Goal: Task Accomplishment & Management: Use online tool/utility

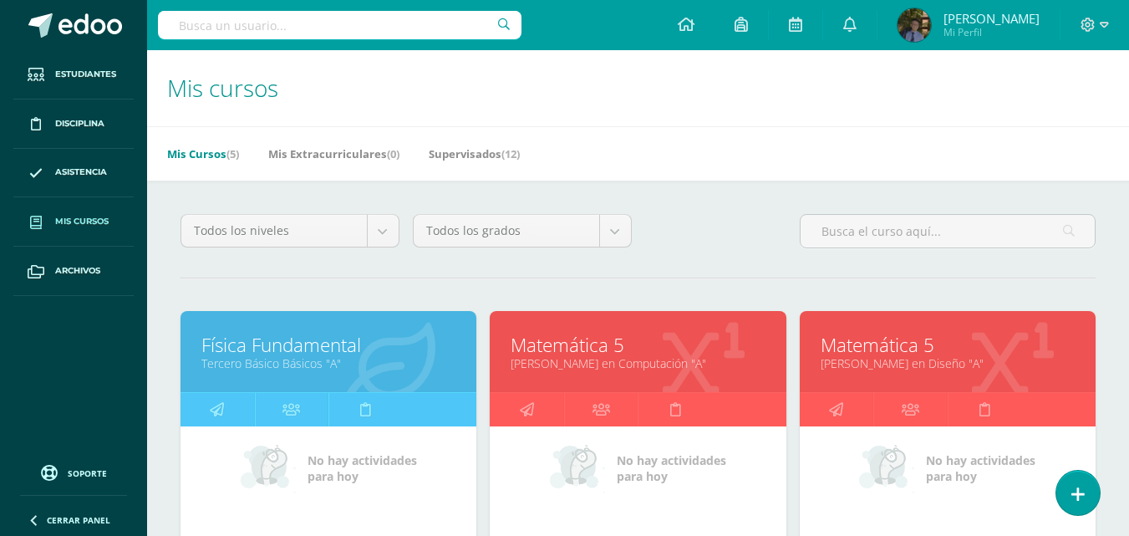
click at [297, 344] on link "Física Fundamental" at bounding box center [328, 345] width 254 height 26
click at [288, 349] on link "Física Fundamental" at bounding box center [328, 345] width 254 height 26
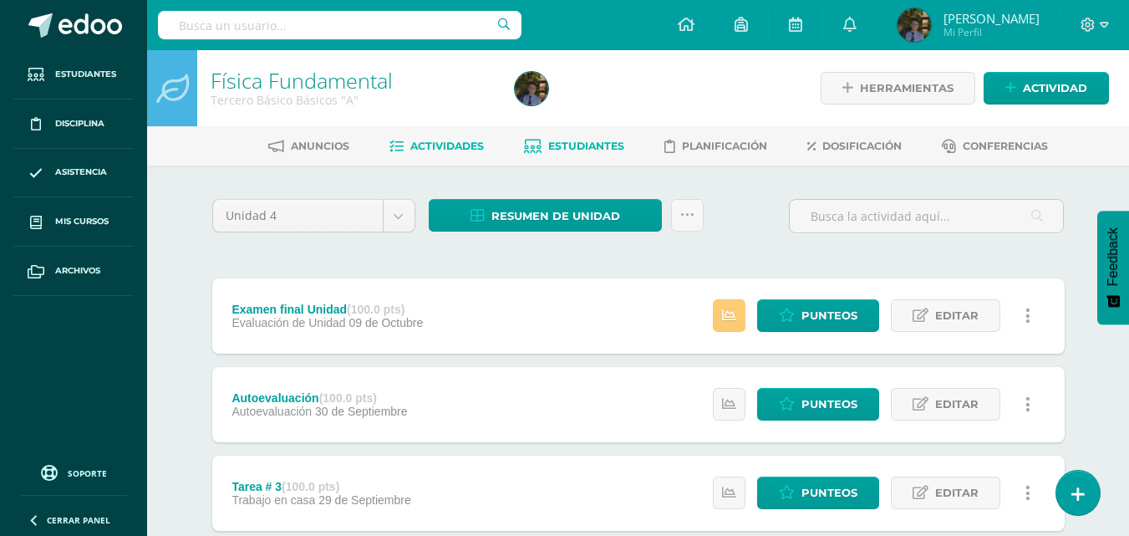
click at [604, 140] on span "Estudiantes" at bounding box center [586, 146] width 76 height 13
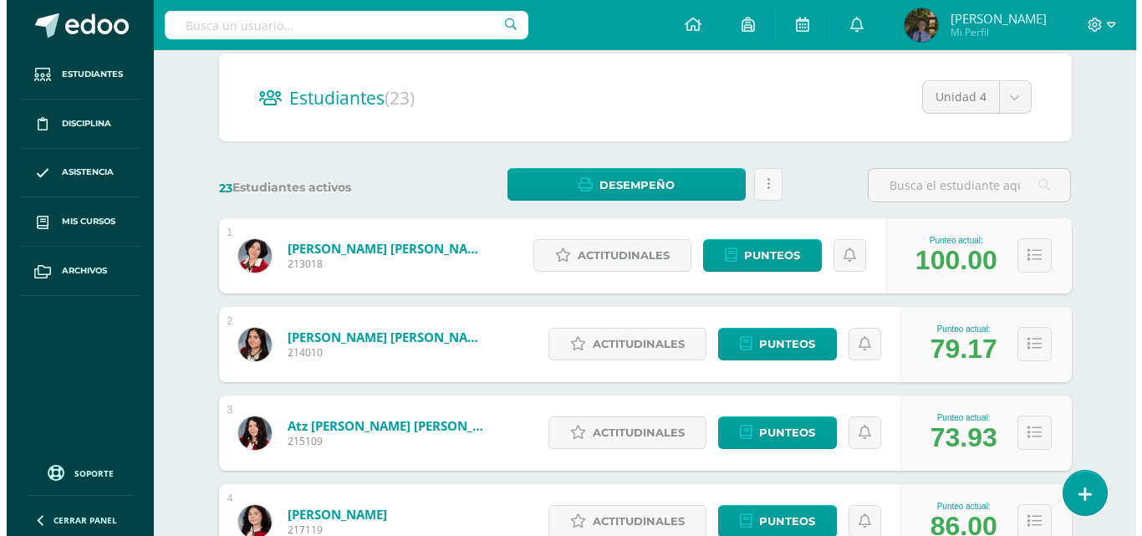
scroll to position [84, 0]
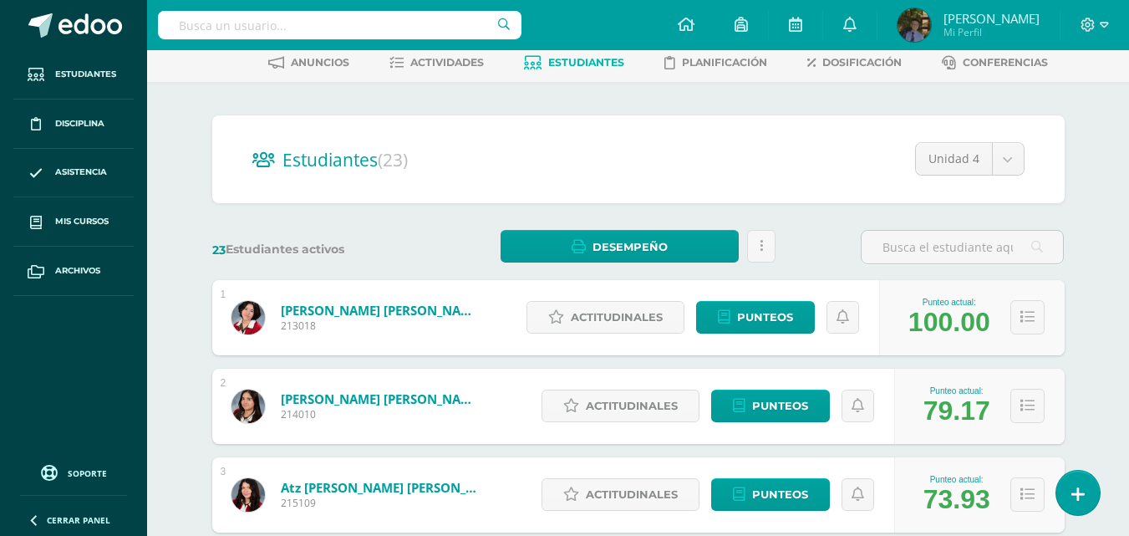
click at [1085, 496] on link at bounding box center [1078, 493] width 43 height 44
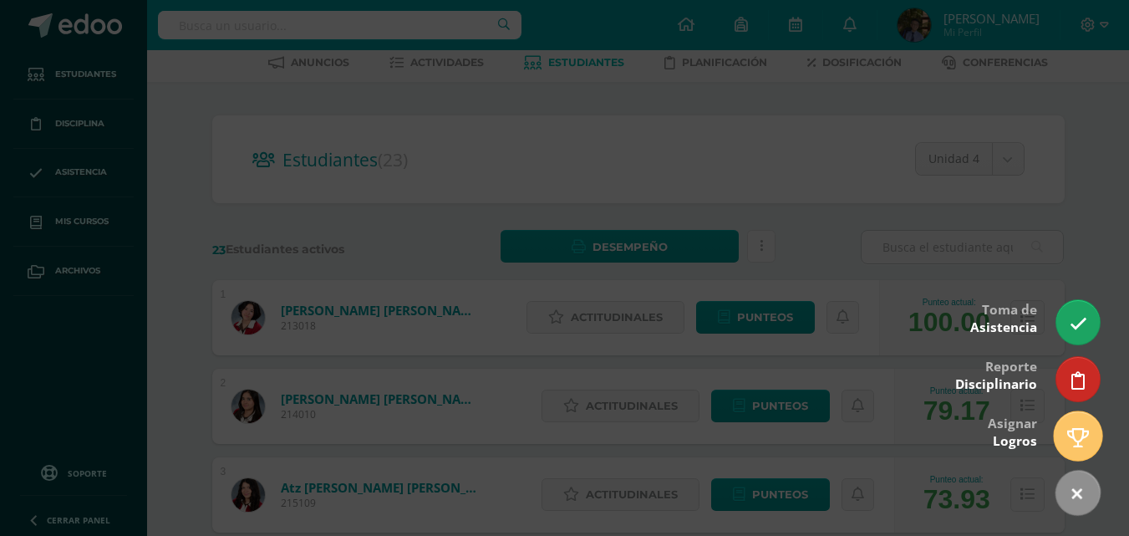
click at [1063, 435] on link at bounding box center [1078, 435] width 48 height 48
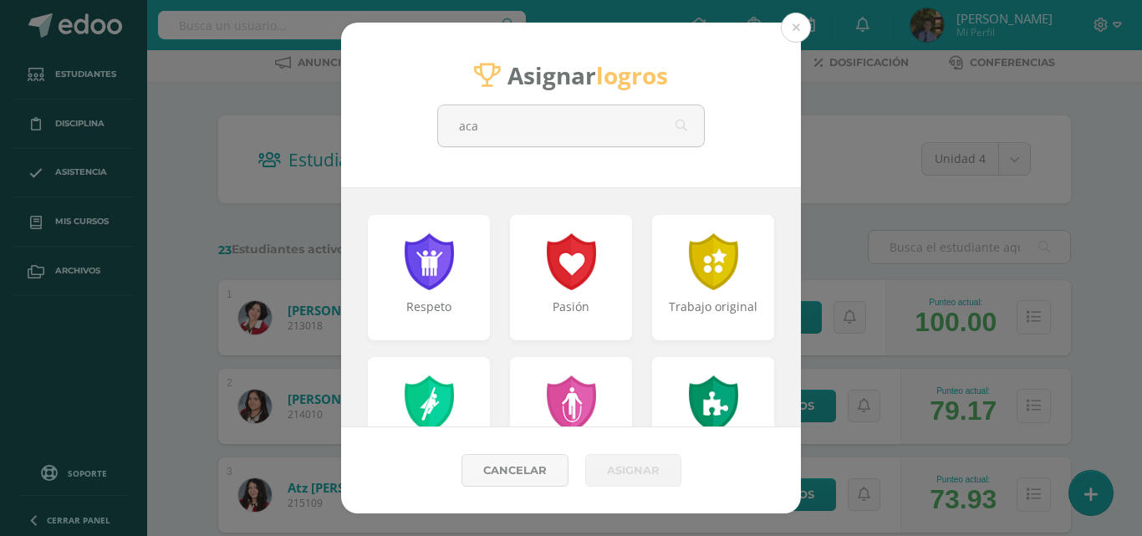
click at [410, 179] on div "Asignar logros aca aca" at bounding box center [571, 105] width 460 height 165
click at [482, 124] on input "aca" at bounding box center [571, 125] width 266 height 41
click at [485, 131] on input "aca" at bounding box center [571, 125] width 266 height 41
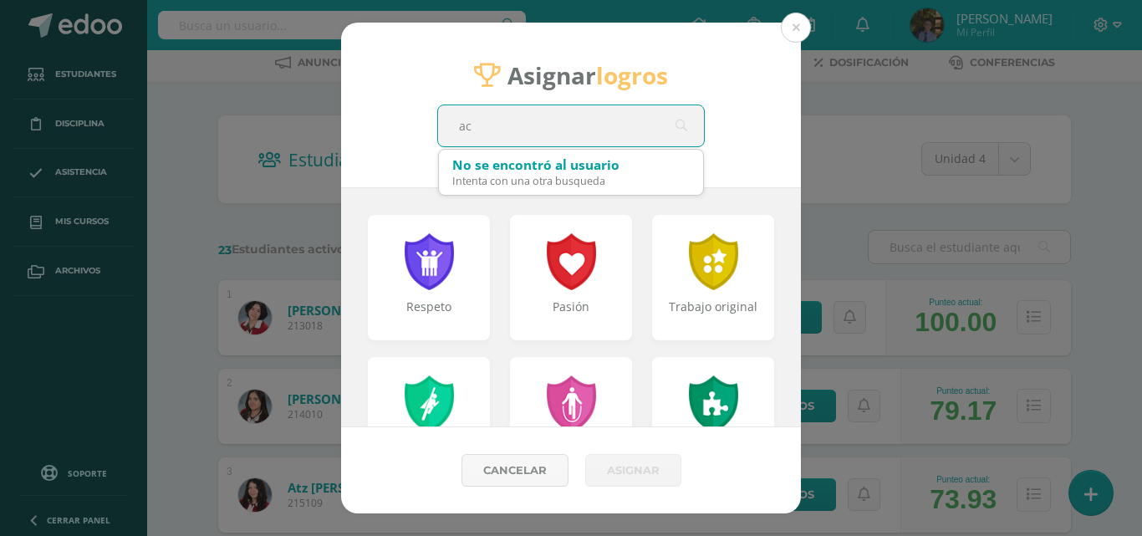
type input "aca"
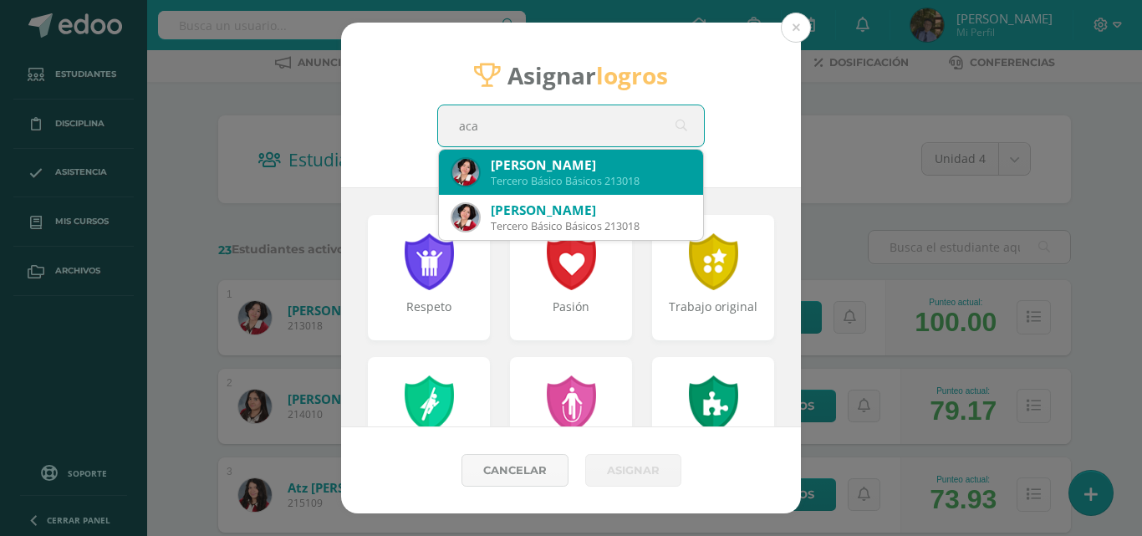
click at [508, 157] on div "[PERSON_NAME]" at bounding box center [590, 165] width 199 height 18
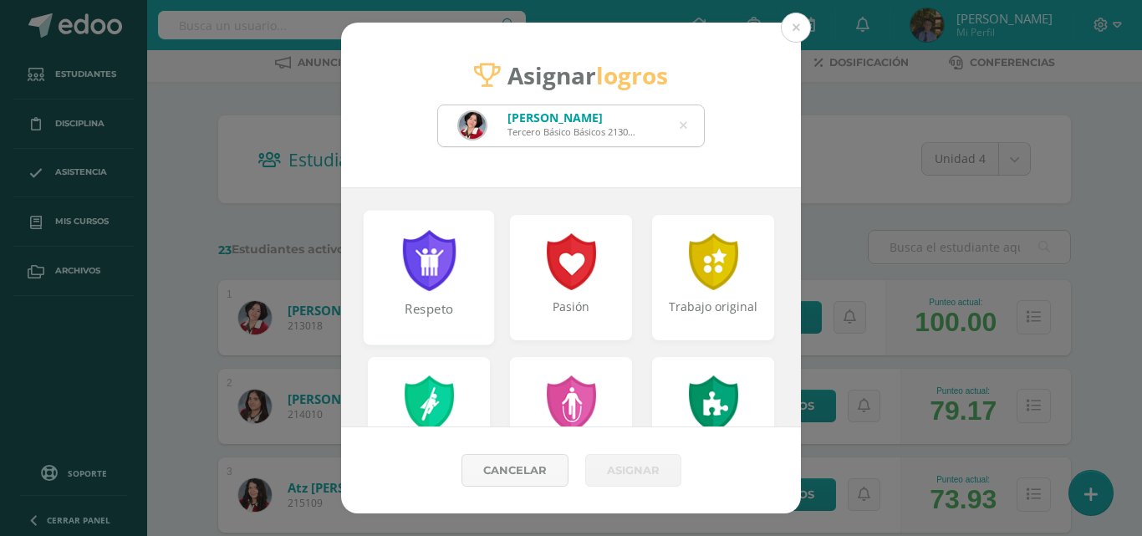
click at [426, 283] on div at bounding box center [429, 260] width 58 height 61
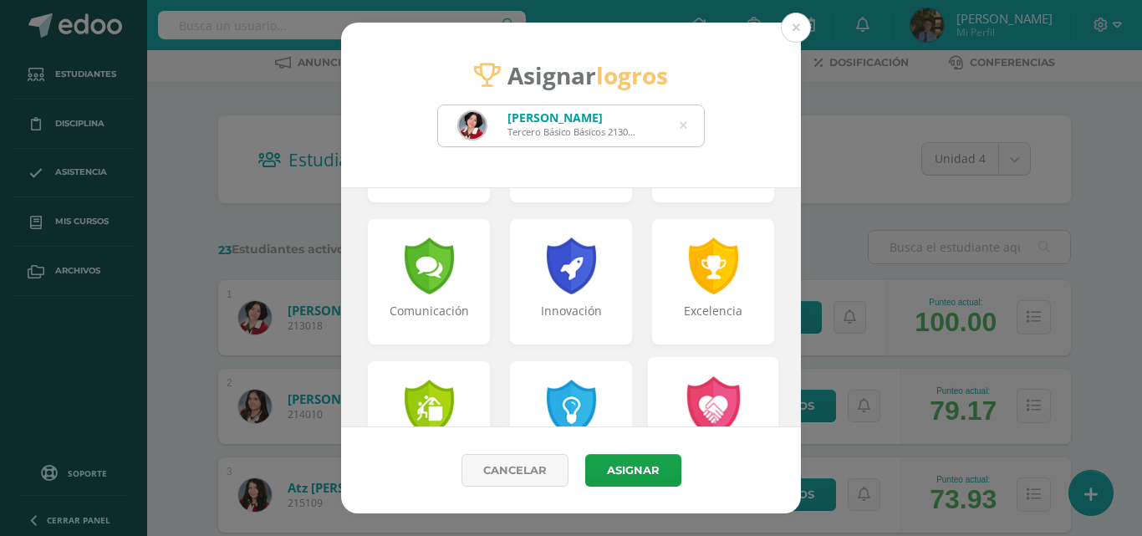
scroll to position [502, 0]
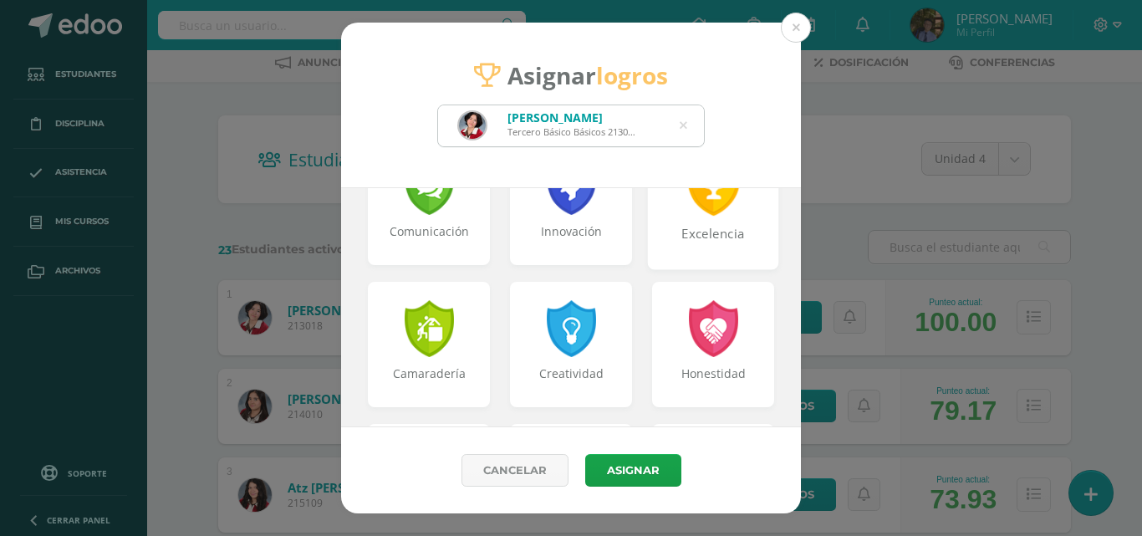
click at [712, 233] on div "Excelencia" at bounding box center [714, 243] width 128 height 36
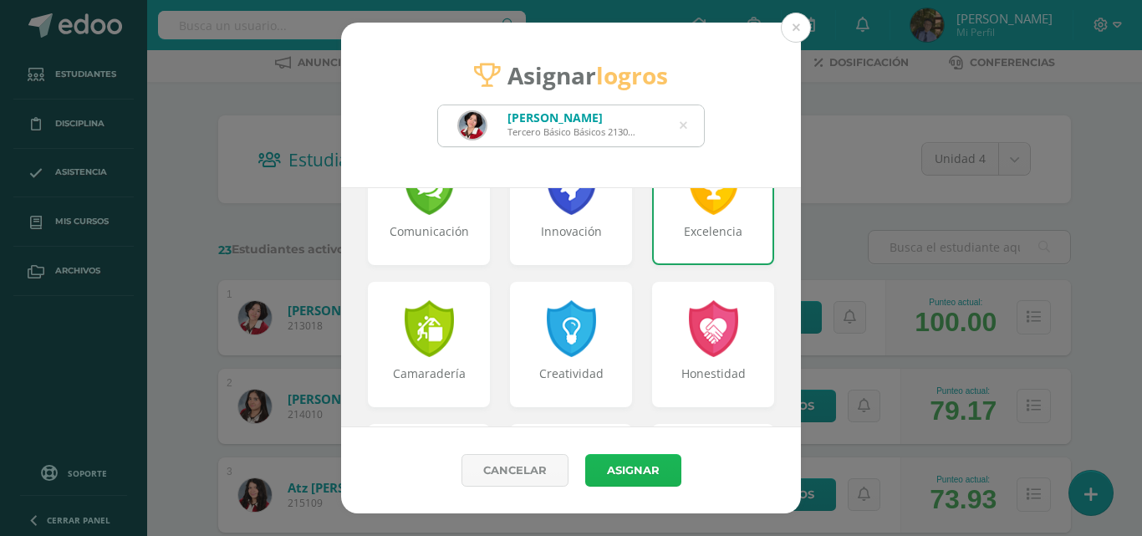
click at [628, 474] on button "Asignar" at bounding box center [633, 470] width 96 height 33
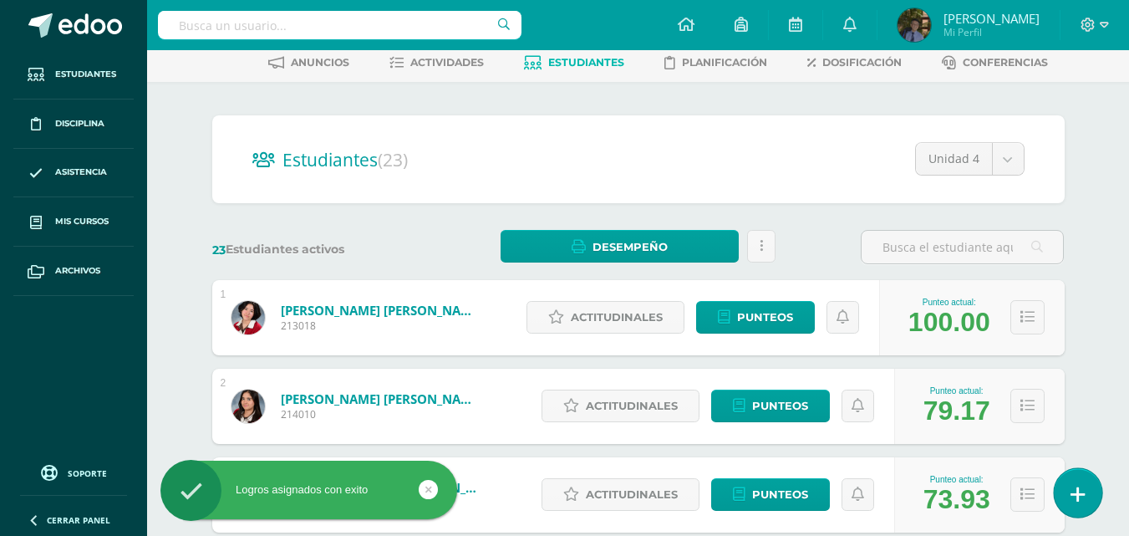
click at [1076, 500] on icon at bounding box center [1078, 494] width 15 height 19
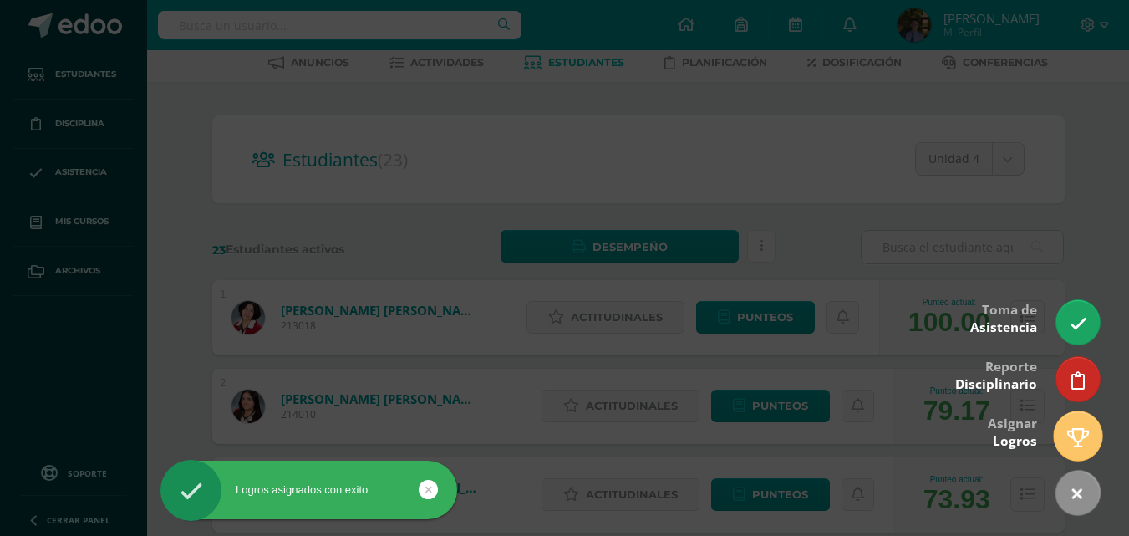
click at [1078, 427] on link at bounding box center [1078, 435] width 48 height 48
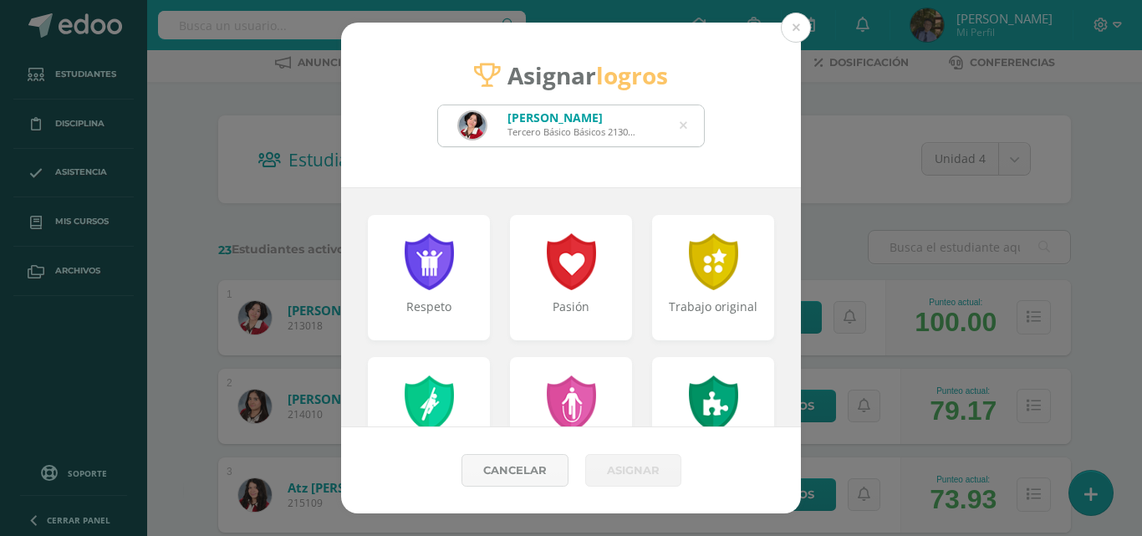
click at [680, 126] on icon at bounding box center [684, 125] width 8 height 43
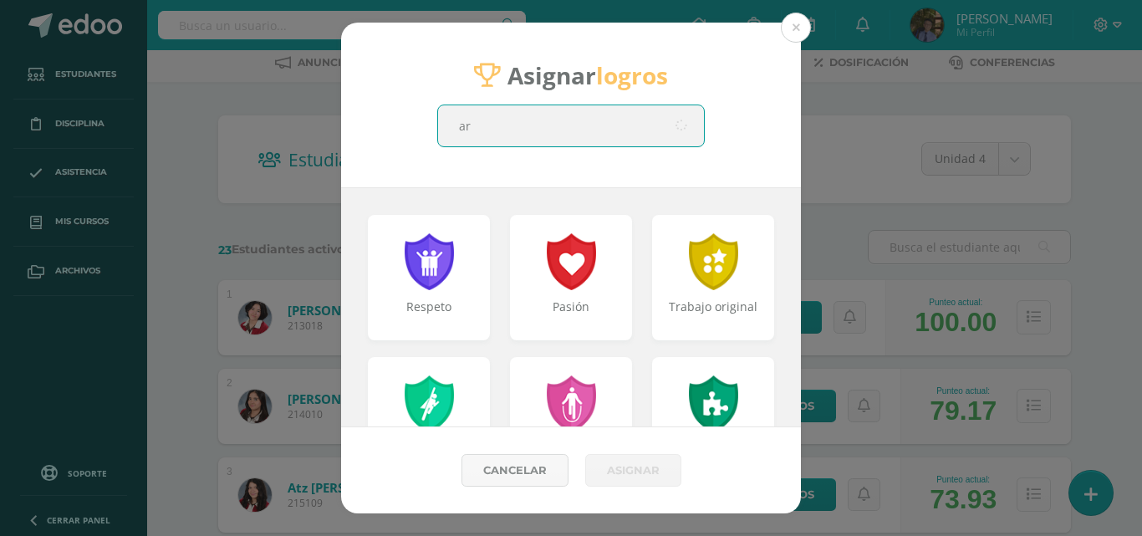
type input "arr"
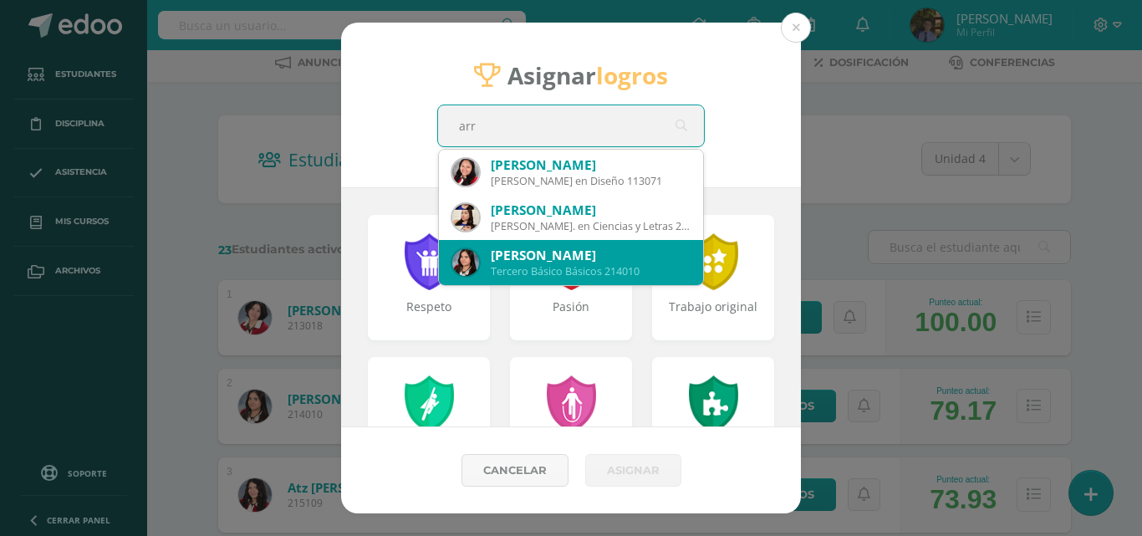
click at [639, 253] on div "[PERSON_NAME]" at bounding box center [590, 256] width 199 height 18
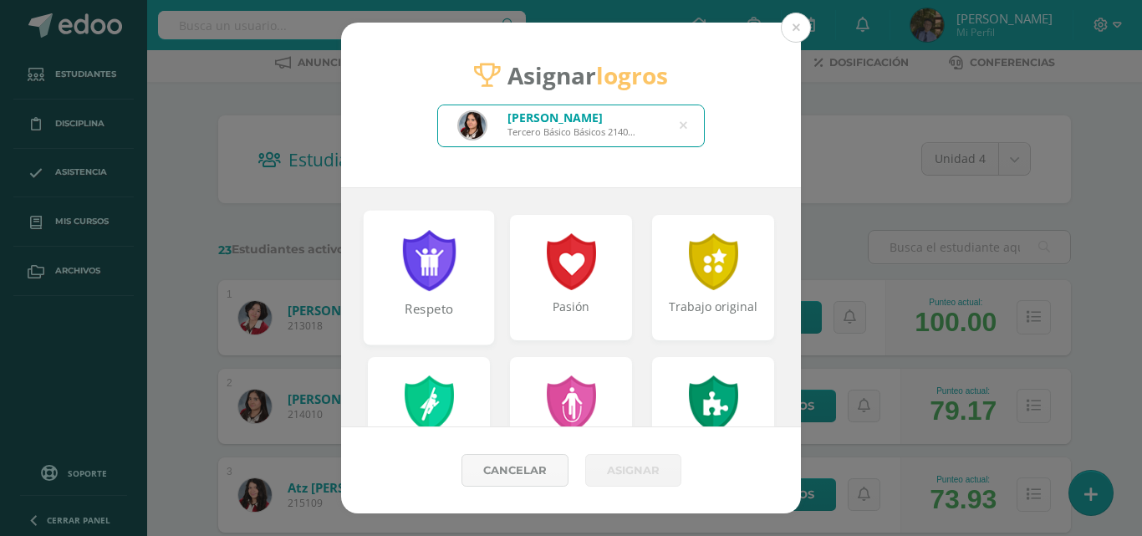
click at [439, 279] on div at bounding box center [429, 260] width 58 height 61
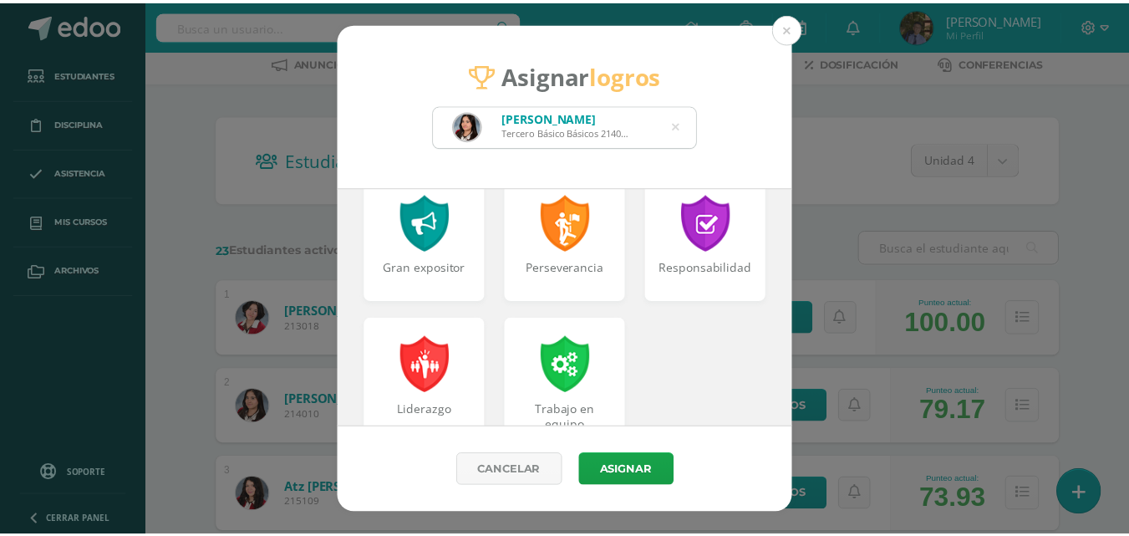
scroll to position [752, 0]
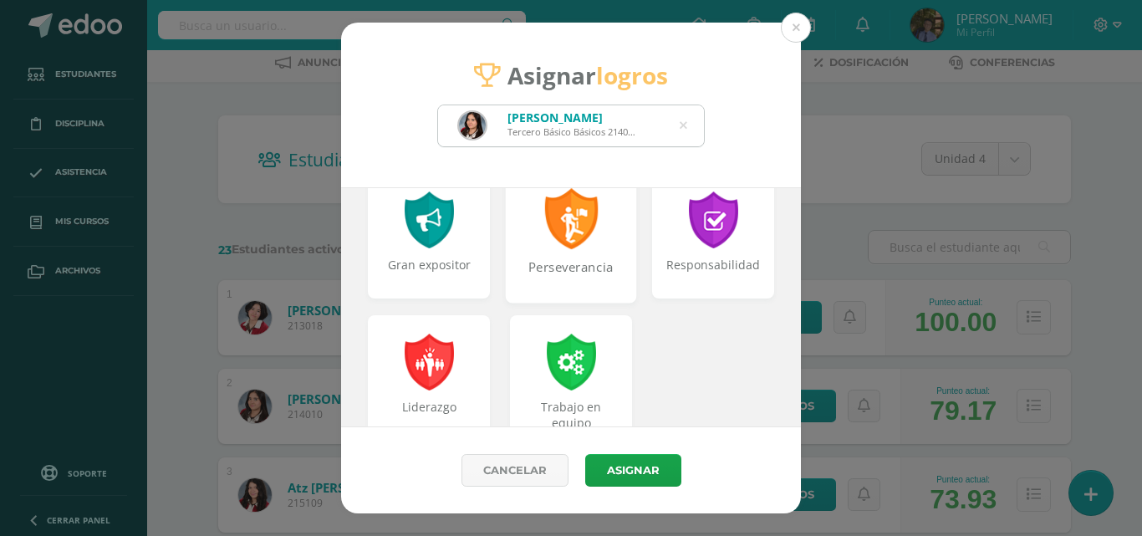
click at [596, 262] on div "Perseverancia" at bounding box center [571, 276] width 128 height 36
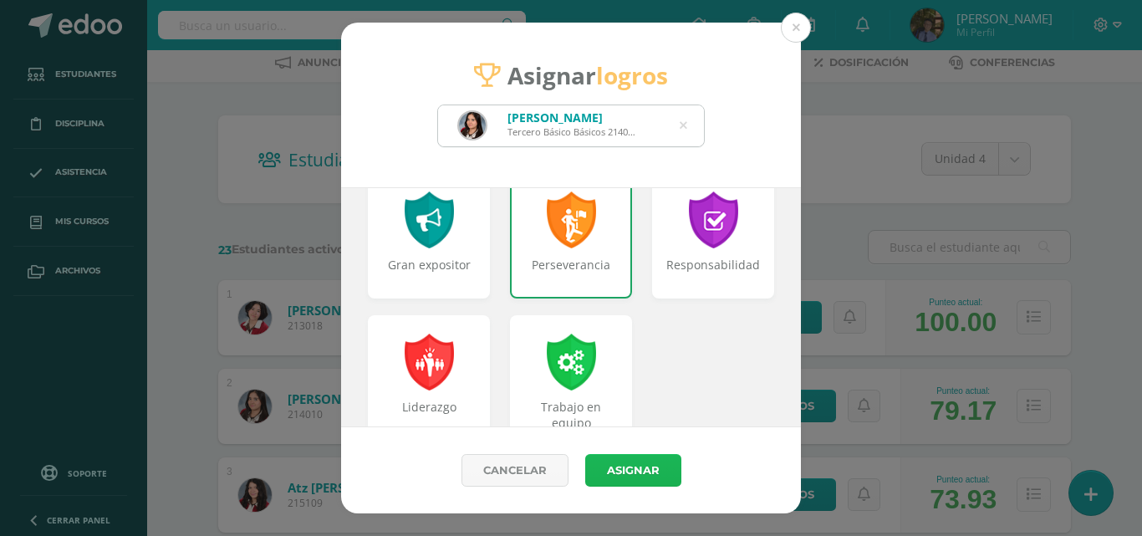
click at [652, 471] on button "Asignar" at bounding box center [633, 470] width 96 height 33
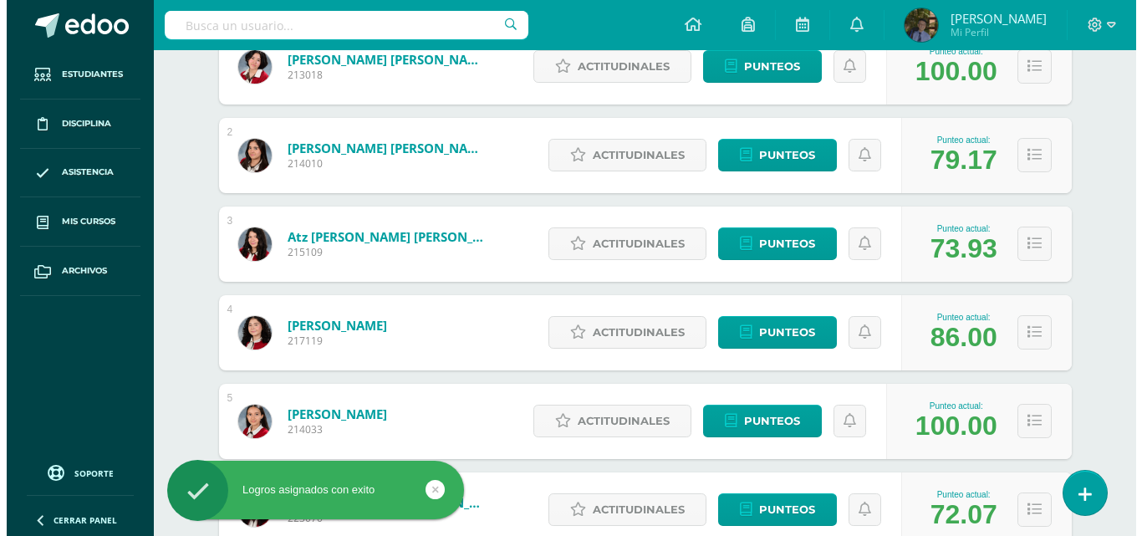
scroll to position [418, 0]
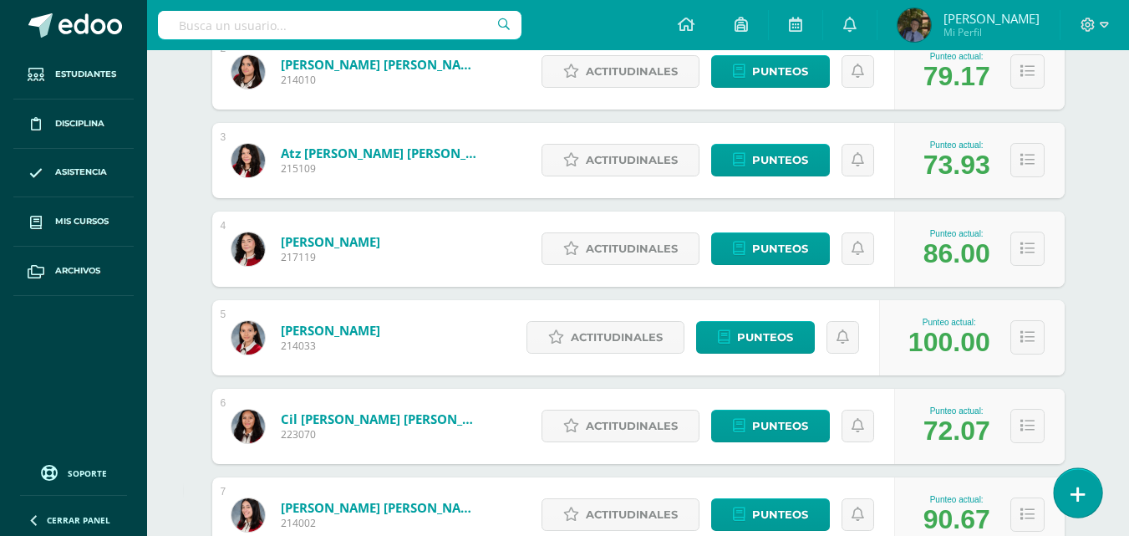
click at [1078, 496] on icon at bounding box center [1078, 494] width 15 height 19
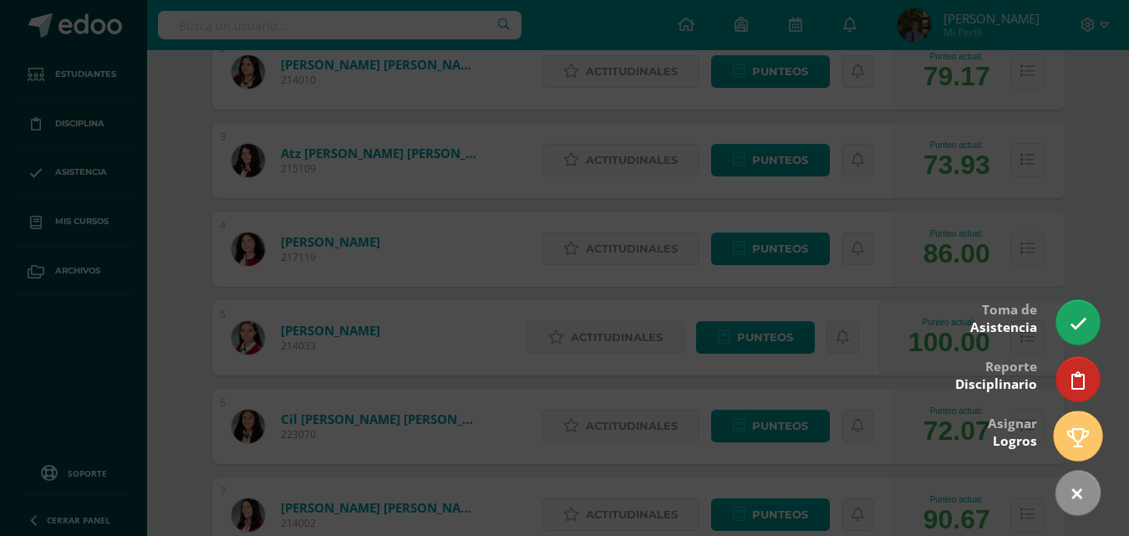
click at [1077, 442] on icon at bounding box center [1079, 437] width 22 height 19
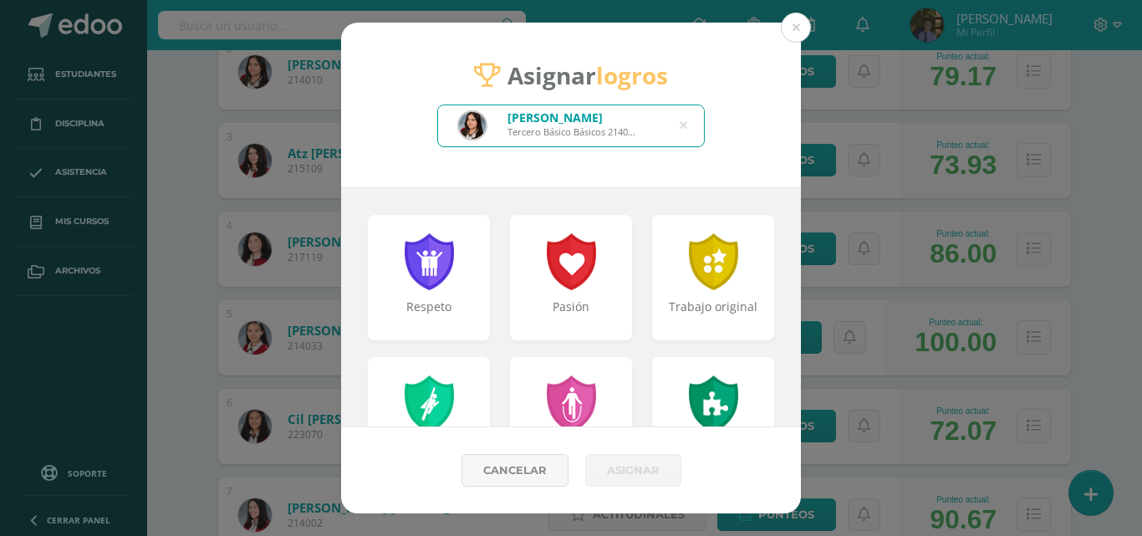
click at [684, 127] on icon at bounding box center [684, 125] width 8 height 43
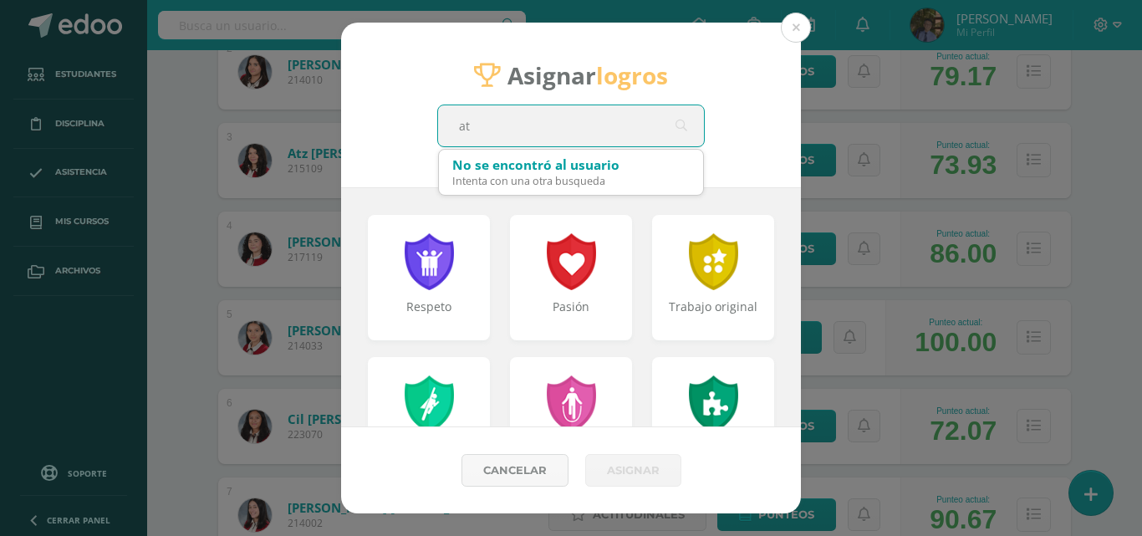
type input "atz"
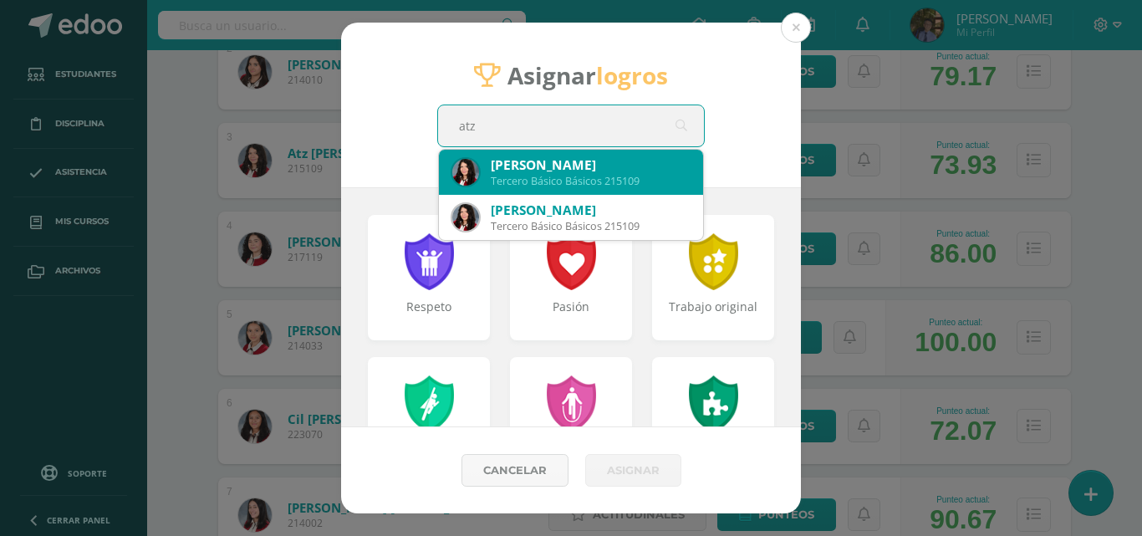
click at [547, 183] on div "Tercero Básico Básicos 215109" at bounding box center [590, 181] width 199 height 14
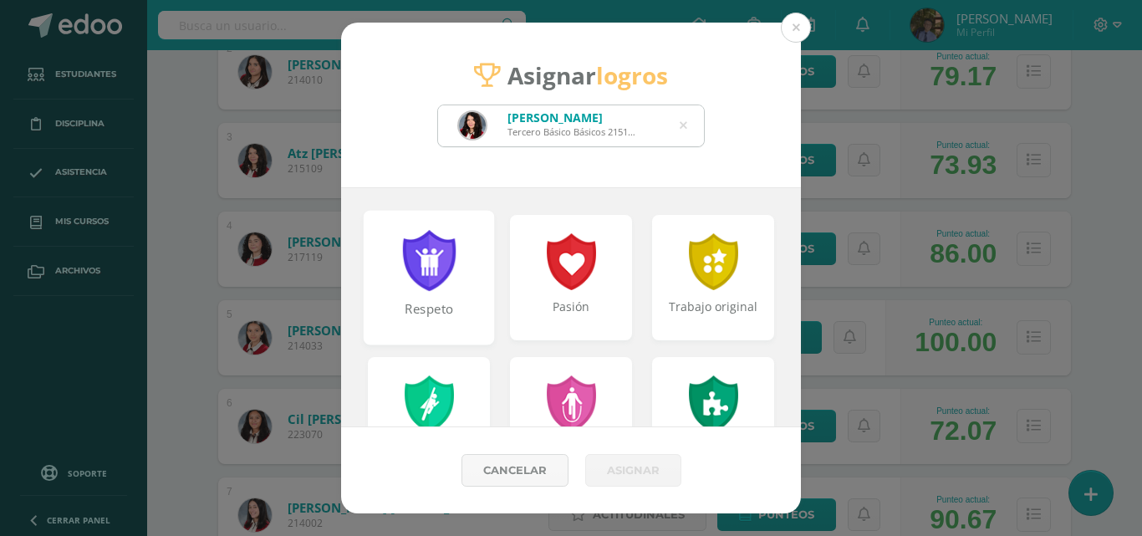
click at [420, 273] on div at bounding box center [429, 260] width 58 height 61
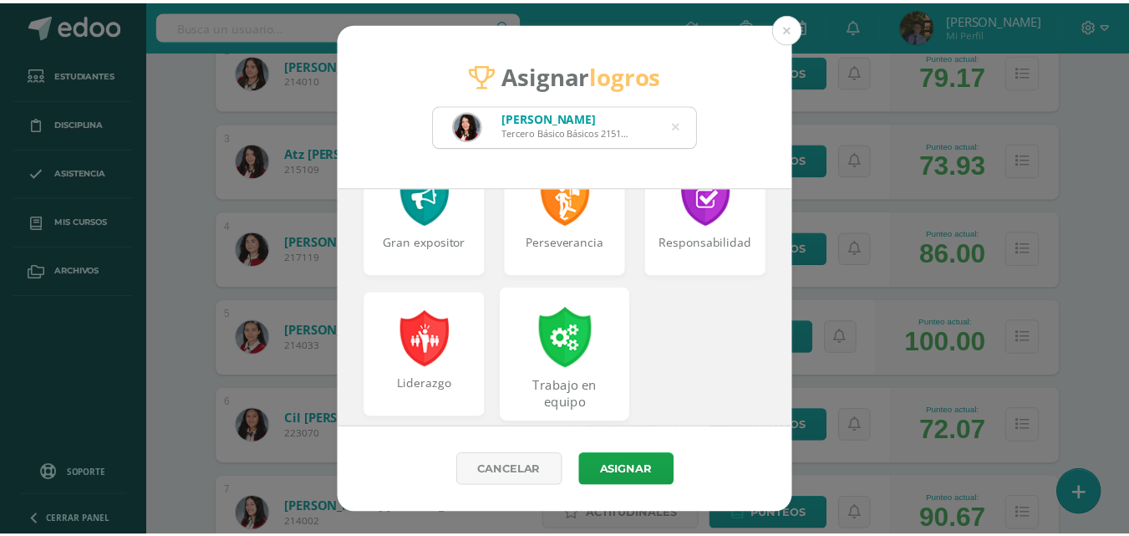
scroll to position [797, 0]
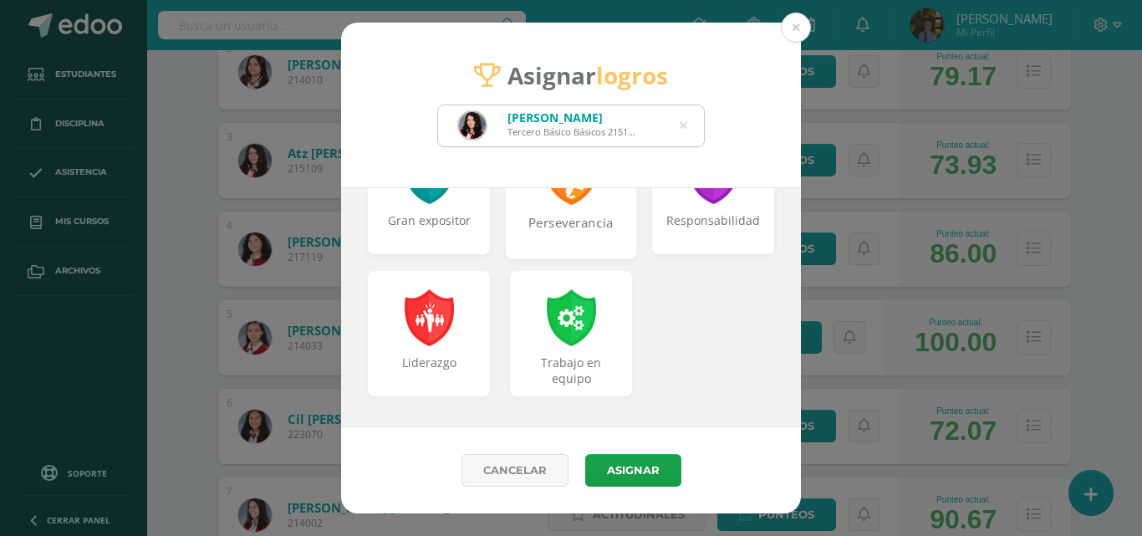
click at [579, 224] on div "Perseverancia" at bounding box center [571, 232] width 128 height 36
click at [628, 464] on button "Asignar" at bounding box center [633, 470] width 96 height 33
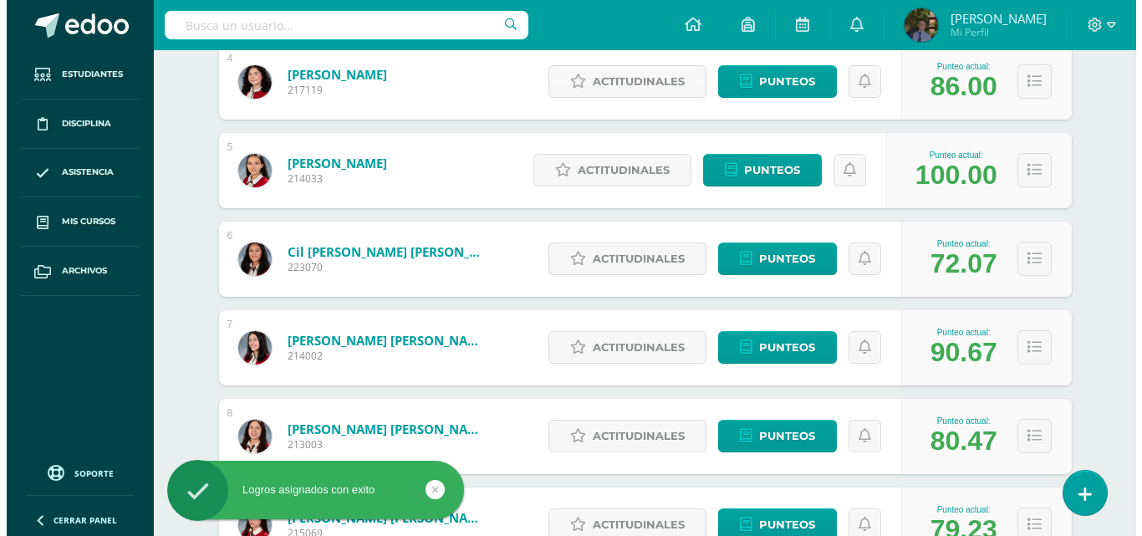
scroll to position [502, 0]
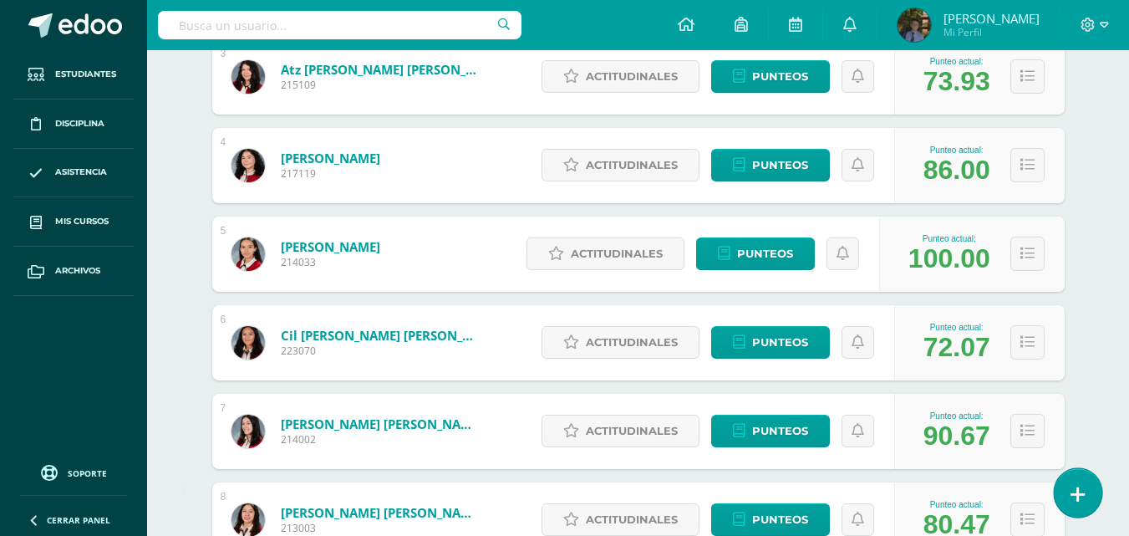
click at [1077, 499] on icon at bounding box center [1078, 494] width 15 height 19
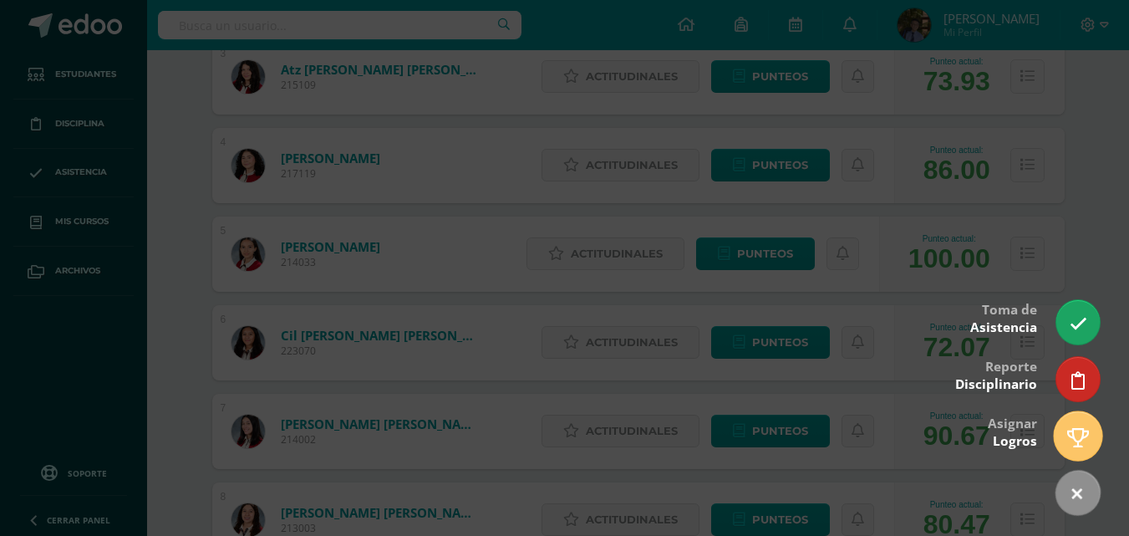
click at [1073, 448] on link at bounding box center [1078, 435] width 48 height 48
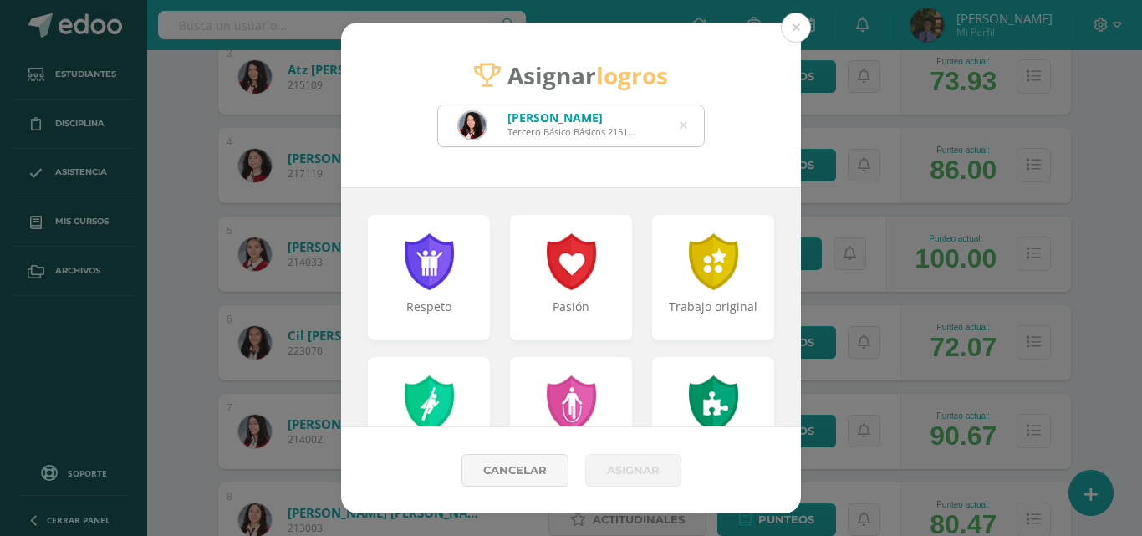
click at [684, 127] on icon at bounding box center [684, 125] width 8 height 43
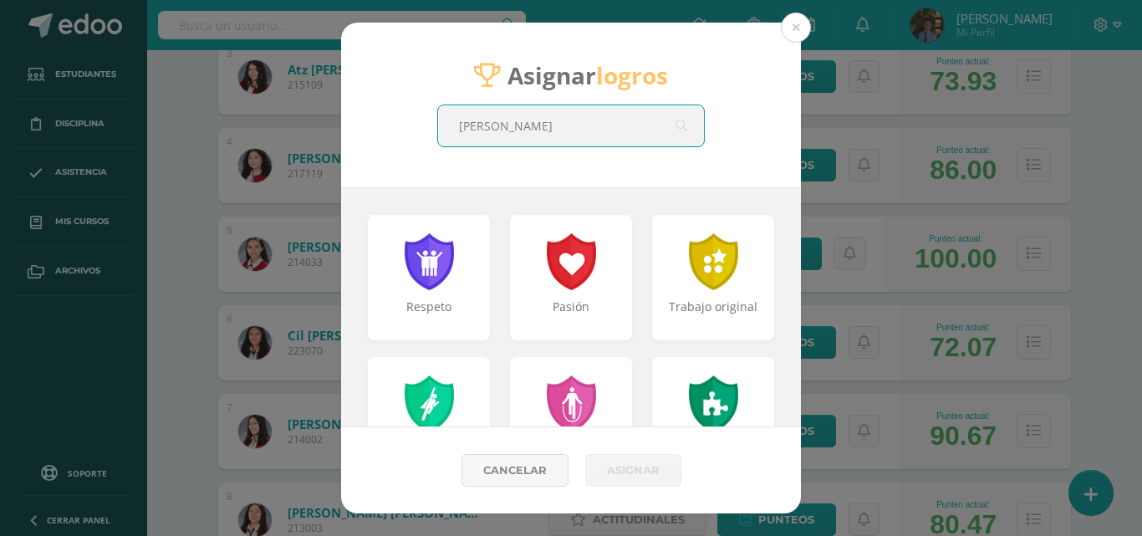
type input "[PERSON_NAME]"
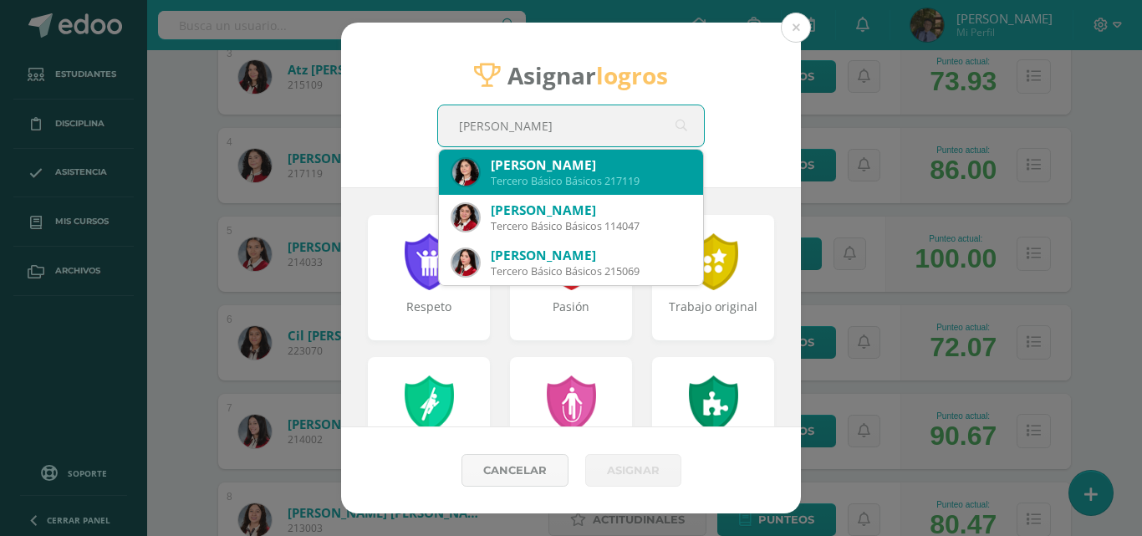
click at [631, 152] on div "[PERSON_NAME] Tercero Básico Básicos 217119" at bounding box center [570, 172] width 237 height 45
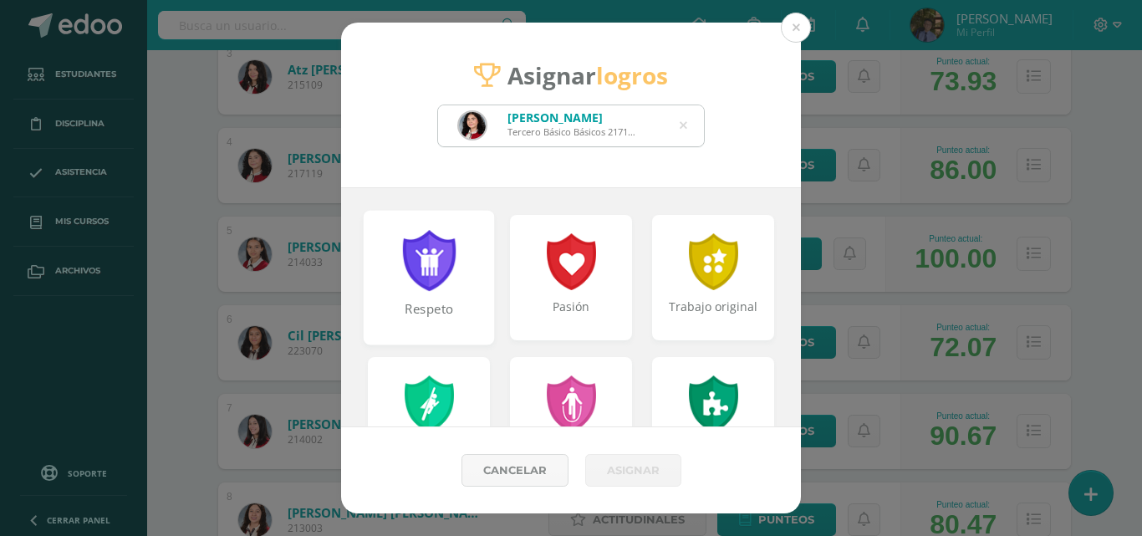
click at [431, 272] on div at bounding box center [429, 260] width 58 height 61
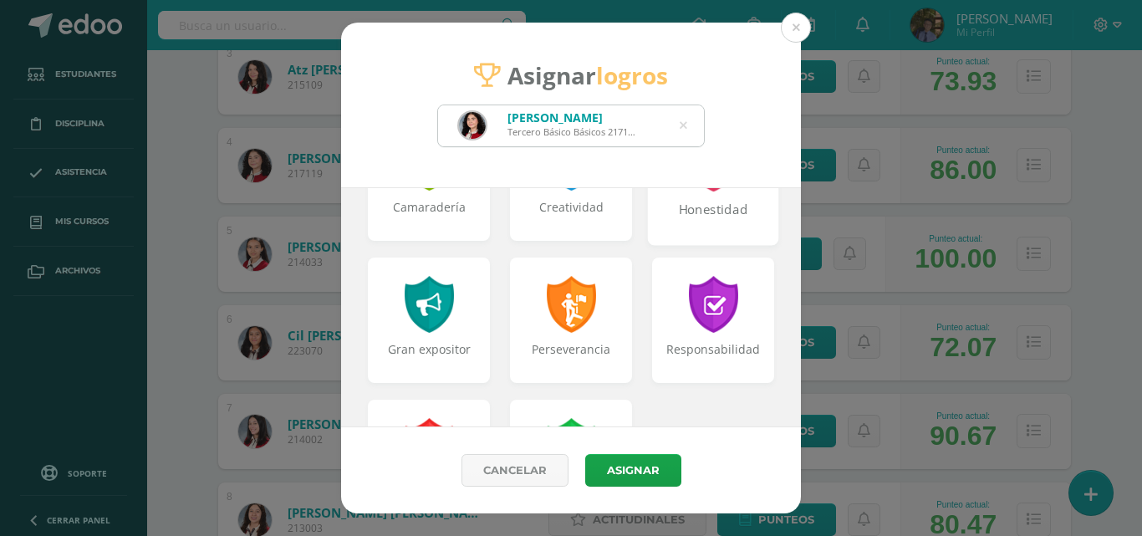
scroll to position [669, 0]
click at [723, 337] on div "Responsabilidad" at bounding box center [713, 319] width 122 height 125
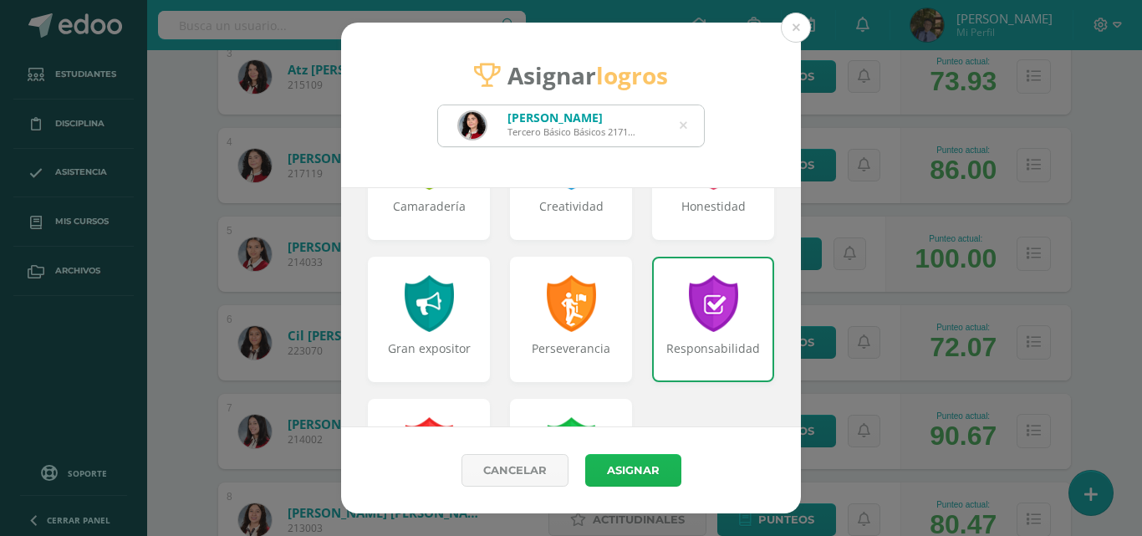
click at [653, 473] on button "Asignar" at bounding box center [633, 470] width 96 height 33
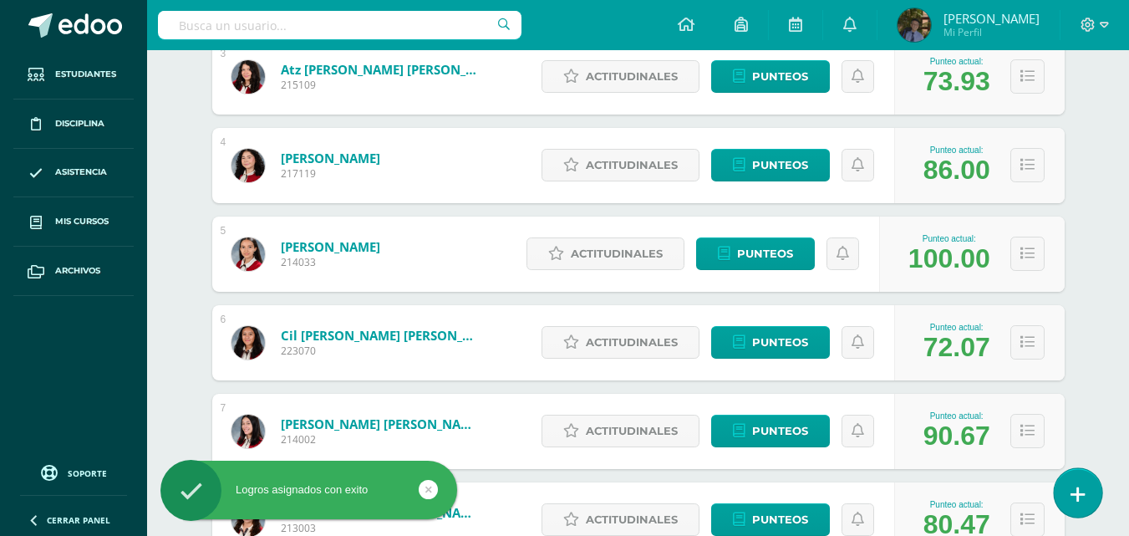
click at [1084, 493] on icon at bounding box center [1078, 494] width 15 height 19
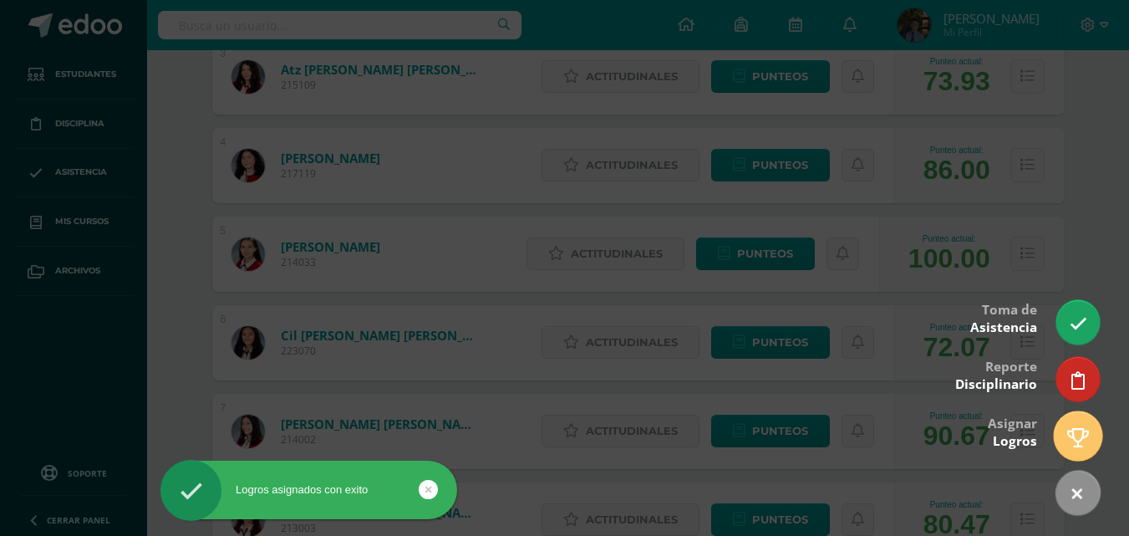
click at [1090, 430] on link at bounding box center [1078, 435] width 48 height 48
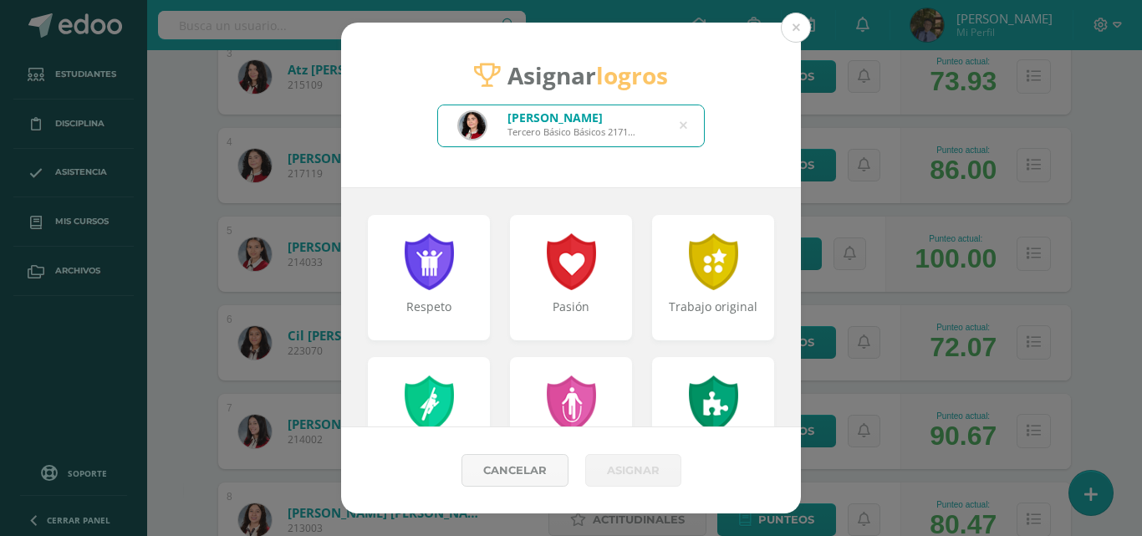
click at [685, 124] on icon at bounding box center [684, 125] width 8 height 43
type input "cer"
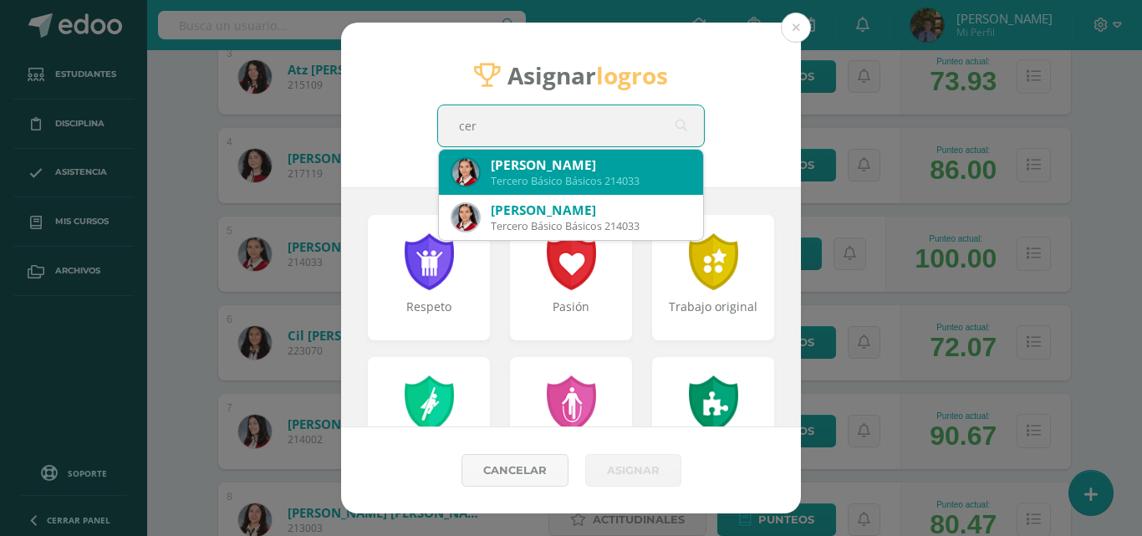
click at [480, 175] on div "[PERSON_NAME] Tercero Básico Básicos 214033" at bounding box center [570, 172] width 237 height 45
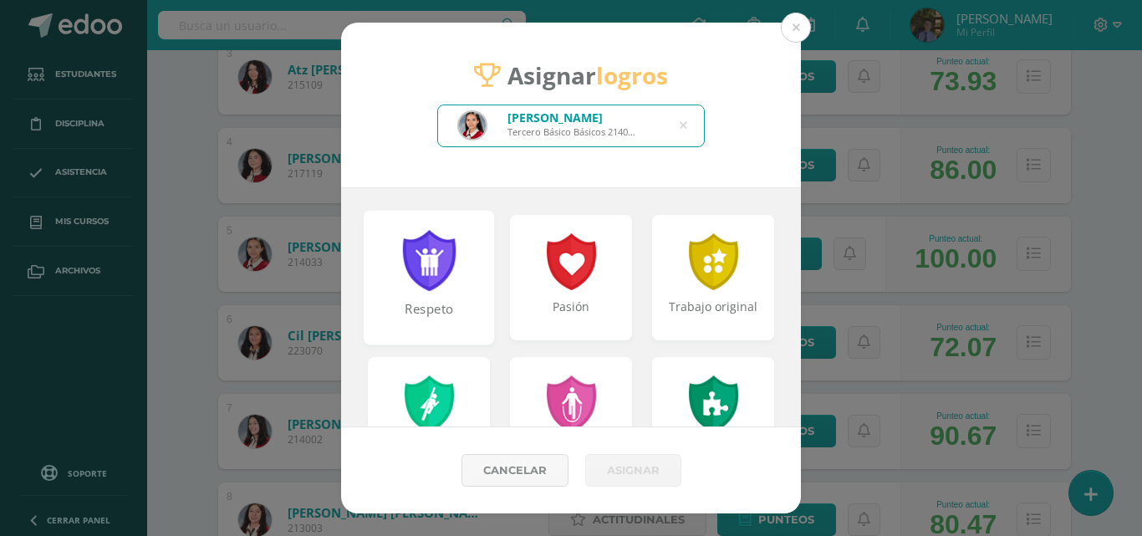
click at [436, 258] on div at bounding box center [429, 260] width 58 height 61
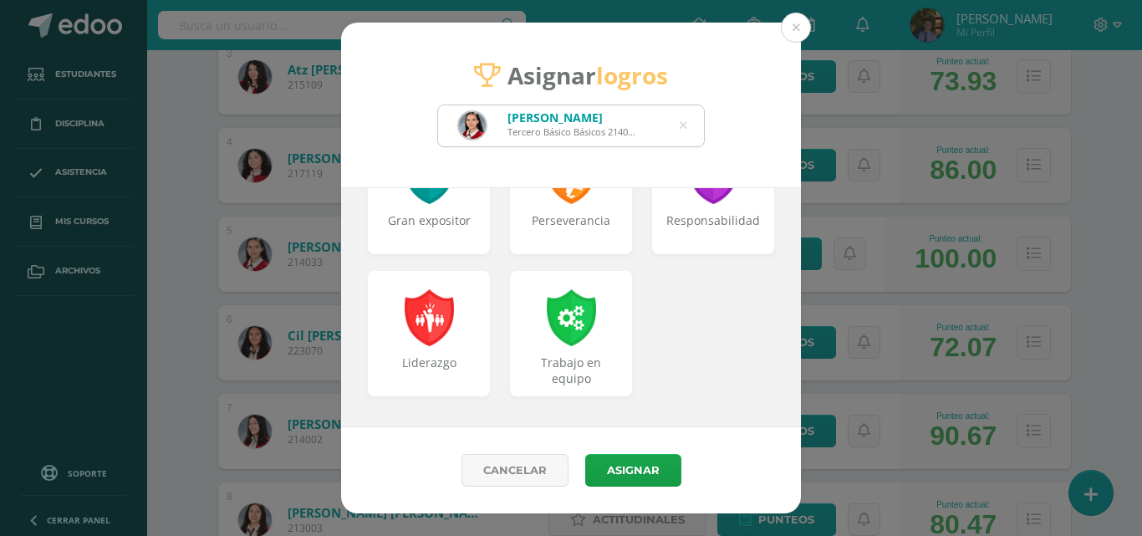
scroll to position [713, 0]
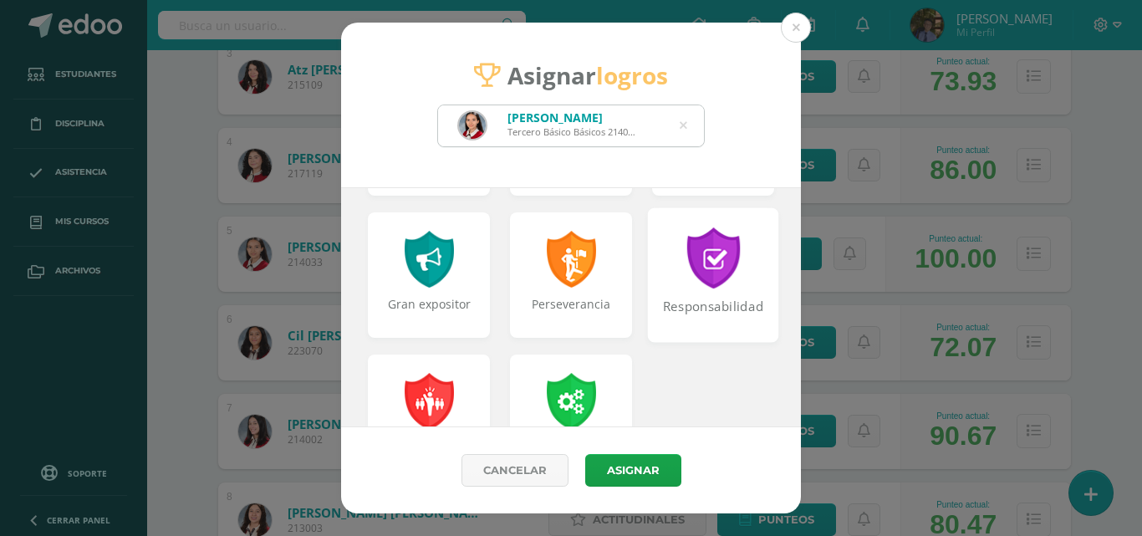
click at [694, 304] on div "Responsabilidad" at bounding box center [714, 316] width 128 height 36
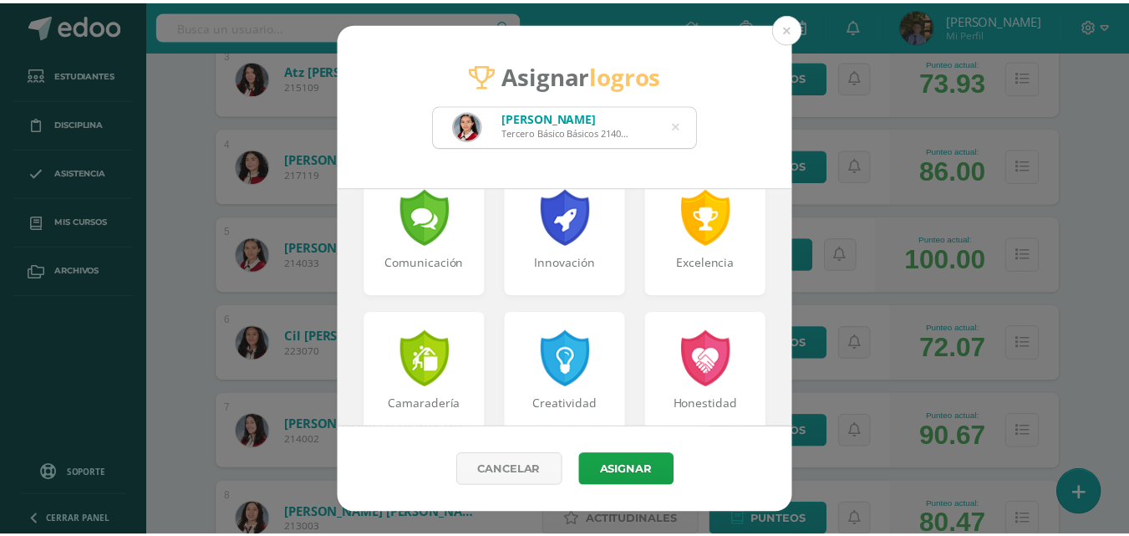
scroll to position [462, 0]
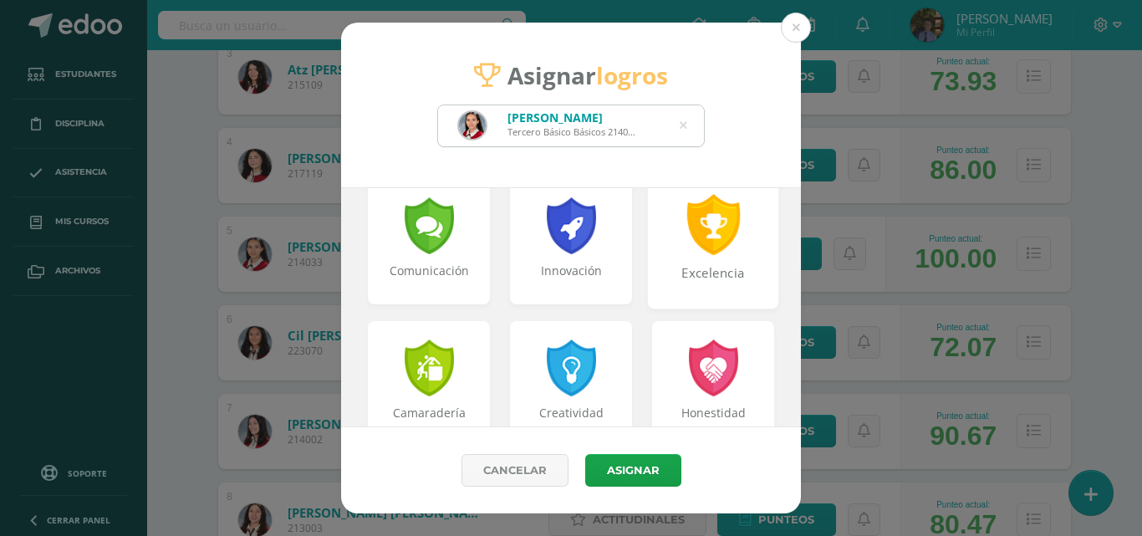
click at [705, 262] on div "Excelencia" at bounding box center [713, 241] width 131 height 135
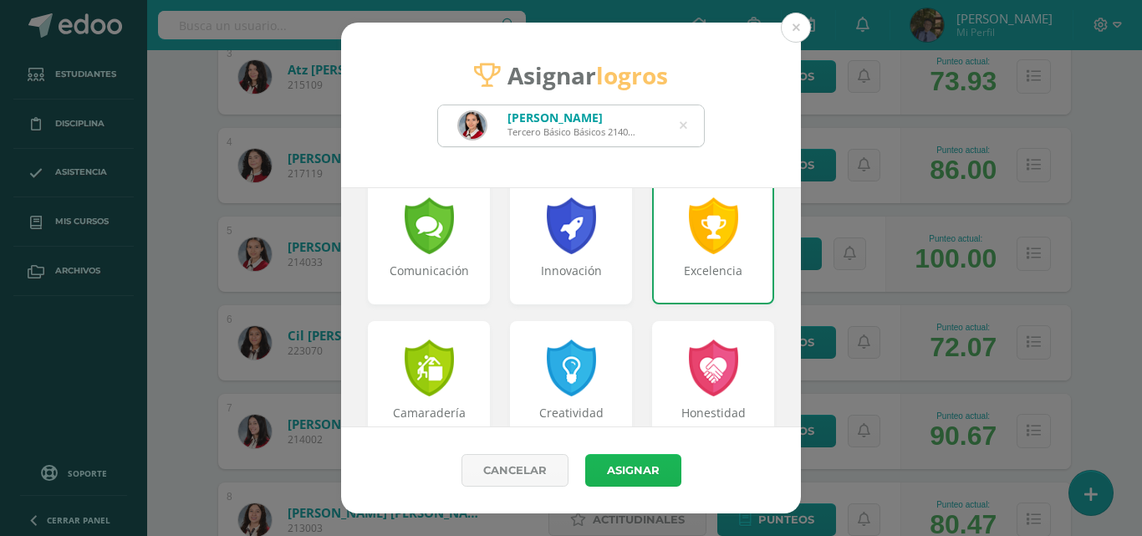
click at [654, 471] on button "Asignar" at bounding box center [633, 470] width 96 height 33
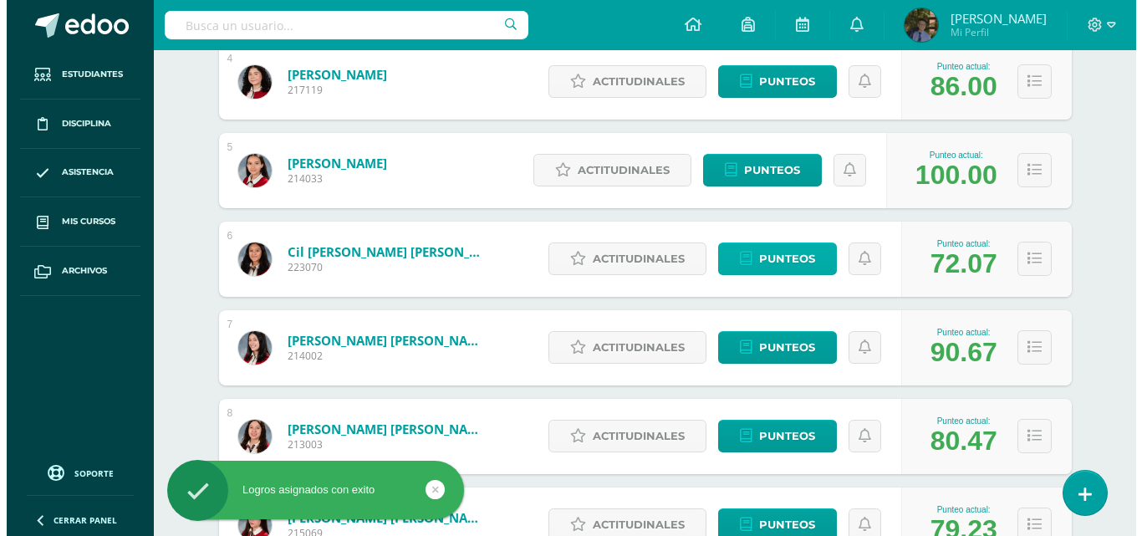
scroll to position [669, 0]
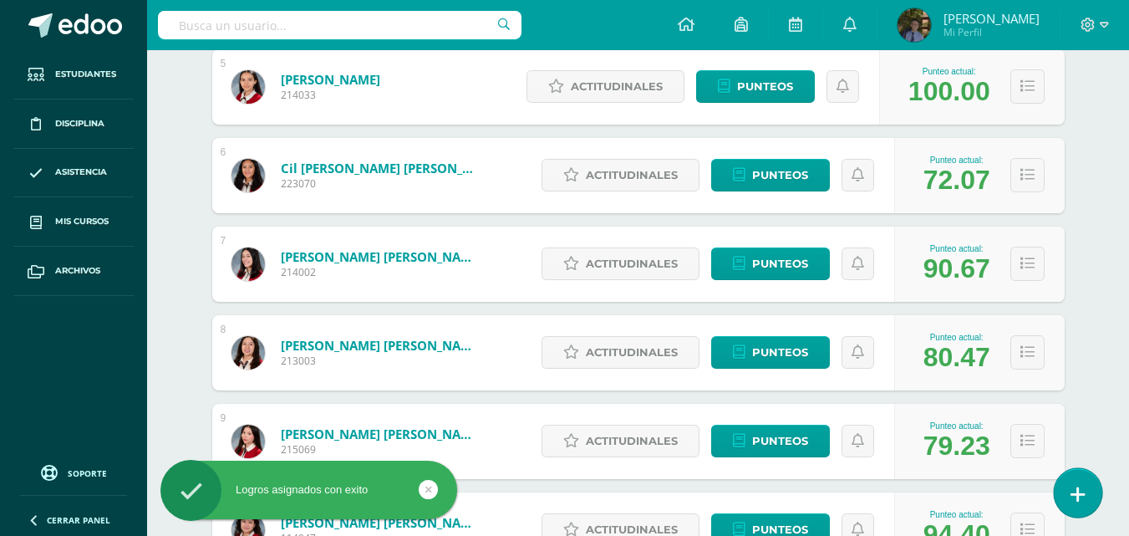
click at [1082, 493] on icon at bounding box center [1078, 494] width 15 height 19
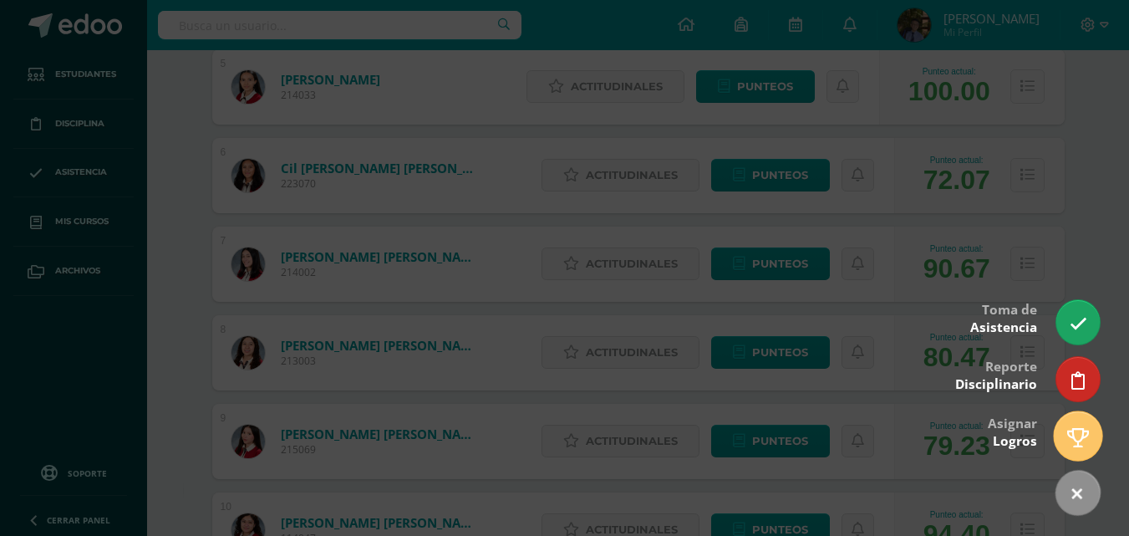
click at [1075, 441] on icon at bounding box center [1079, 437] width 22 height 19
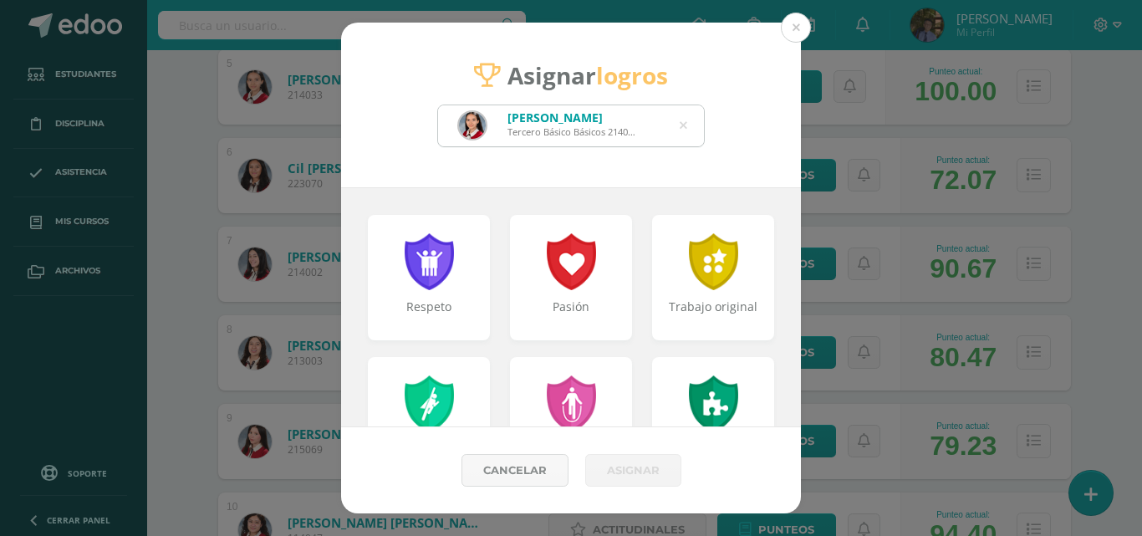
click at [682, 125] on icon at bounding box center [684, 125] width 8 height 43
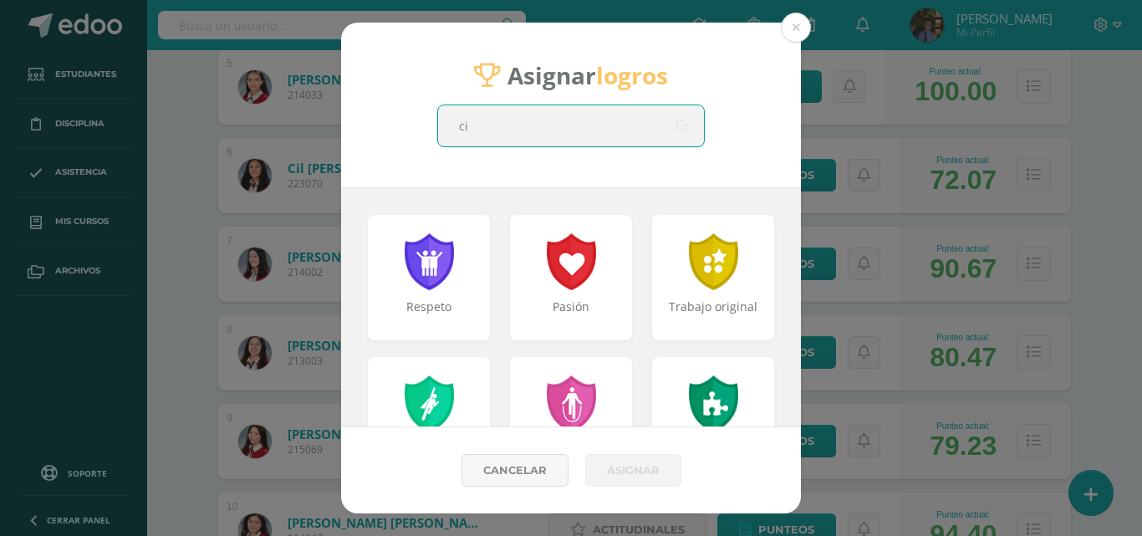
type input "cil"
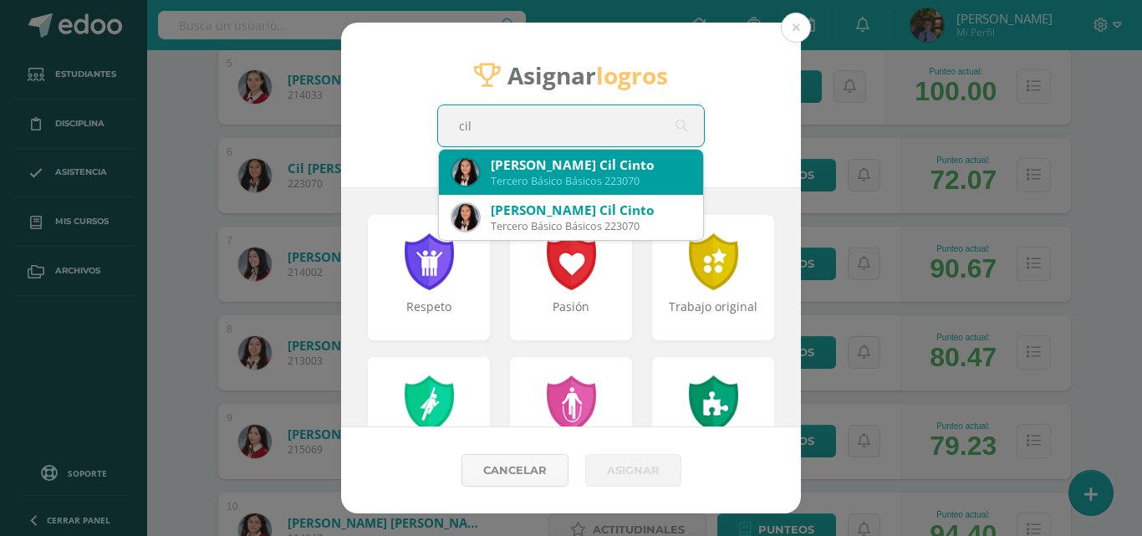
click at [657, 156] on div "[PERSON_NAME] Cil Cinto" at bounding box center [590, 165] width 199 height 18
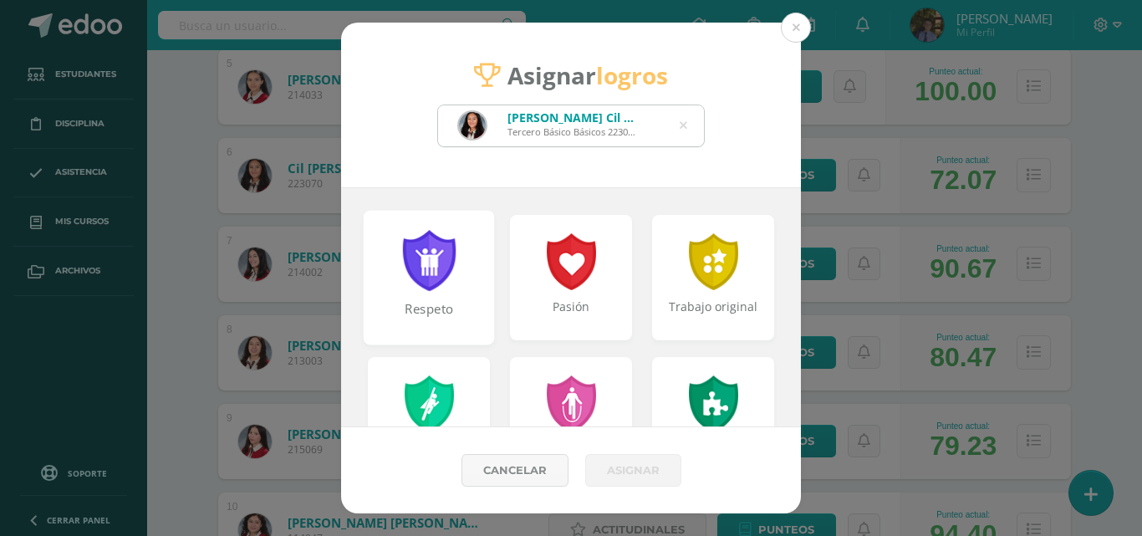
click at [456, 238] on div "Respeto" at bounding box center [429, 277] width 131 height 135
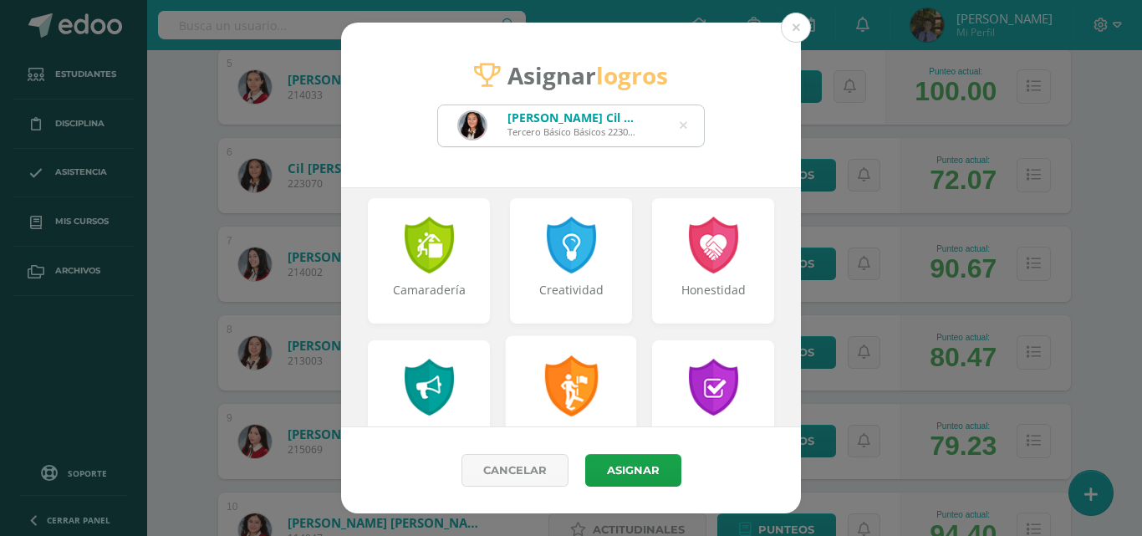
scroll to position [797, 0]
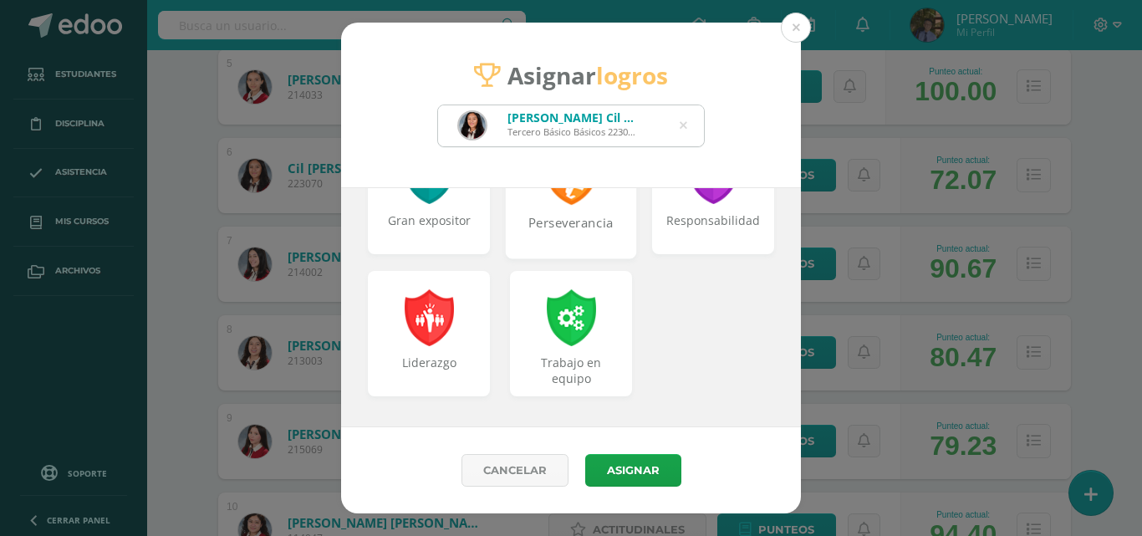
click at [585, 224] on div "Perseverancia" at bounding box center [571, 232] width 128 height 36
click at [630, 470] on button "Asignar" at bounding box center [633, 470] width 96 height 33
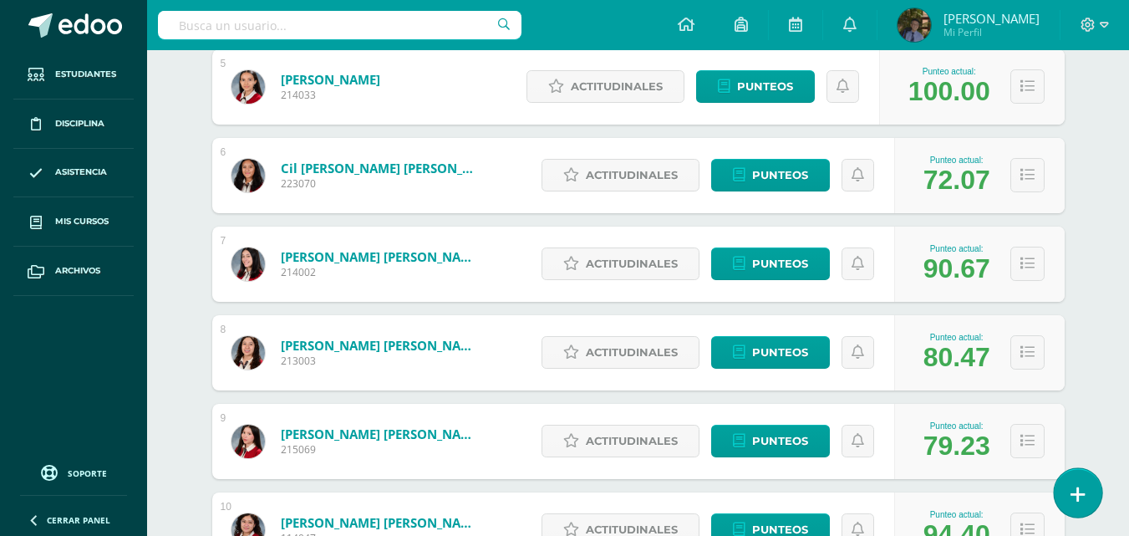
click at [1083, 494] on icon at bounding box center [1078, 494] width 15 height 19
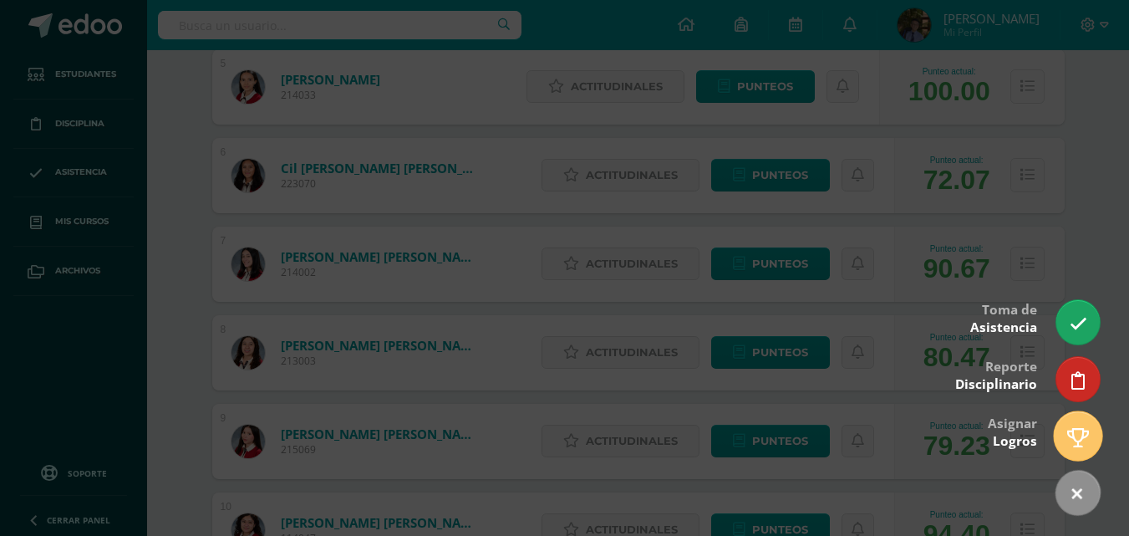
click at [1079, 430] on icon at bounding box center [1079, 437] width 22 height 19
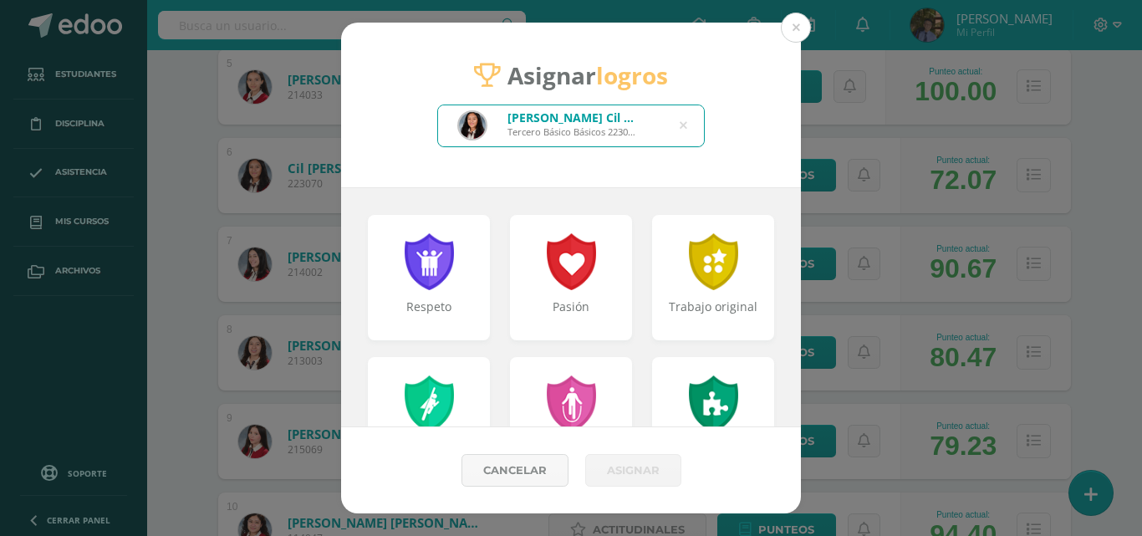
click at [686, 130] on icon at bounding box center [684, 125] width 8 height 43
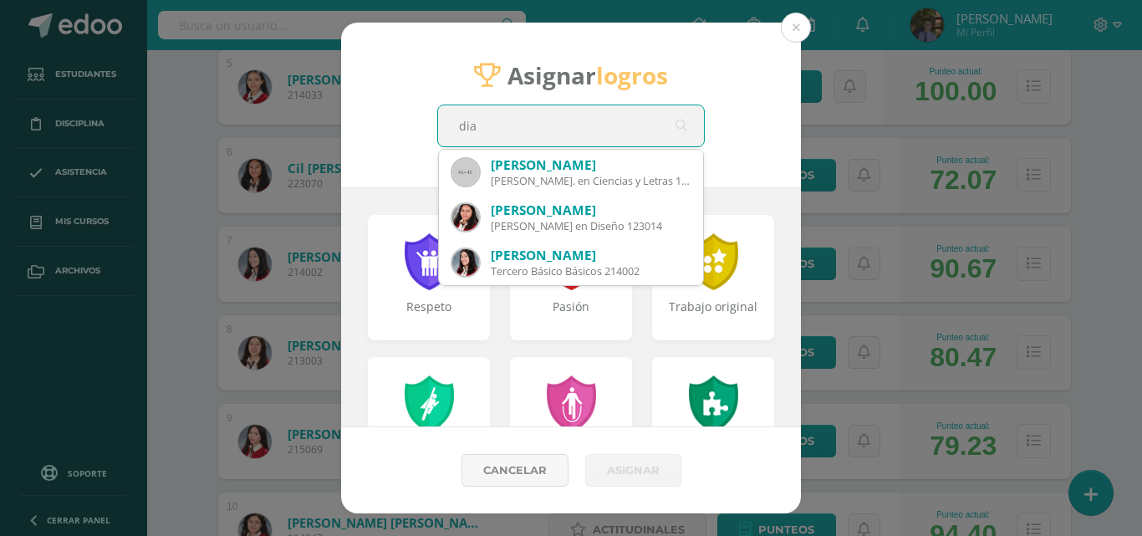
type input "[PERSON_NAME]"
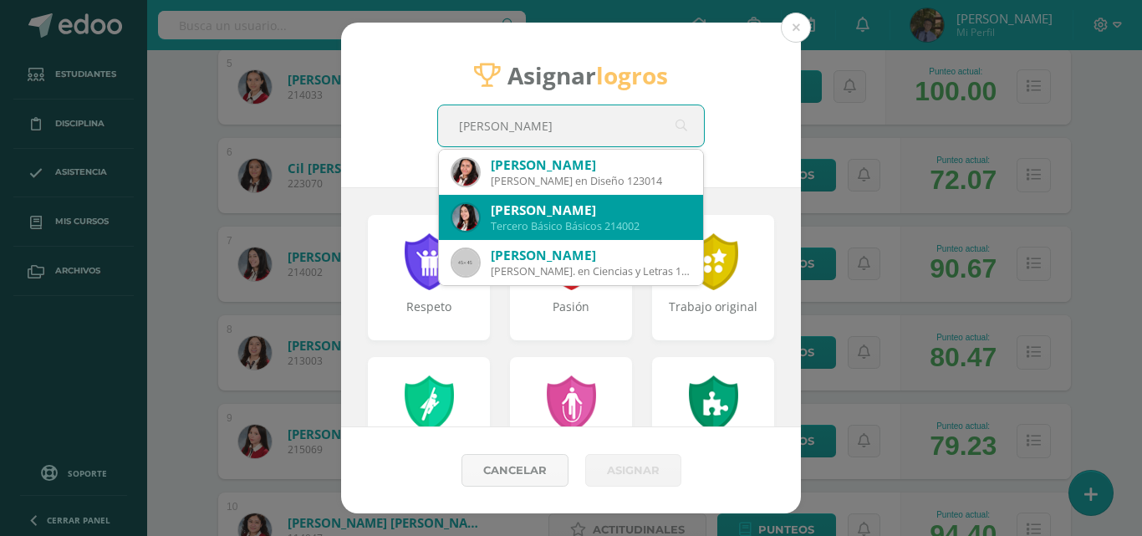
click at [630, 202] on div "[PERSON_NAME]" at bounding box center [590, 210] width 199 height 18
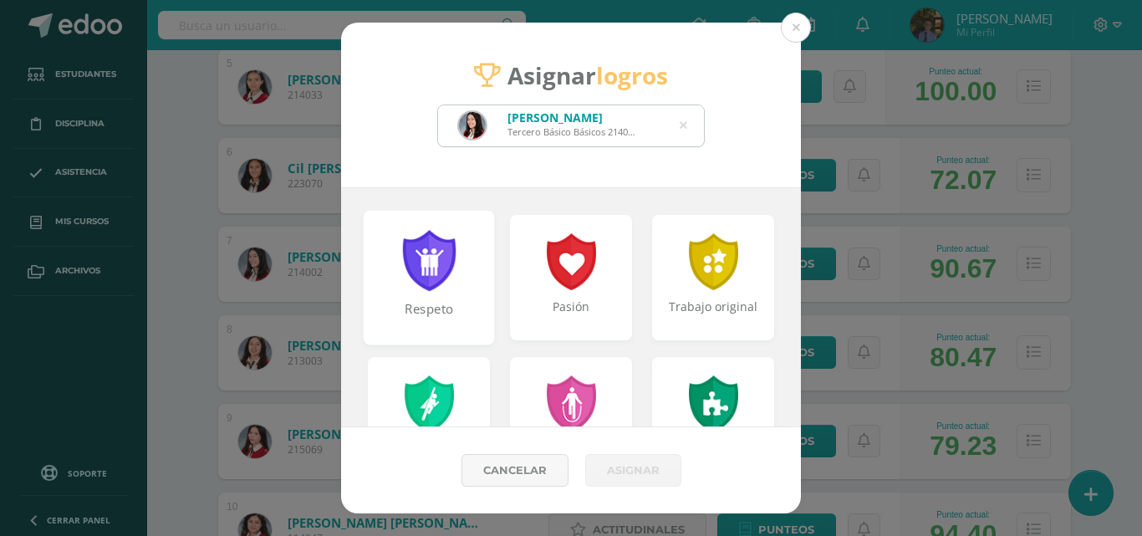
click at [466, 280] on div "Respeto" at bounding box center [429, 277] width 131 height 135
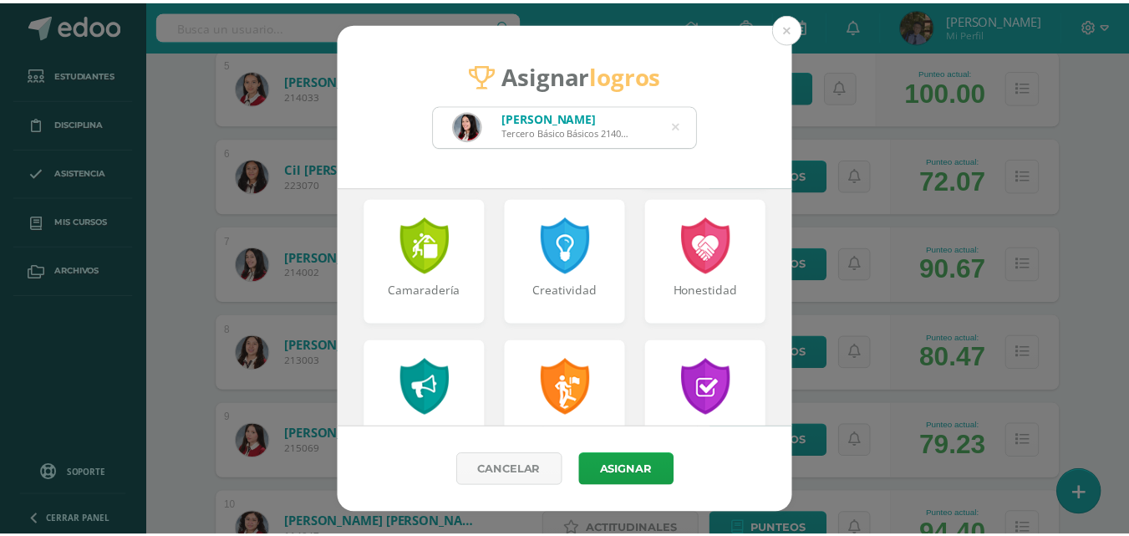
scroll to position [752, 0]
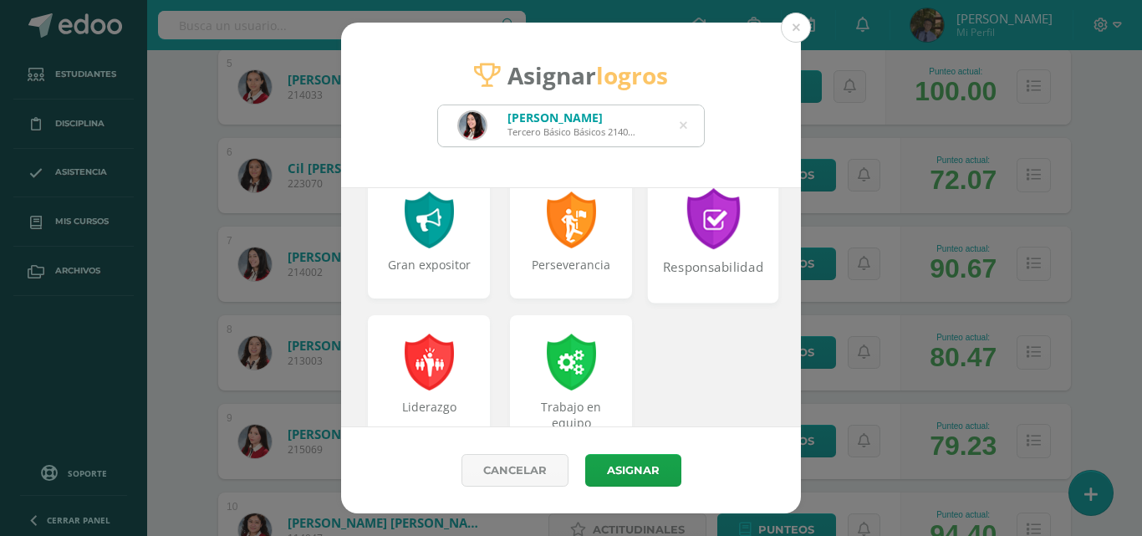
click at [721, 249] on div at bounding box center [714, 218] width 58 height 61
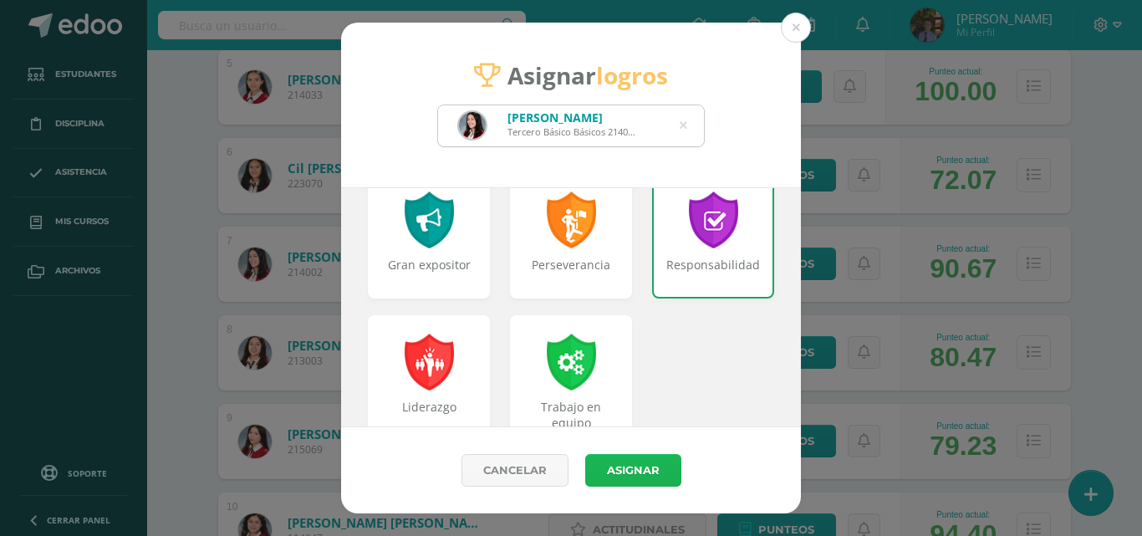
click at [639, 470] on button "Asignar" at bounding box center [633, 470] width 96 height 33
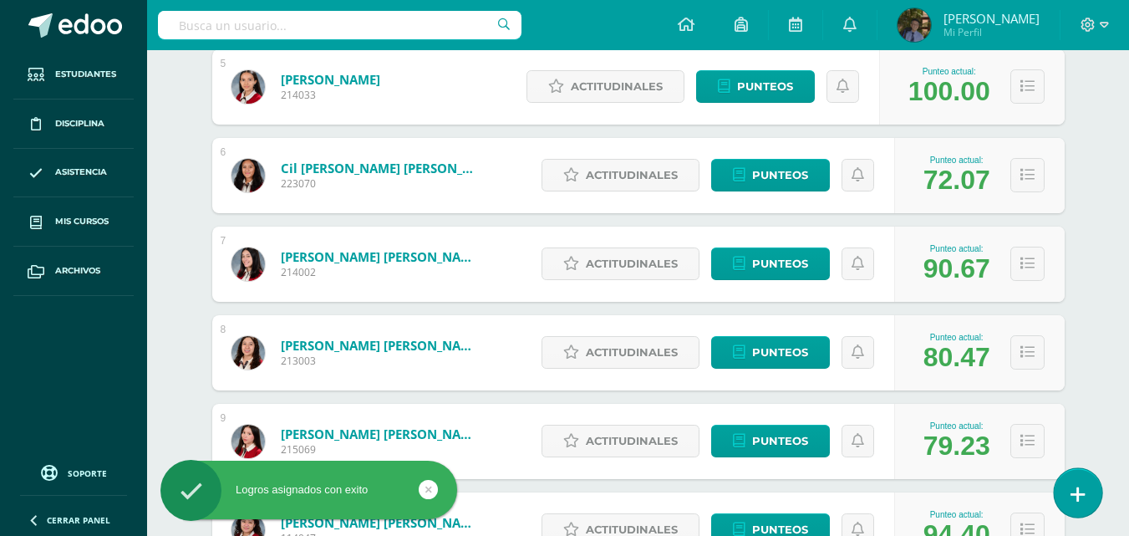
click at [1077, 487] on icon at bounding box center [1078, 494] width 15 height 19
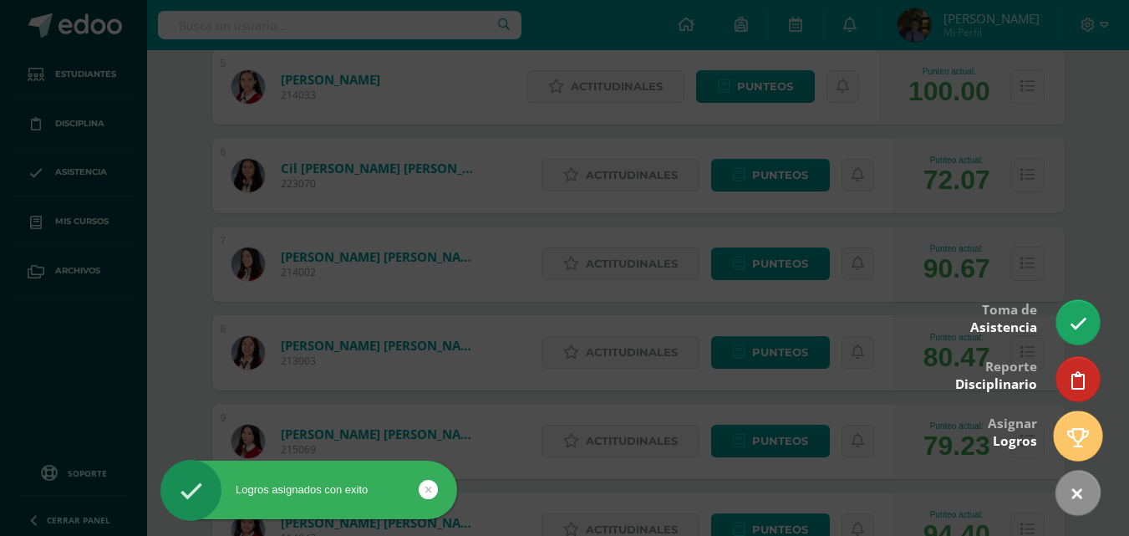
click at [1077, 445] on icon at bounding box center [1079, 437] width 22 height 19
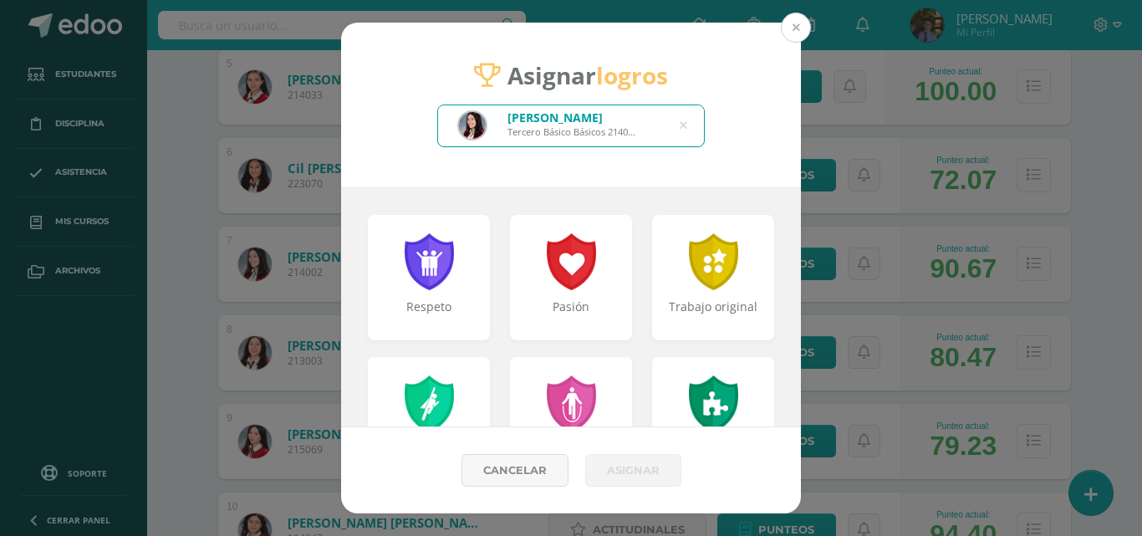
click at [798, 26] on button at bounding box center [796, 28] width 30 height 30
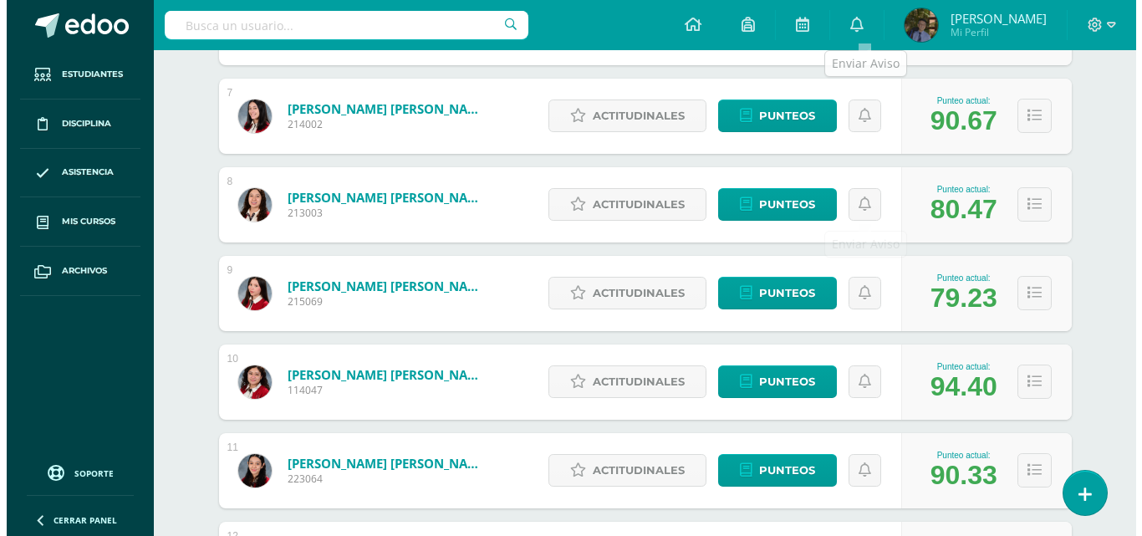
scroll to position [836, 0]
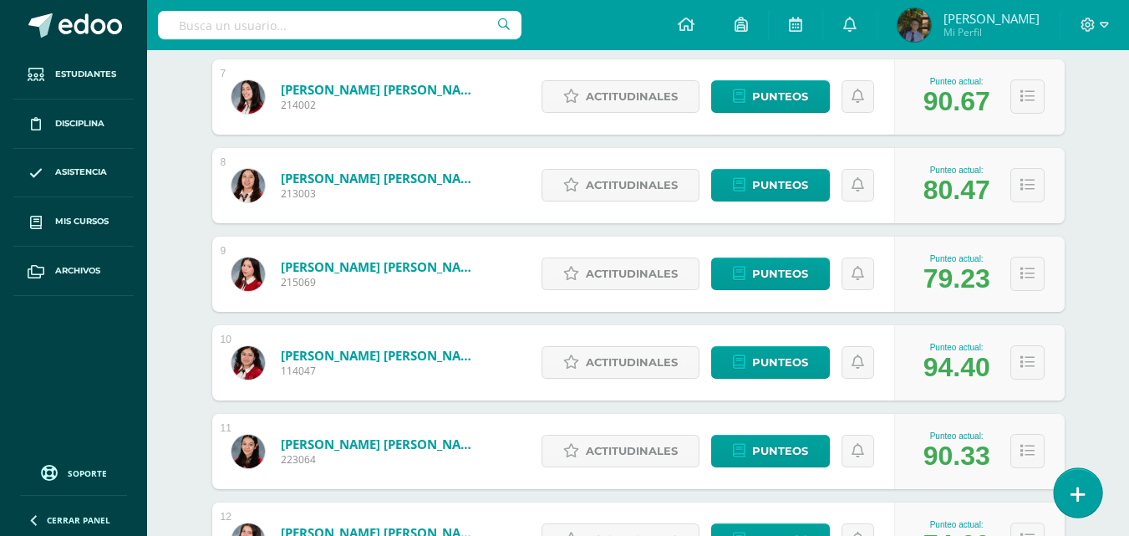
click at [1067, 502] on link at bounding box center [1078, 492] width 48 height 48
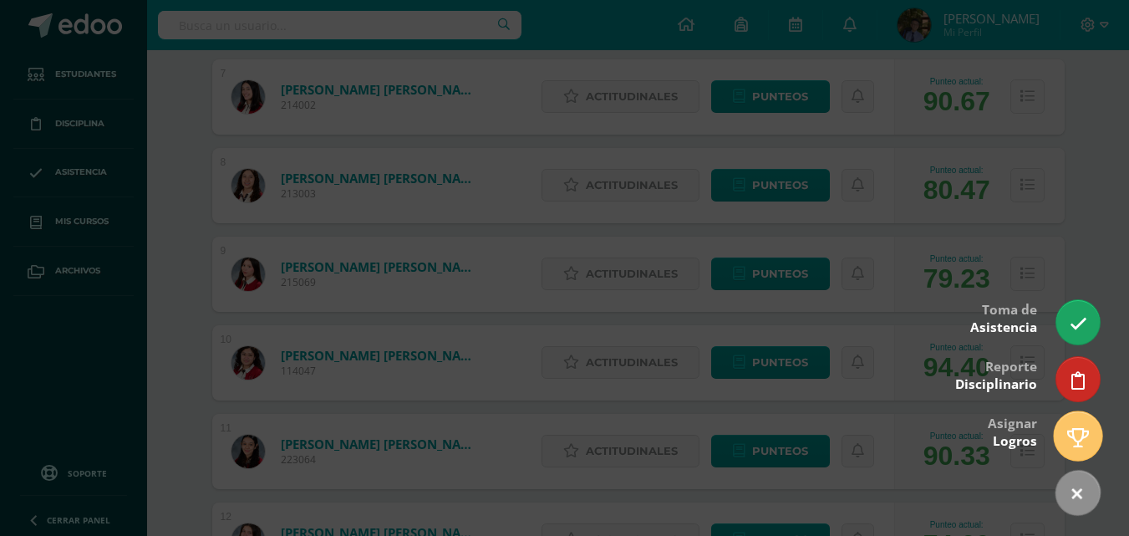
click at [1083, 436] on icon at bounding box center [1079, 437] width 22 height 19
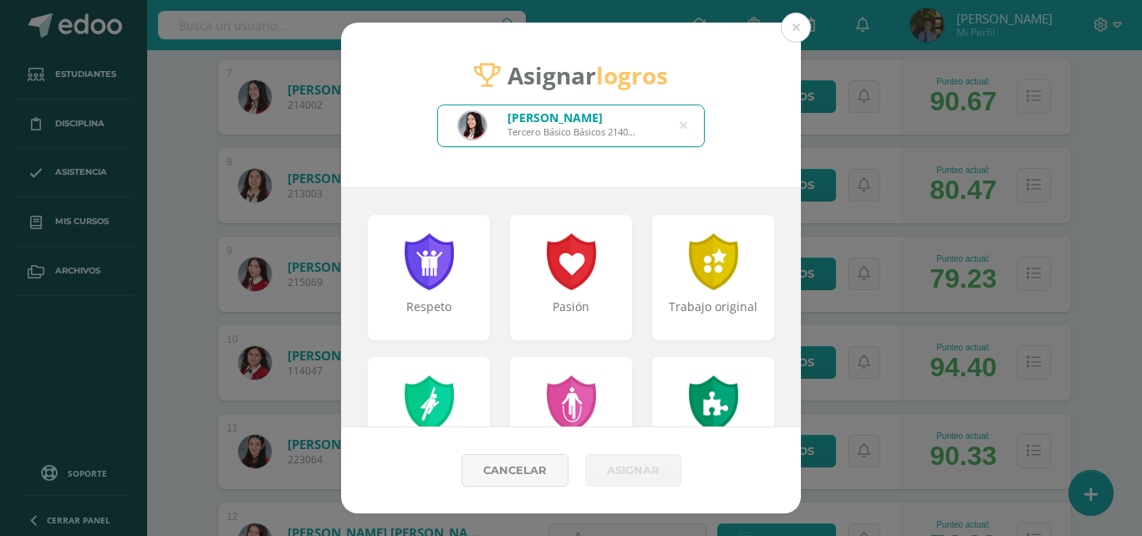
click at [680, 124] on icon at bounding box center [684, 125] width 8 height 43
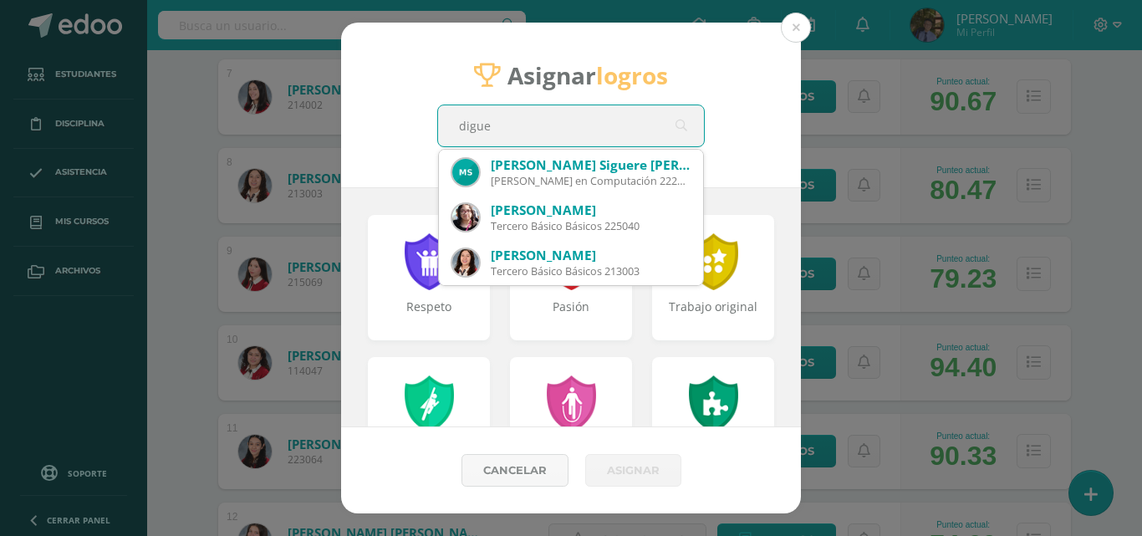
type input "[PERSON_NAME]"
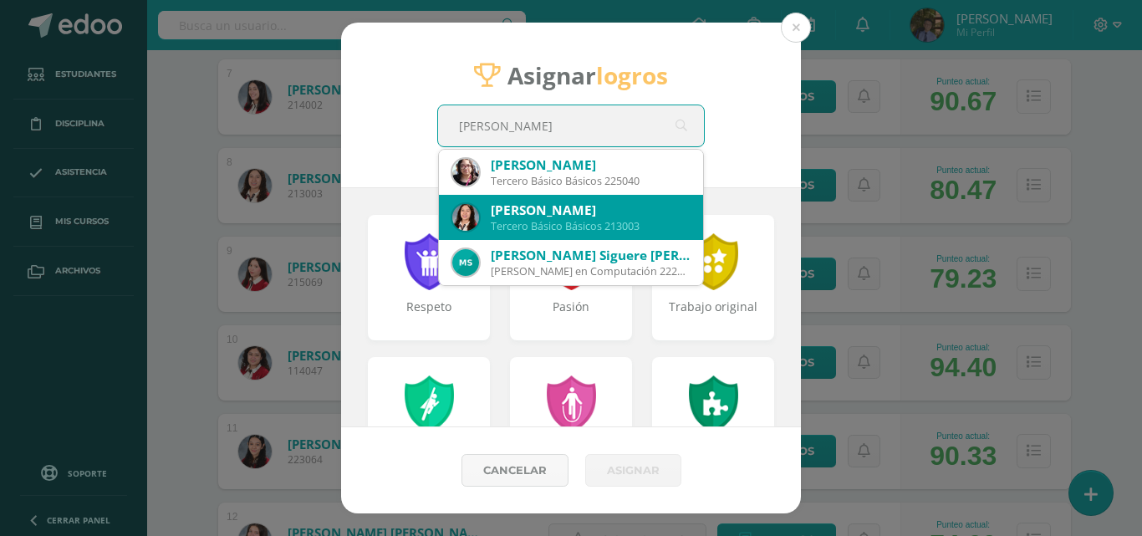
click at [658, 211] on div "[PERSON_NAME]" at bounding box center [590, 210] width 199 height 18
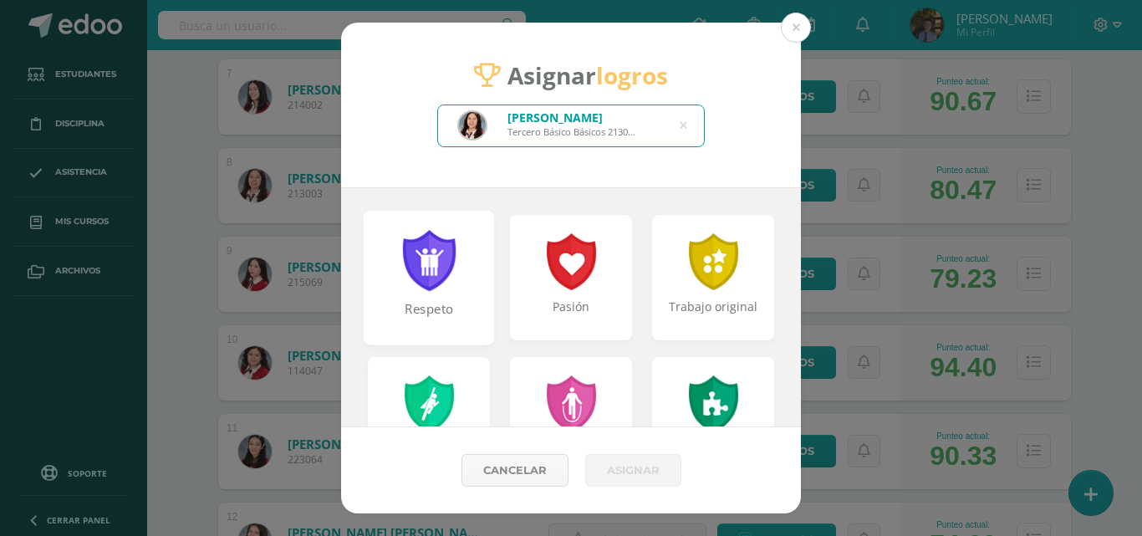
click at [416, 256] on div at bounding box center [429, 260] width 58 height 61
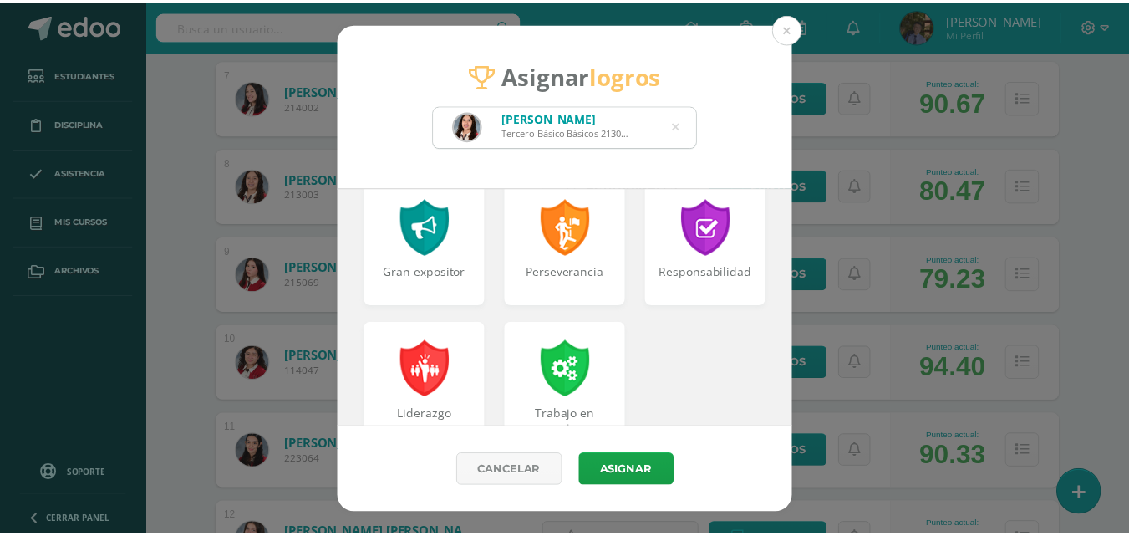
scroll to position [752, 0]
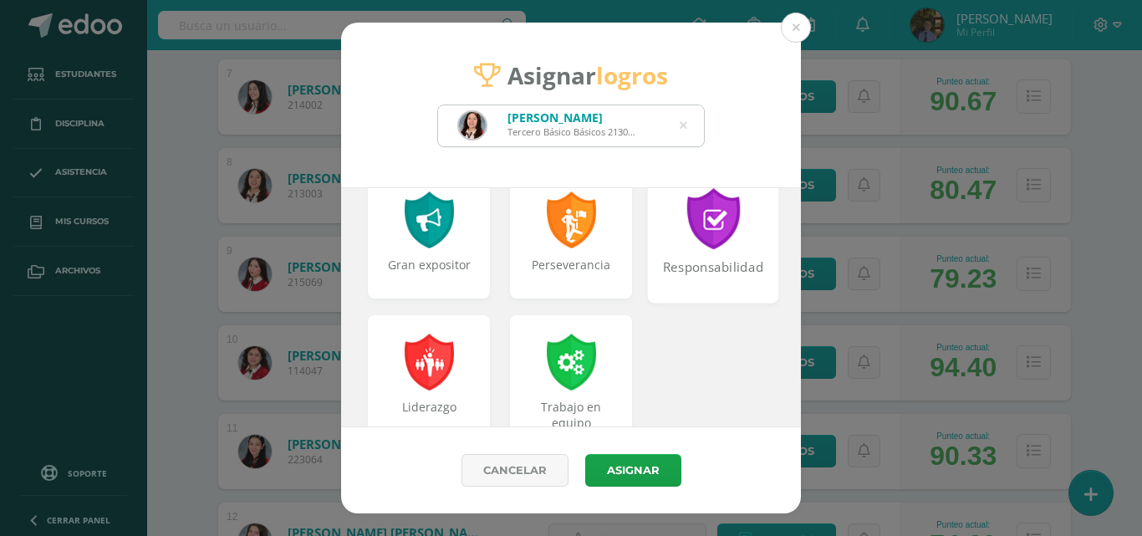
click at [726, 271] on div "Responsabilidad" at bounding box center [714, 276] width 128 height 36
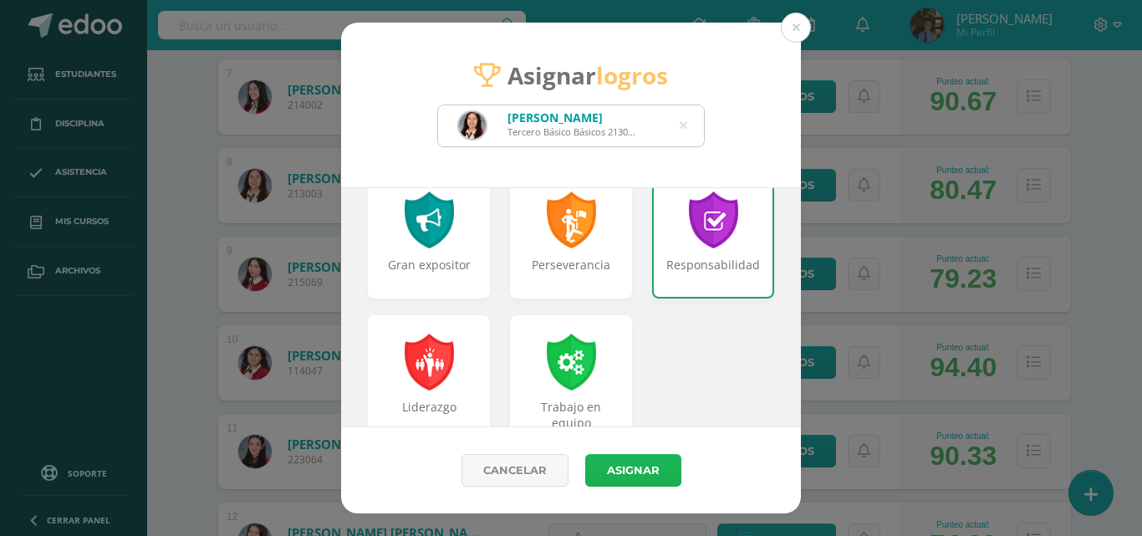
click at [640, 466] on button "Asignar" at bounding box center [633, 470] width 96 height 33
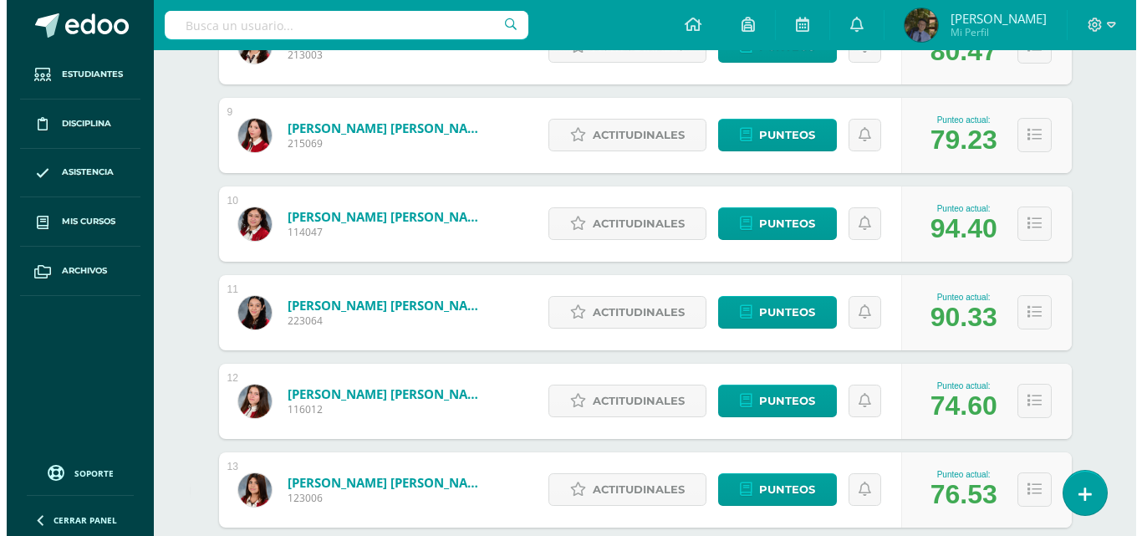
scroll to position [1003, 0]
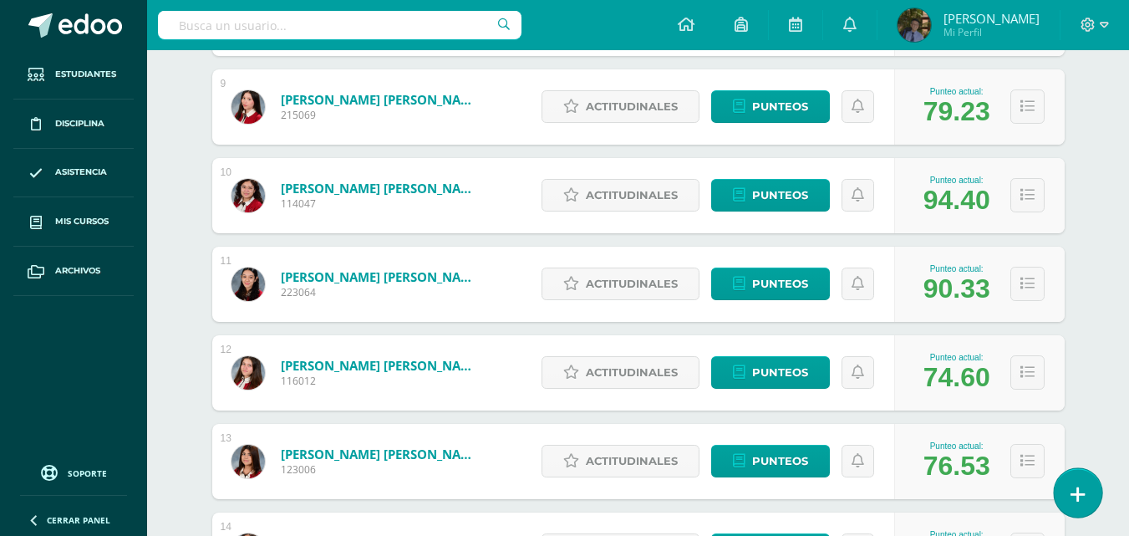
click at [1082, 491] on icon at bounding box center [1078, 494] width 15 height 19
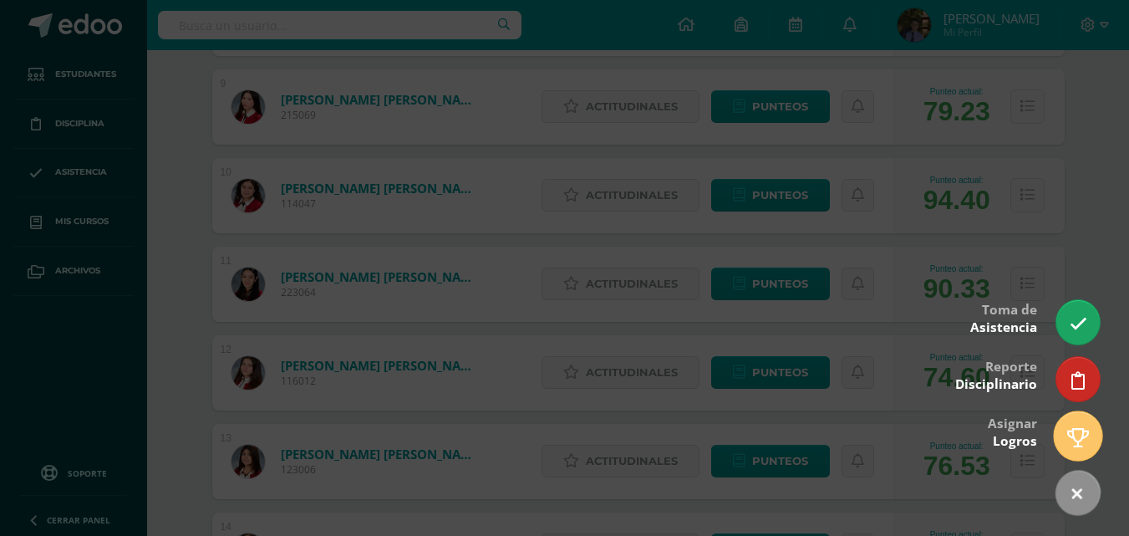
click at [1078, 431] on icon at bounding box center [1079, 437] width 22 height 19
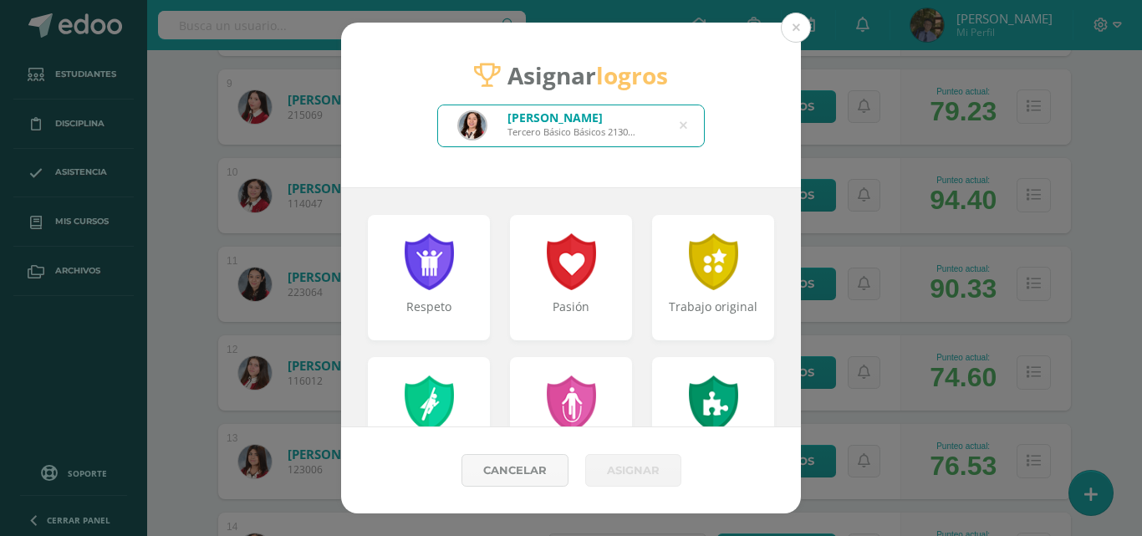
click at [683, 127] on icon at bounding box center [684, 125] width 8 height 43
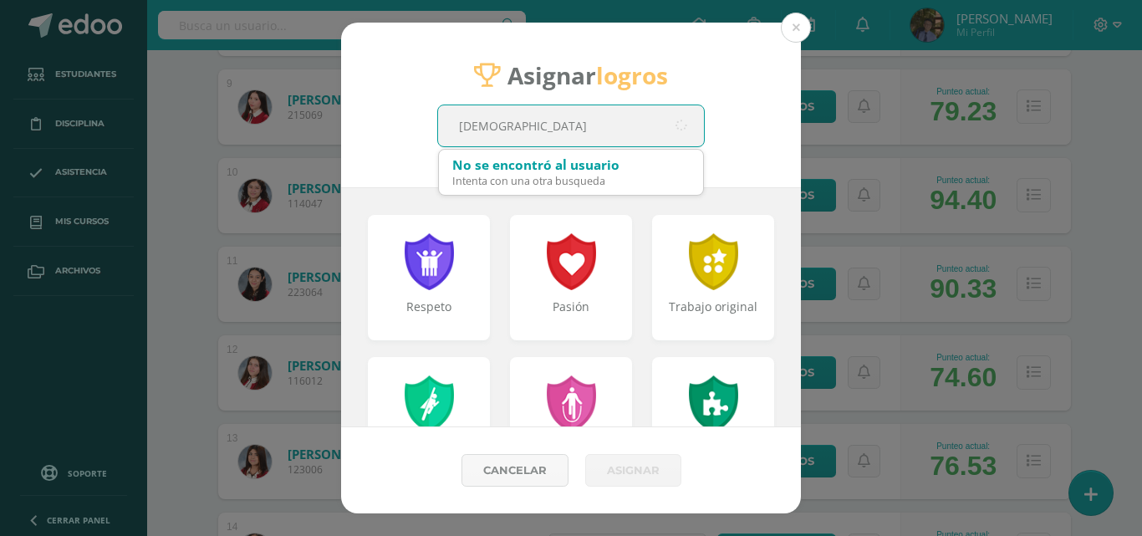
type input "dion"
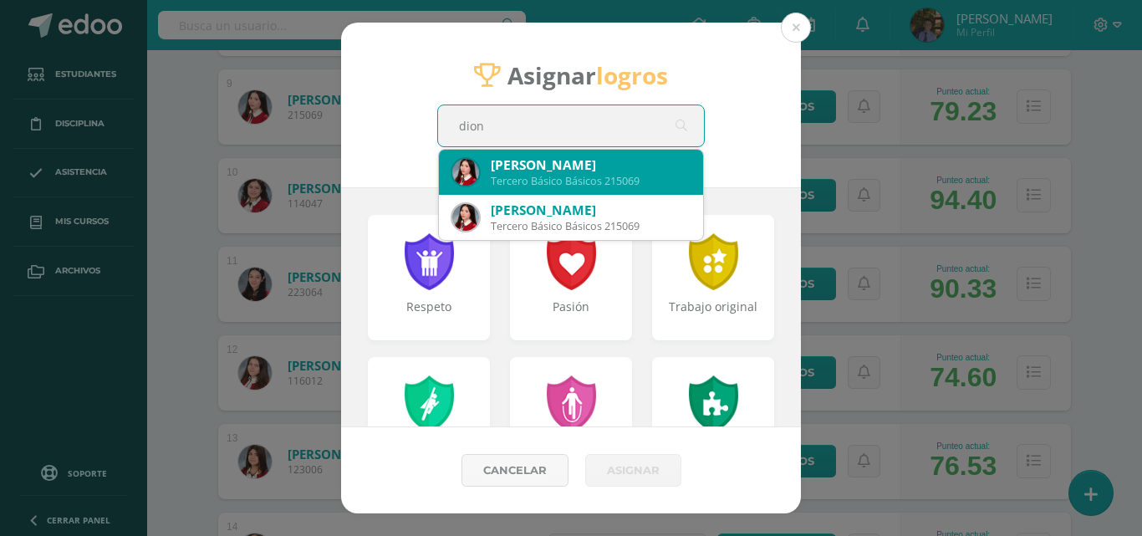
click at [651, 154] on div "[PERSON_NAME] Tercero Básico Básicos 215069" at bounding box center [570, 172] width 237 height 45
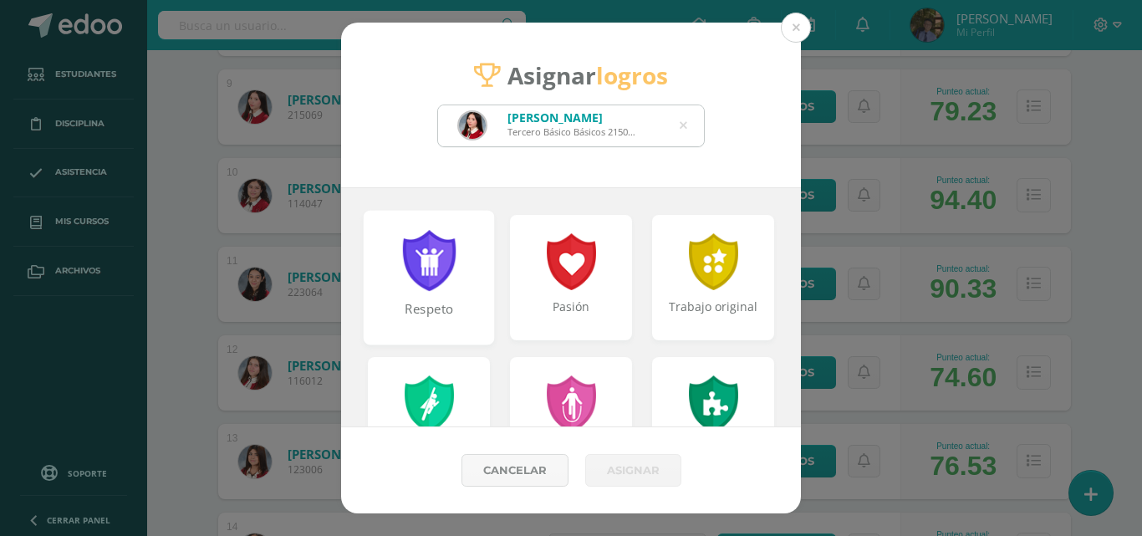
click at [436, 268] on div at bounding box center [429, 260] width 58 height 61
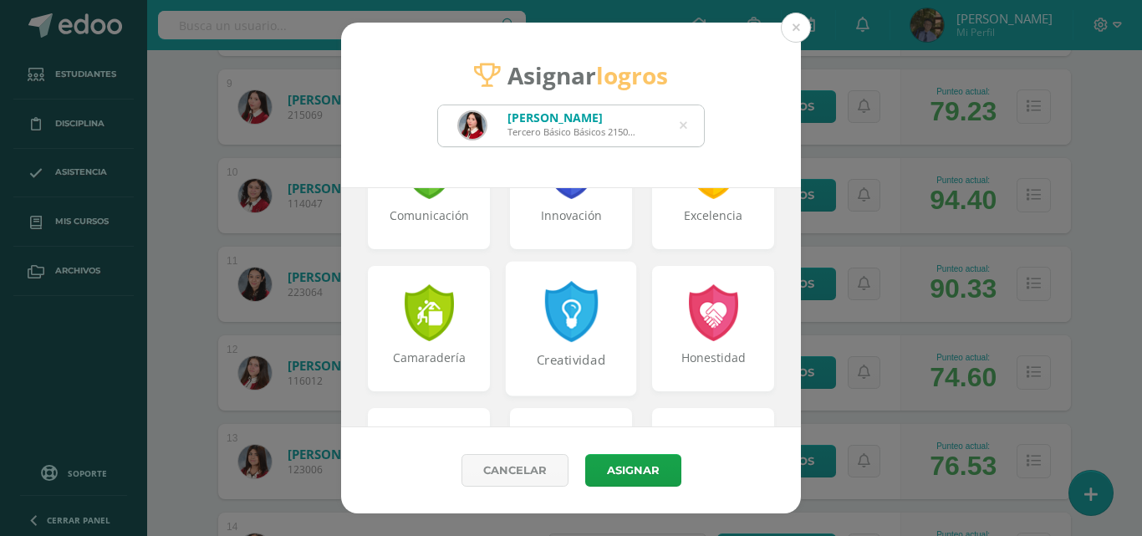
scroll to position [669, 0]
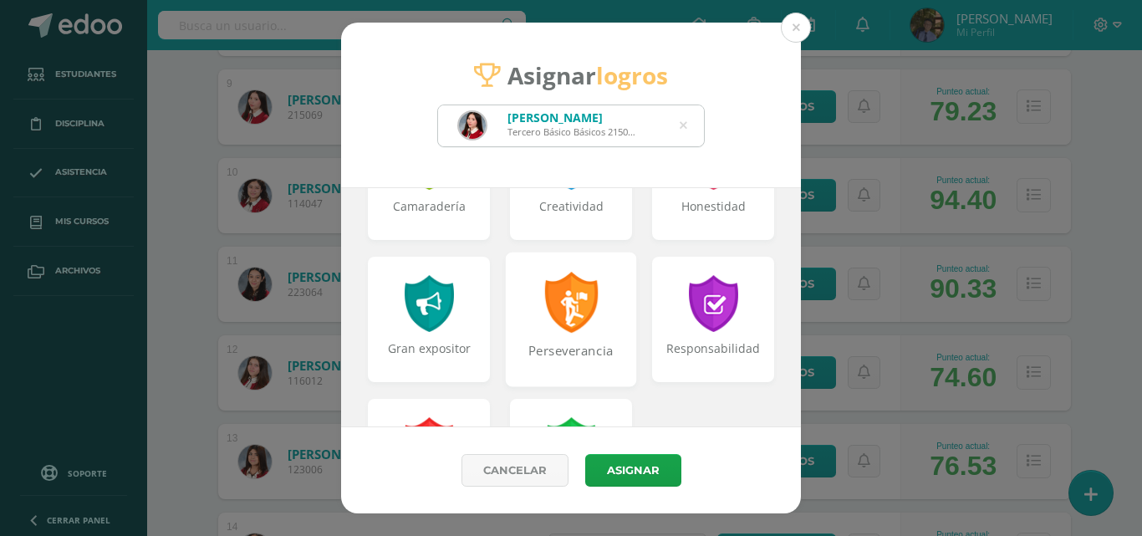
click at [572, 334] on div "Perseverancia" at bounding box center [571, 319] width 131 height 135
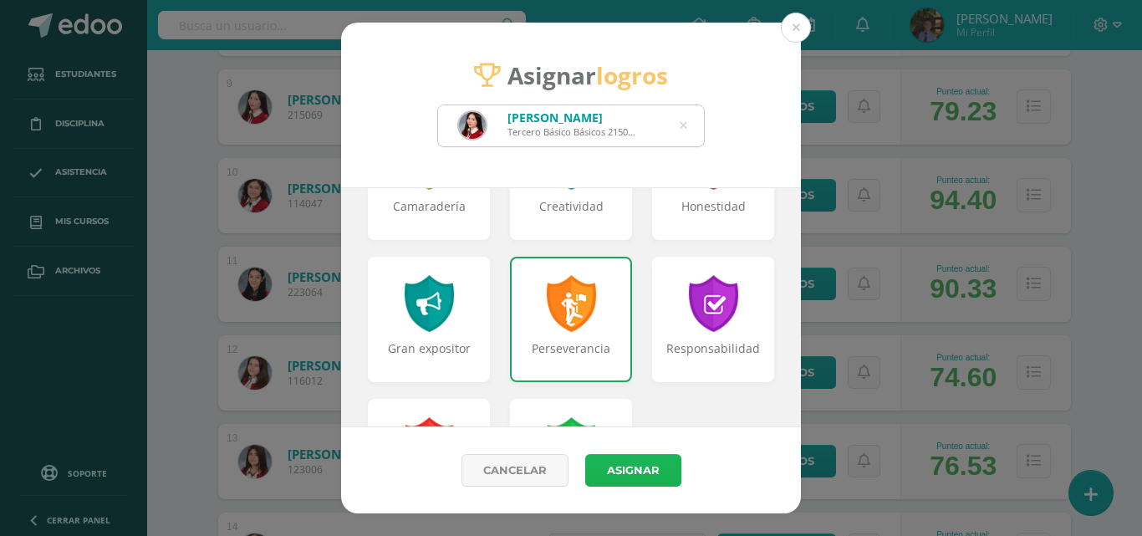
click at [631, 483] on button "Asignar" at bounding box center [633, 470] width 96 height 33
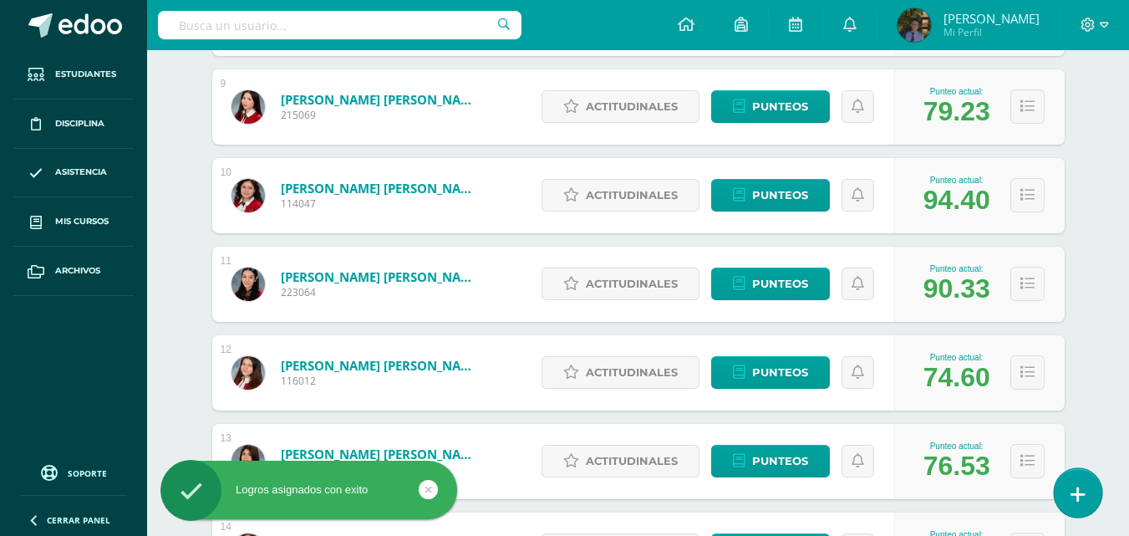
click at [1081, 500] on icon at bounding box center [1078, 494] width 15 height 19
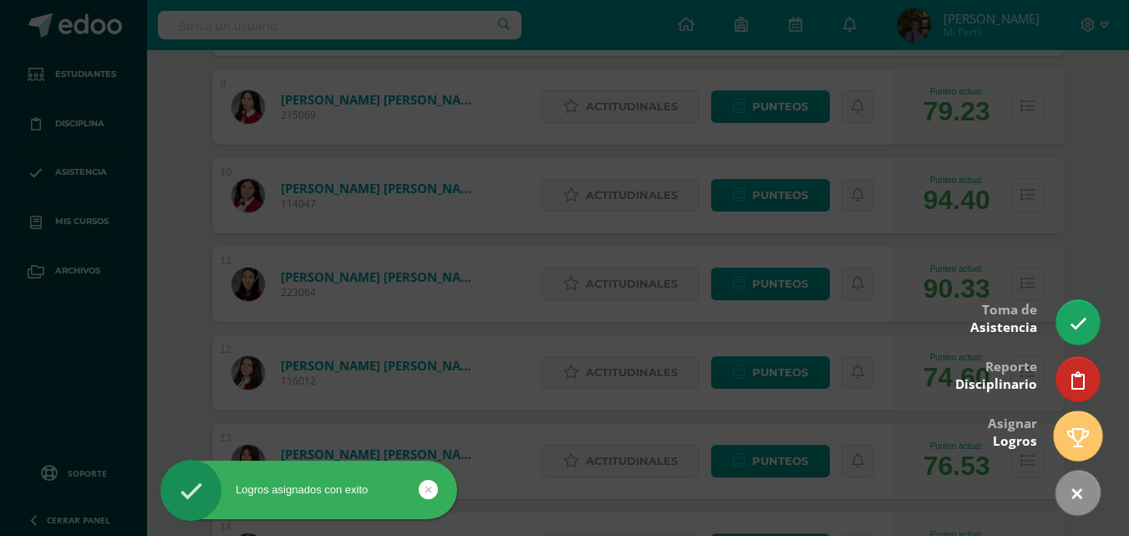
click at [1081, 441] on icon at bounding box center [1079, 437] width 22 height 19
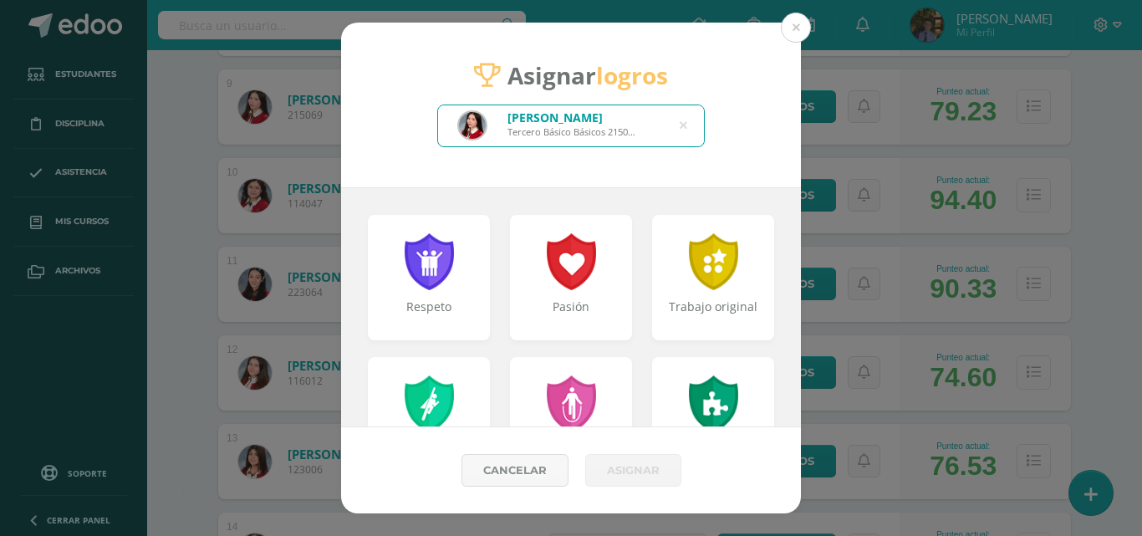
click at [682, 121] on icon at bounding box center [684, 125] width 8 height 43
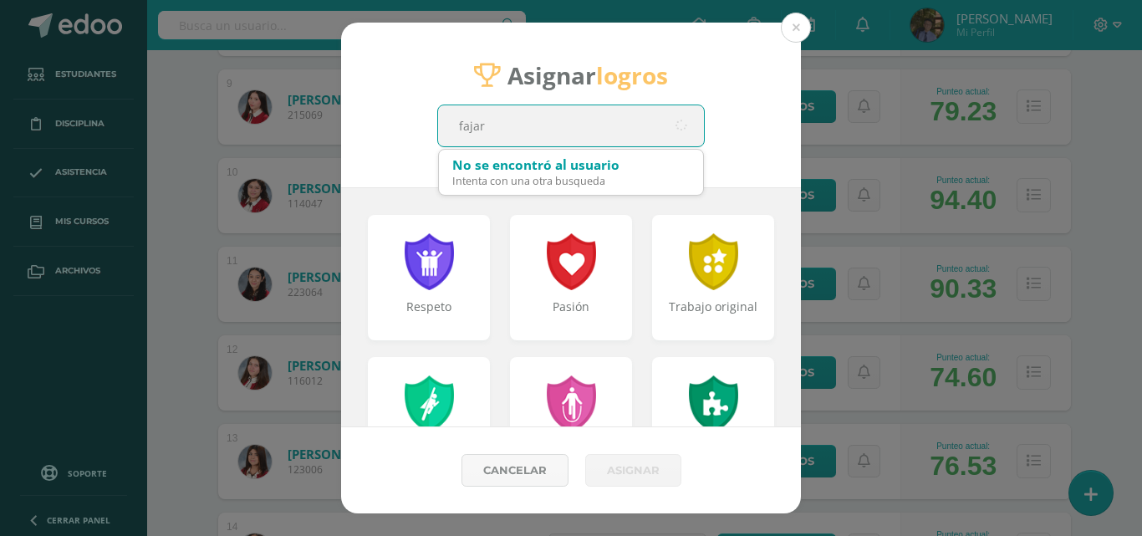
type input "[PERSON_NAME]"
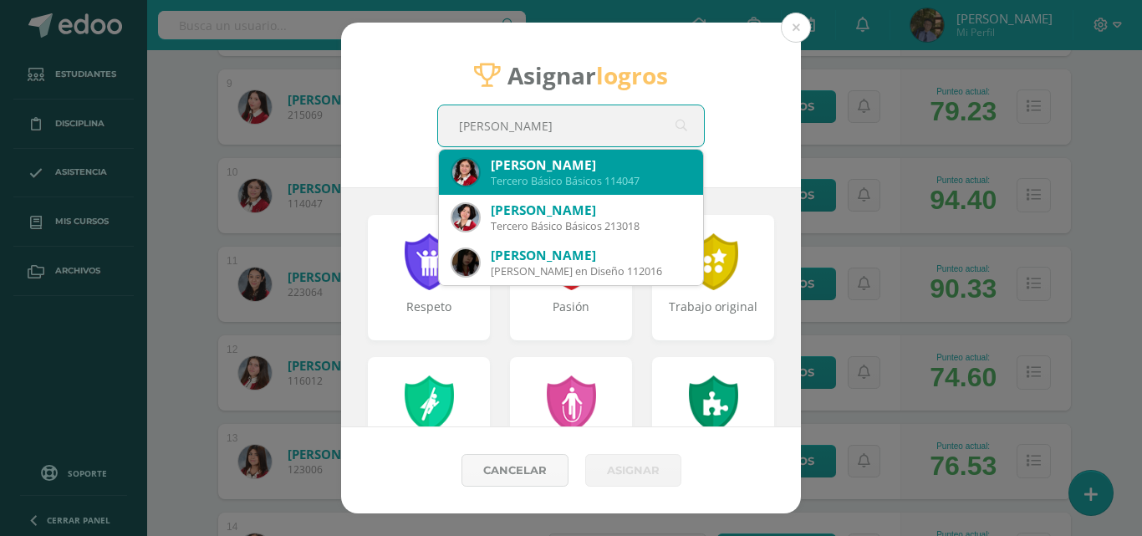
click at [649, 178] on div "Tercero Básico Básicos 114047" at bounding box center [590, 181] width 199 height 14
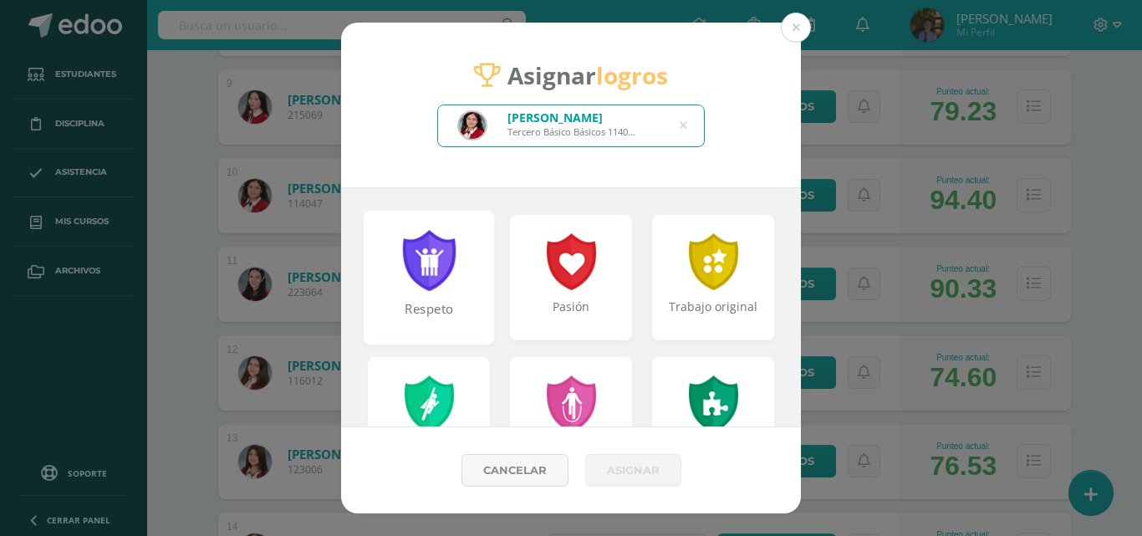
click at [415, 265] on div at bounding box center [429, 260] width 58 height 61
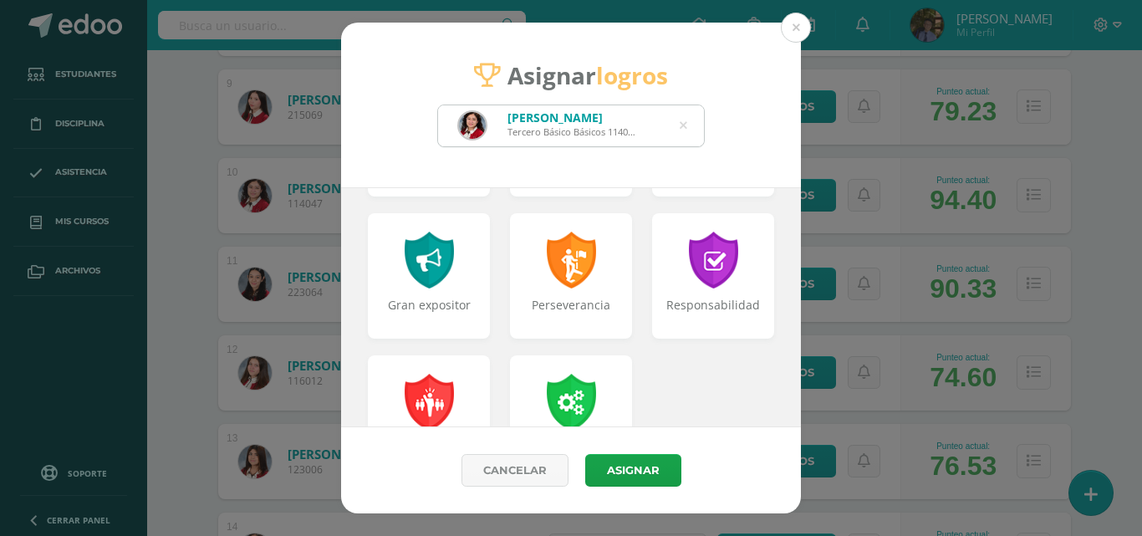
scroll to position [713, 0]
click at [713, 290] on div "Responsabilidad" at bounding box center [713, 274] width 131 height 135
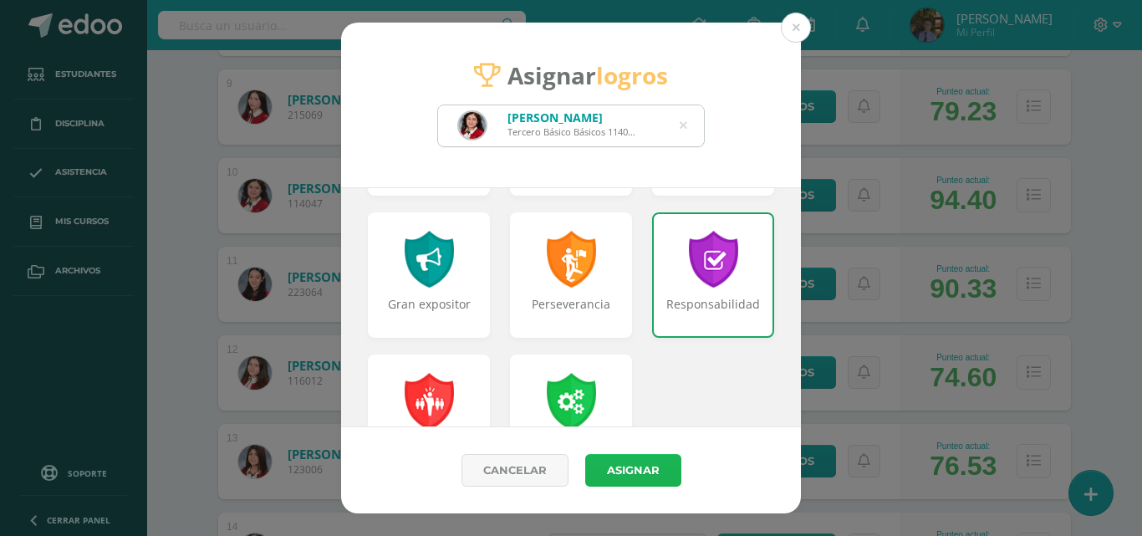
click at [642, 471] on button "Asignar" at bounding box center [633, 470] width 96 height 33
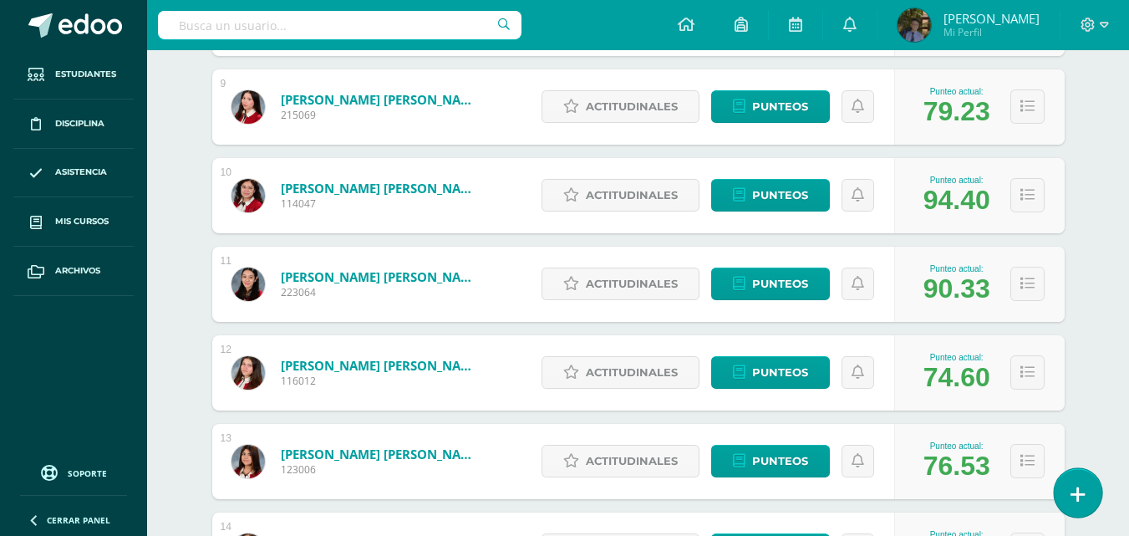
click at [1065, 495] on link at bounding box center [1078, 492] width 48 height 48
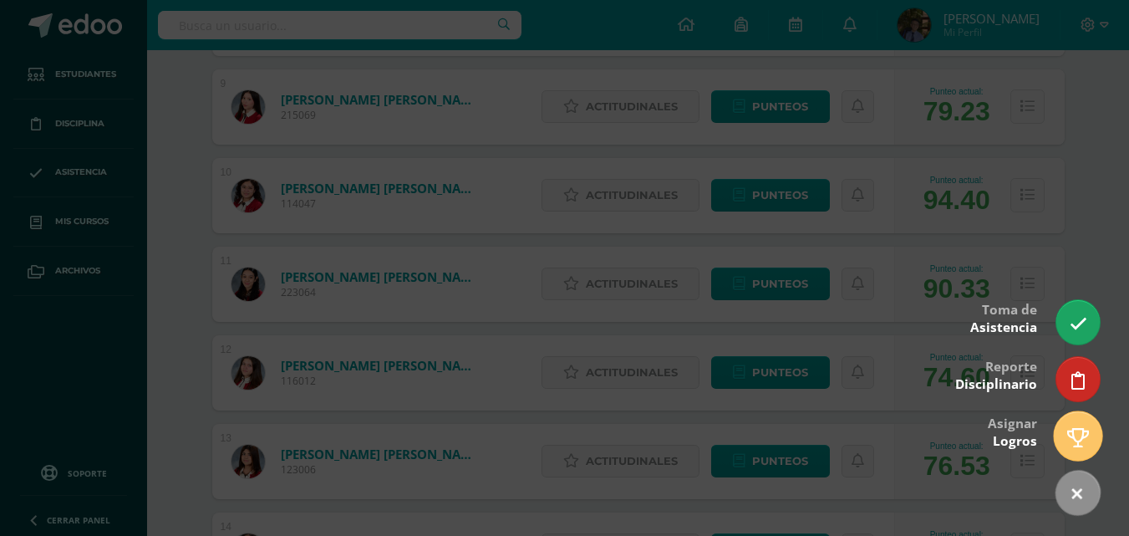
click at [1068, 437] on icon at bounding box center [1079, 437] width 22 height 19
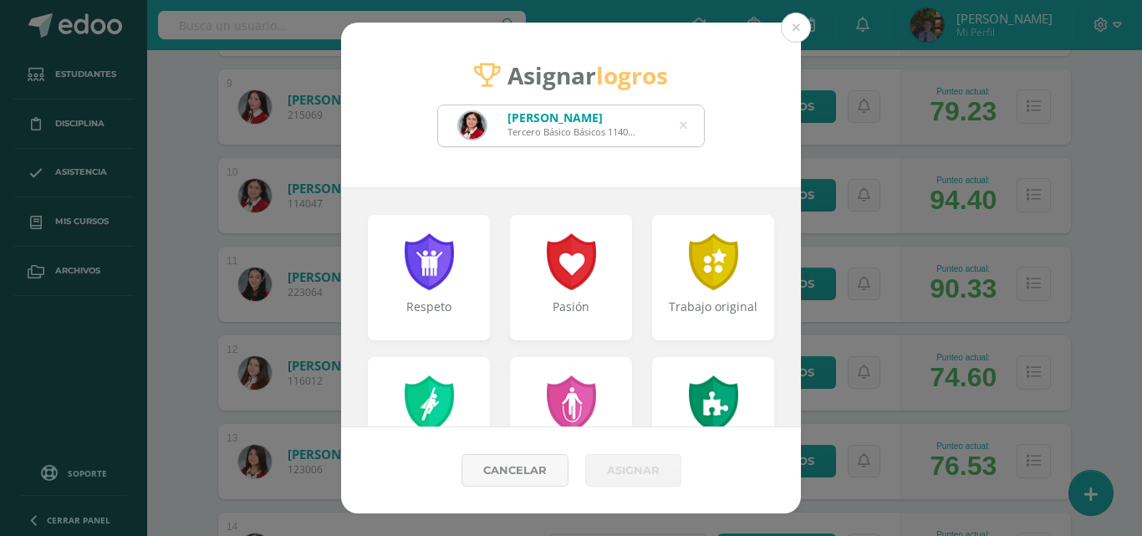
click at [683, 129] on icon at bounding box center [684, 125] width 8 height 43
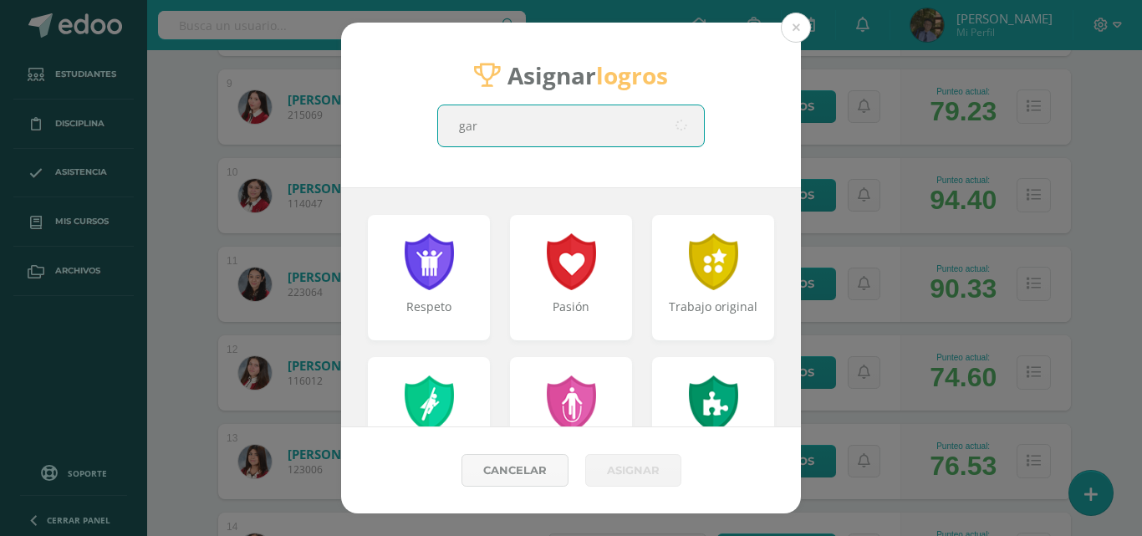
type input "[PERSON_NAME]"
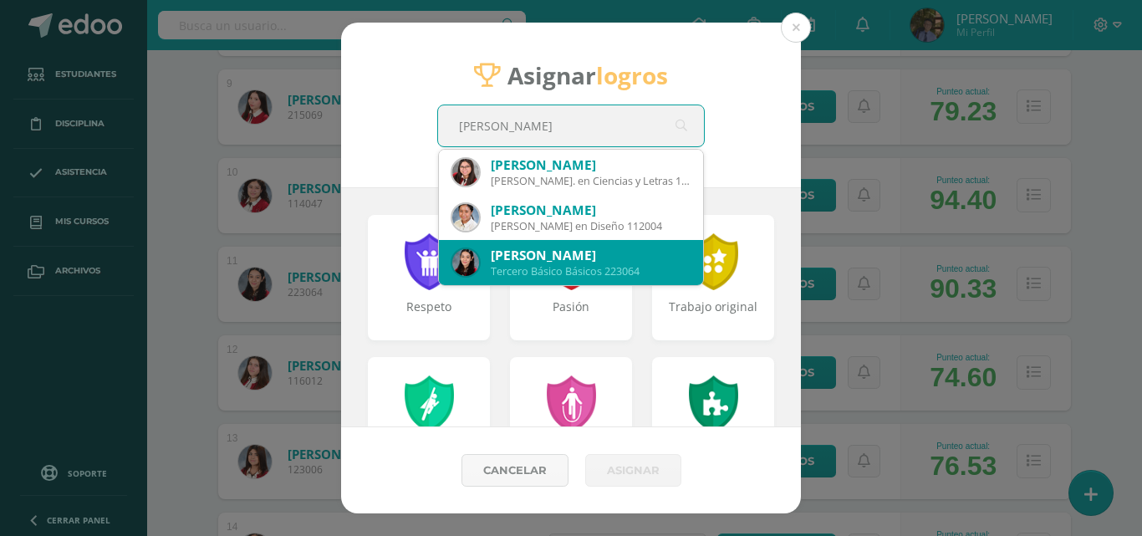
click at [497, 262] on div "[PERSON_NAME]" at bounding box center [590, 256] width 199 height 18
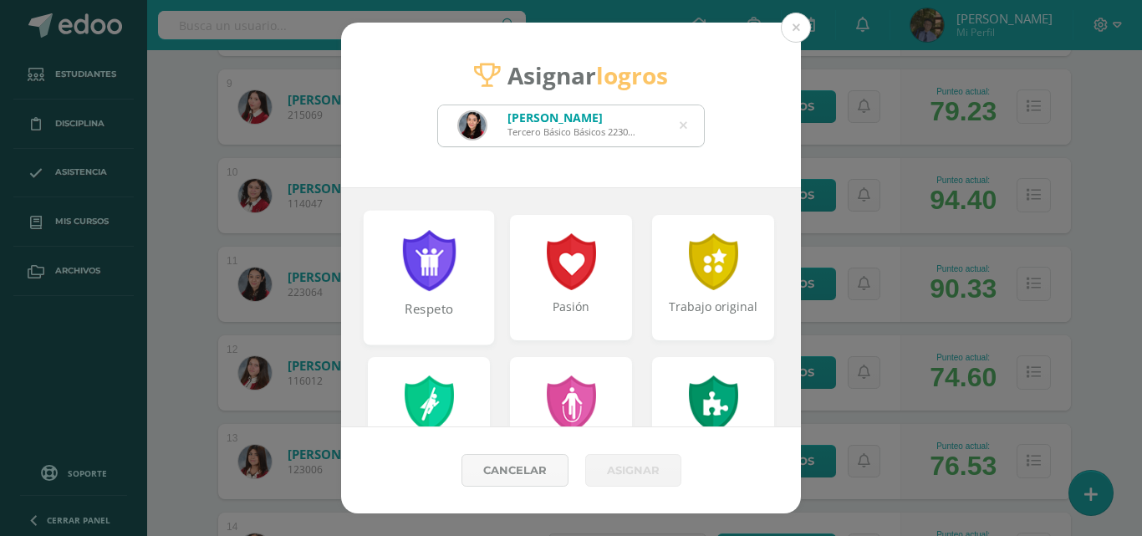
click at [446, 286] on div at bounding box center [429, 260] width 58 height 61
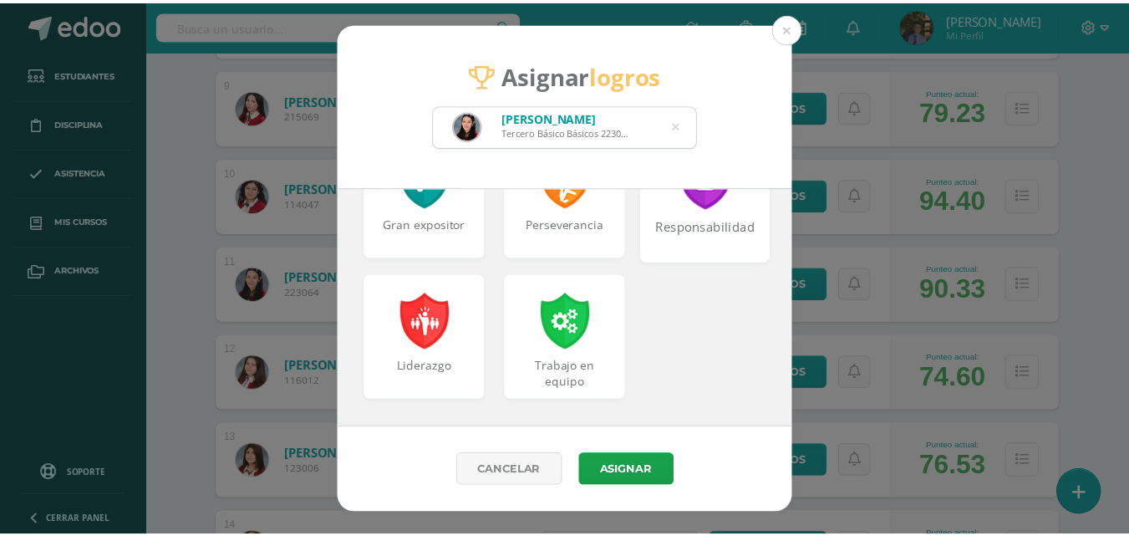
scroll to position [797, 0]
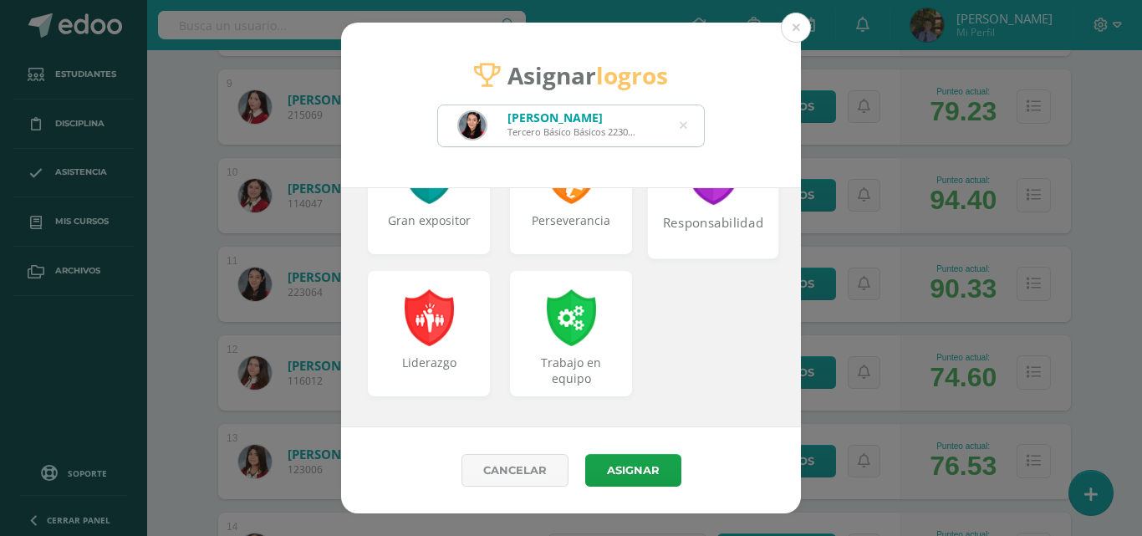
click at [714, 227] on div "Responsabilidad" at bounding box center [714, 232] width 128 height 36
click at [645, 474] on button "Asignar" at bounding box center [633, 470] width 96 height 33
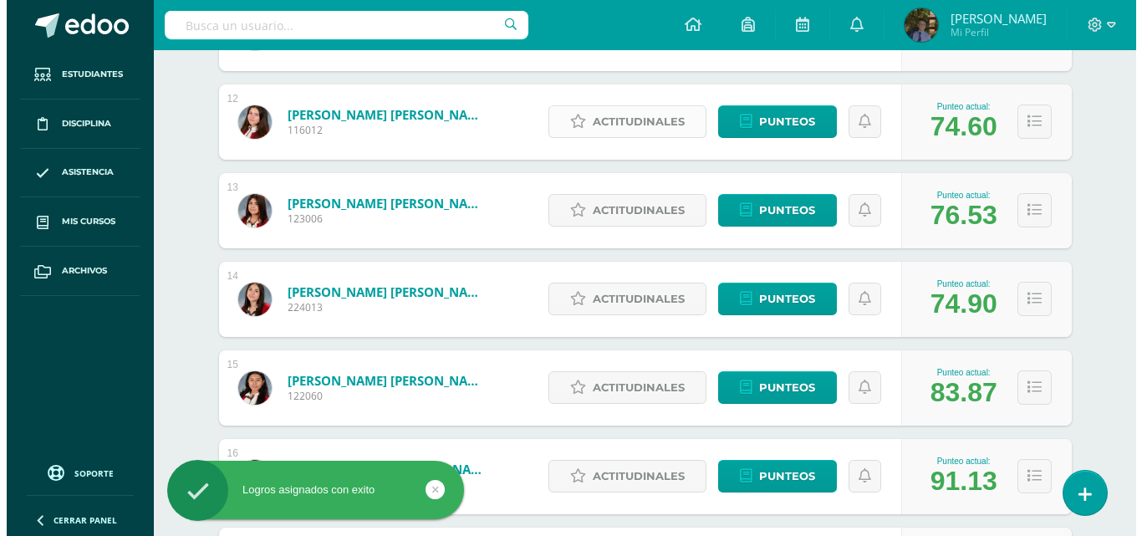
scroll to position [1170, 0]
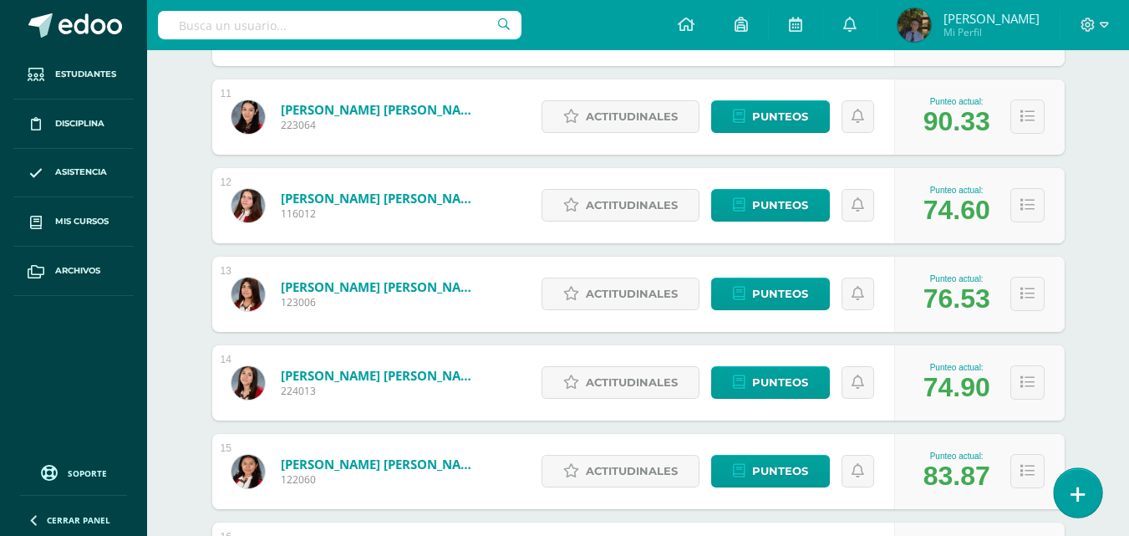
click at [1080, 495] on icon at bounding box center [1078, 494] width 15 height 19
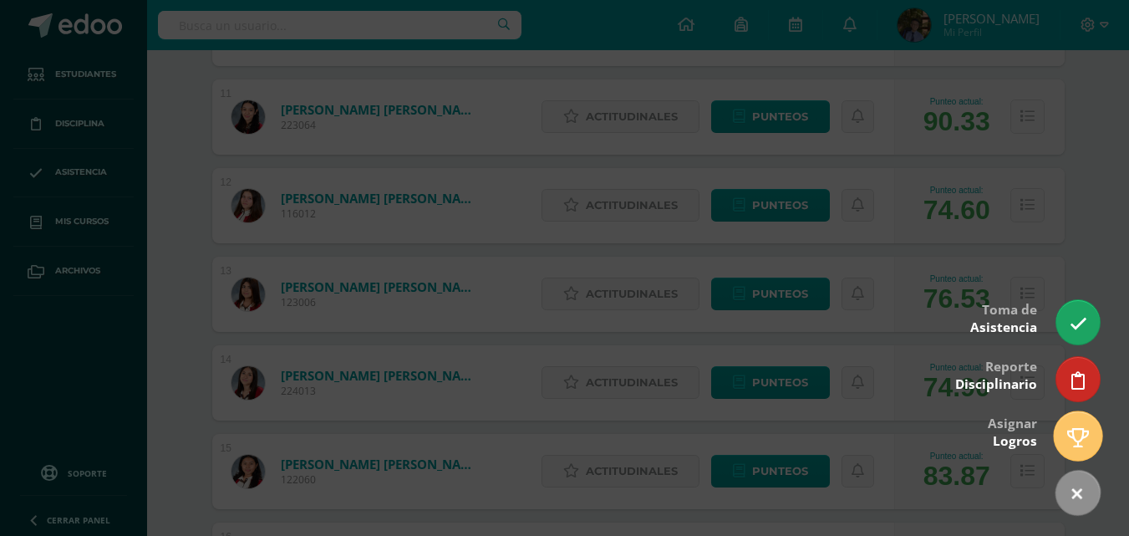
click at [1071, 437] on icon at bounding box center [1079, 437] width 22 height 19
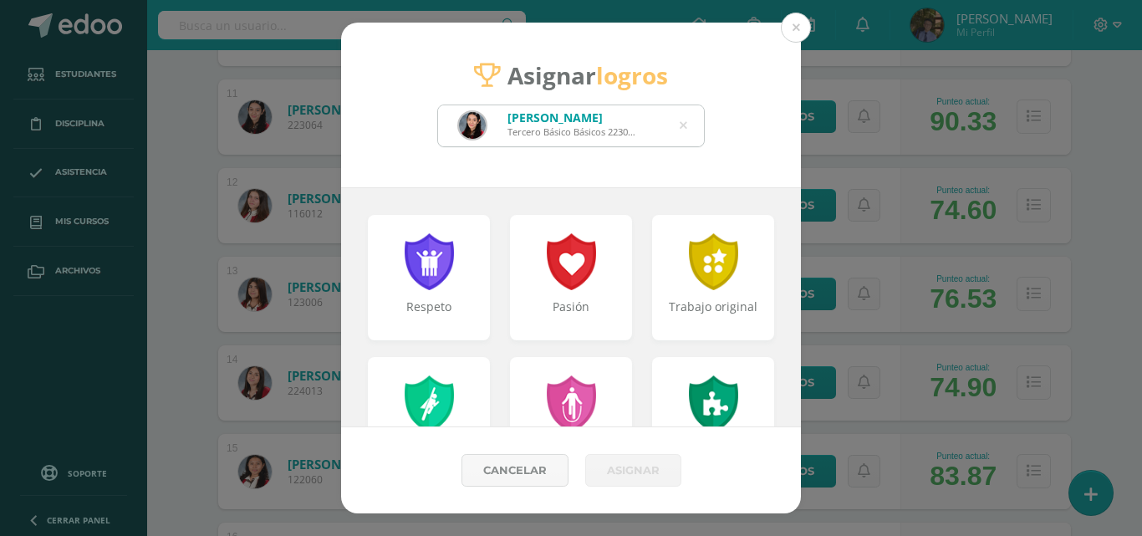
click at [682, 129] on icon at bounding box center [684, 125] width 8 height 43
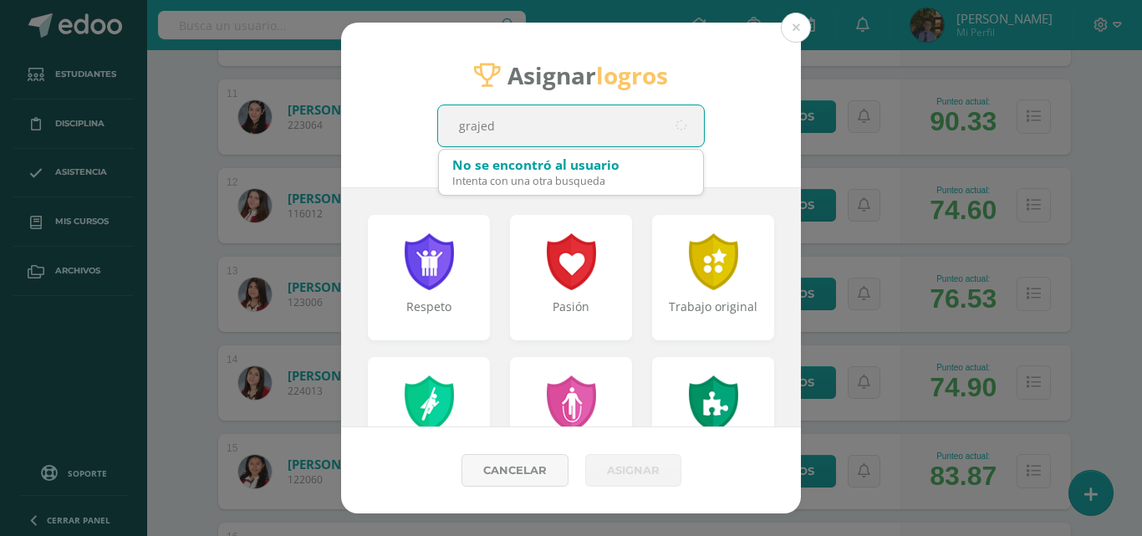
type input "[PERSON_NAME]"
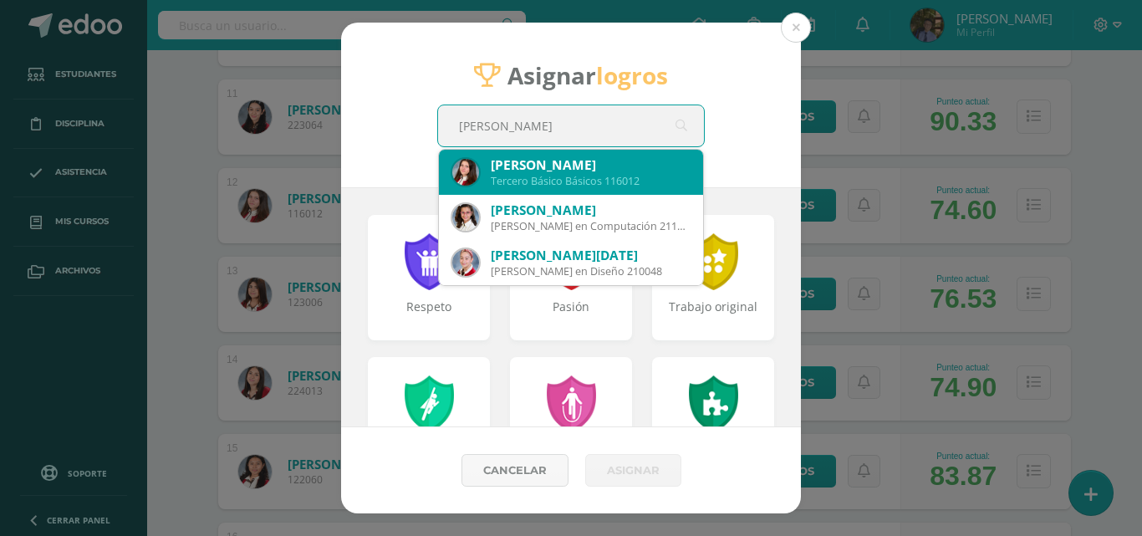
click at [668, 166] on div "[PERSON_NAME]" at bounding box center [590, 165] width 199 height 18
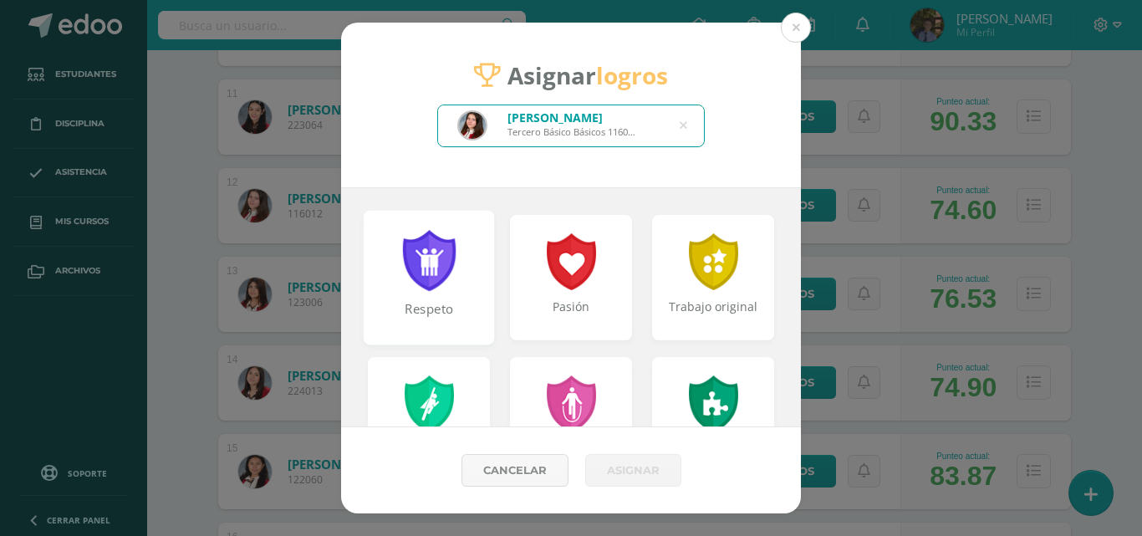
click at [443, 256] on div at bounding box center [429, 260] width 58 height 61
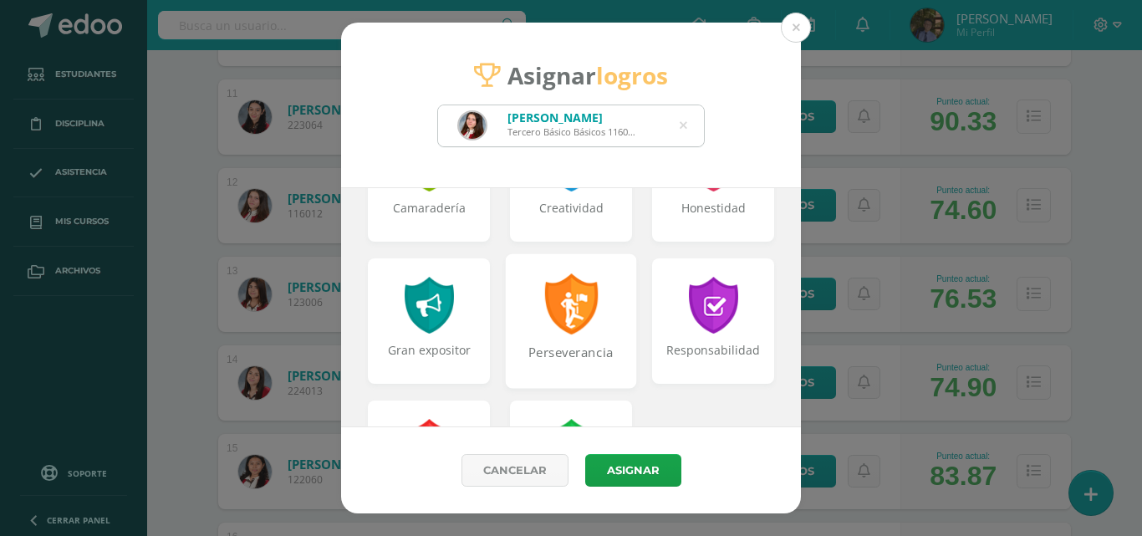
scroll to position [669, 0]
click at [575, 344] on div "Perseverancia" at bounding box center [571, 360] width 128 height 36
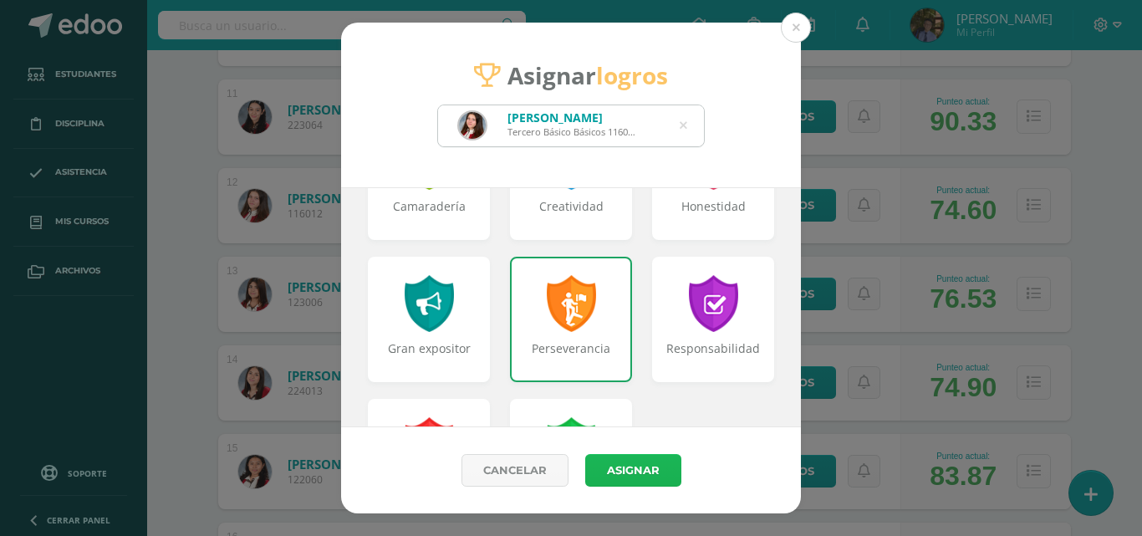
click at [619, 476] on button "Asignar" at bounding box center [633, 470] width 96 height 33
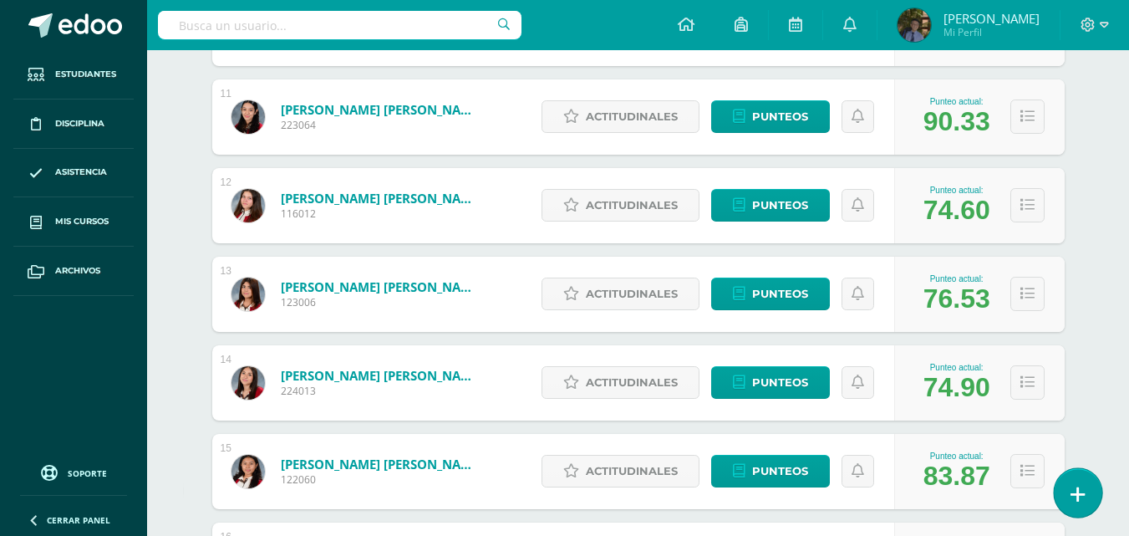
click at [1088, 498] on link at bounding box center [1078, 492] width 48 height 48
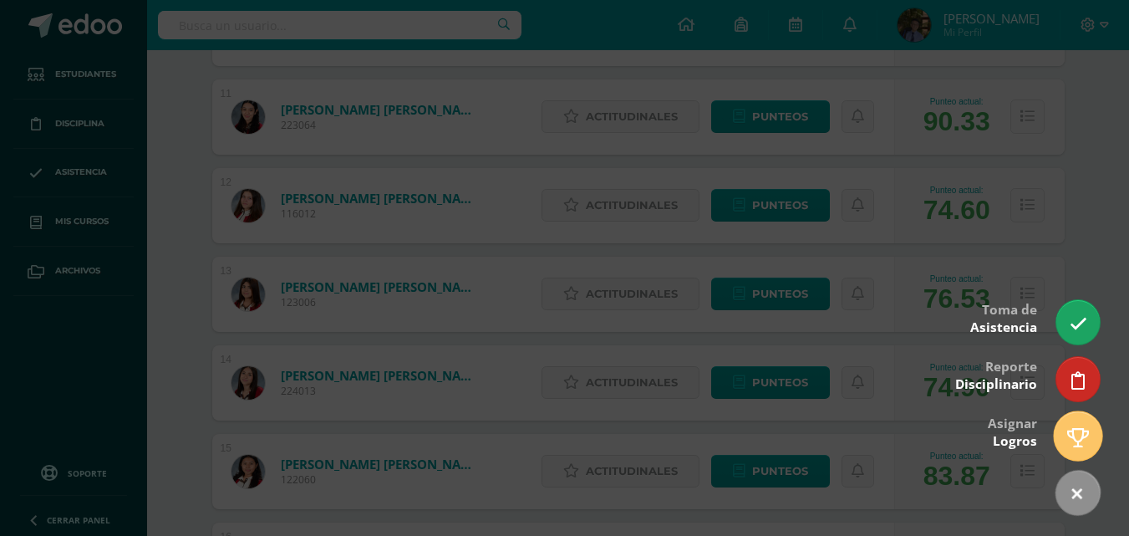
click at [1095, 436] on link at bounding box center [1078, 435] width 48 height 48
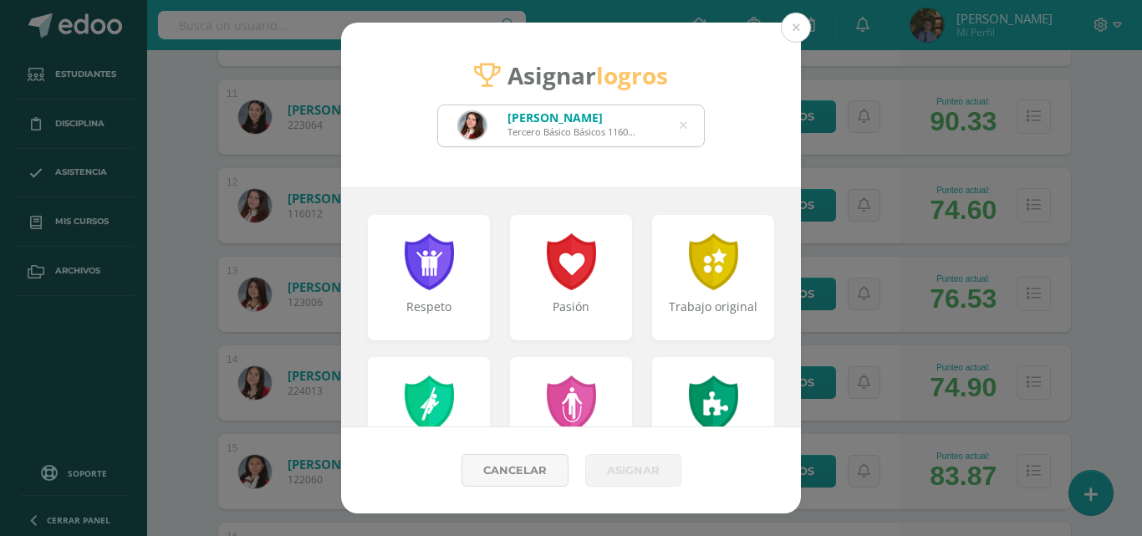
click at [685, 126] on icon at bounding box center [684, 125] width 8 height 43
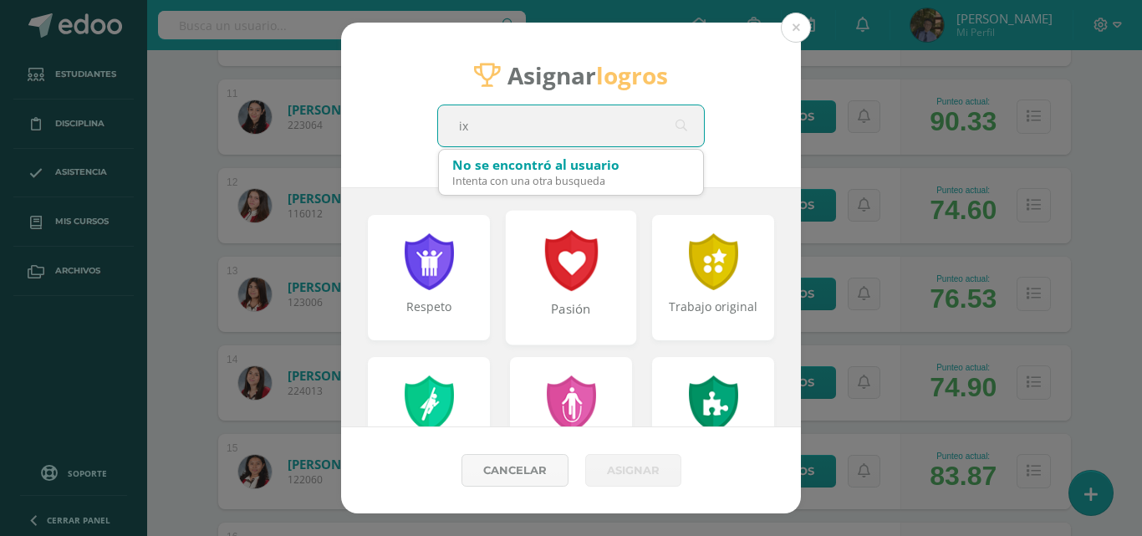
type input "ixc"
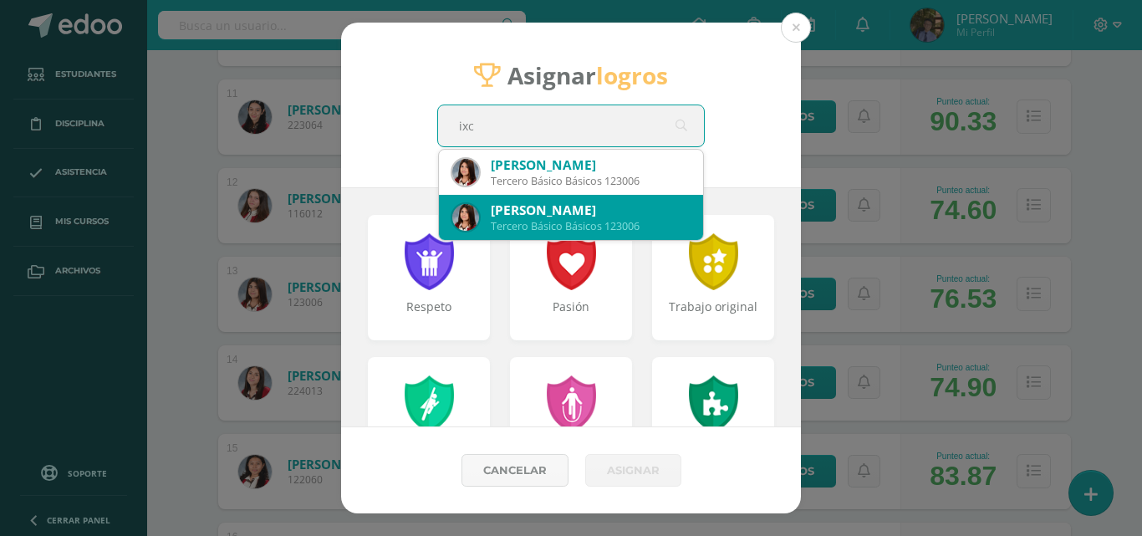
click at [549, 206] on div "[PERSON_NAME]" at bounding box center [590, 210] width 199 height 18
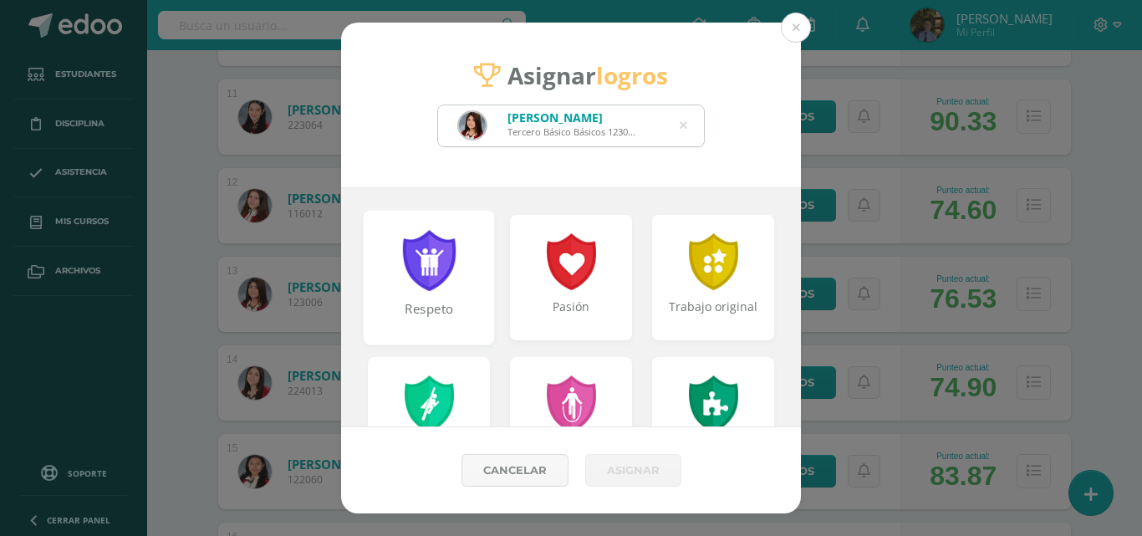
click at [421, 252] on div at bounding box center [429, 260] width 58 height 61
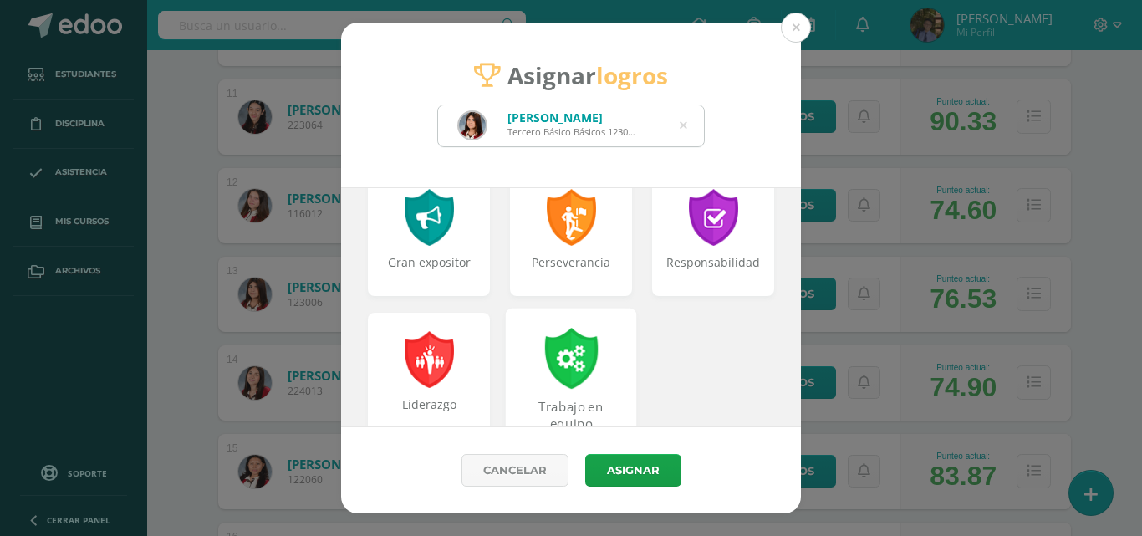
scroll to position [797, 0]
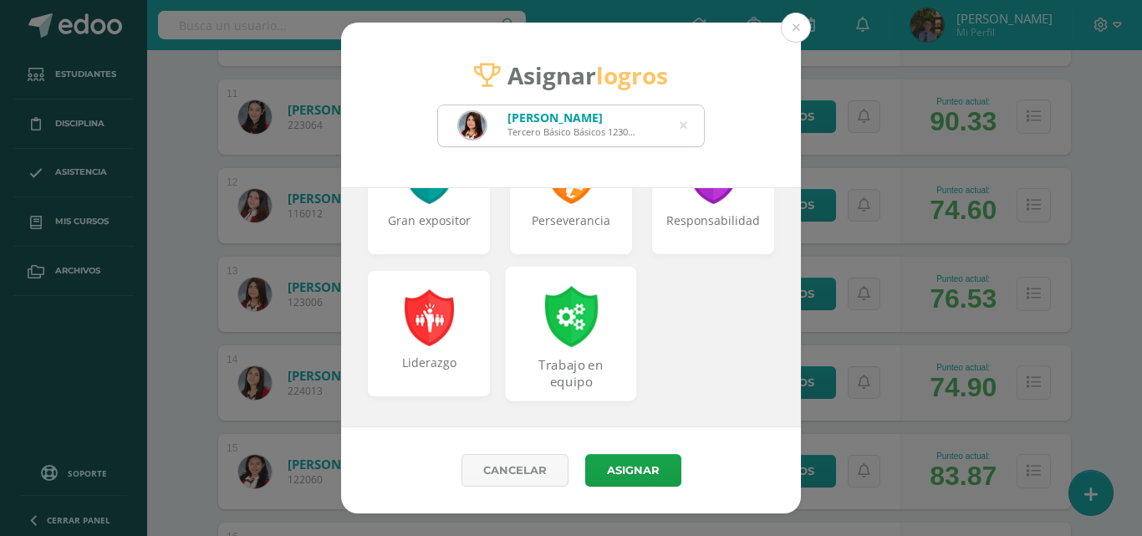
click at [564, 236] on div "Perseverancia" at bounding box center [571, 228] width 119 height 33
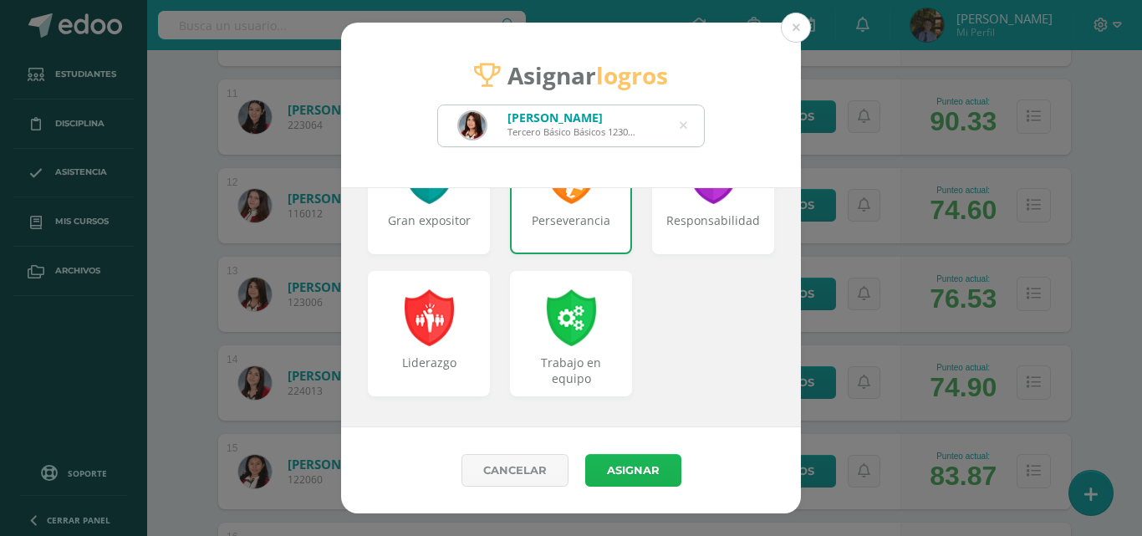
click at [622, 468] on button "Asignar" at bounding box center [633, 470] width 96 height 33
click at [680, 124] on icon at bounding box center [684, 125] width 8 height 43
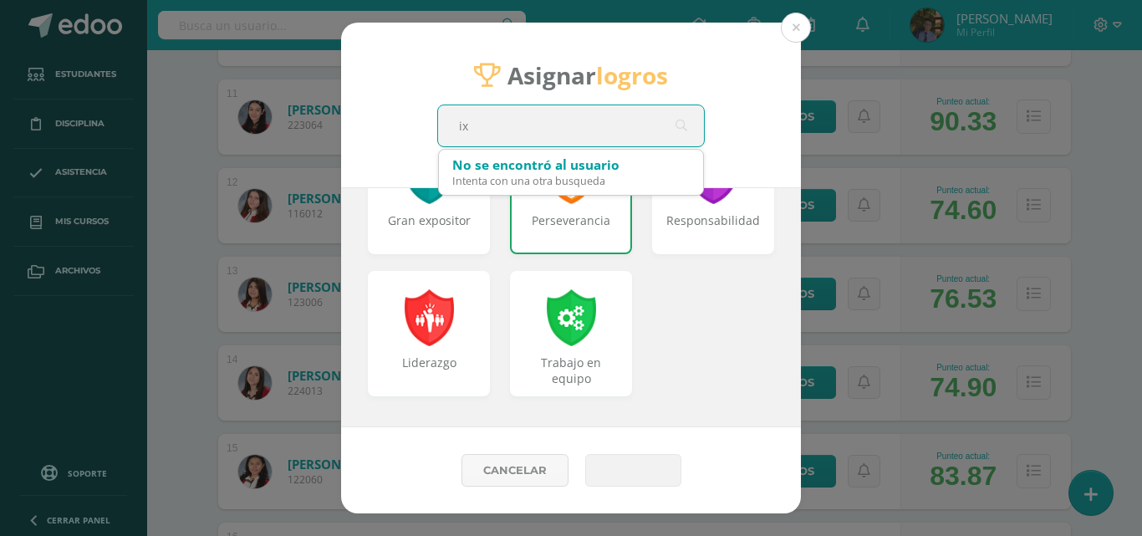
type input "ixc"
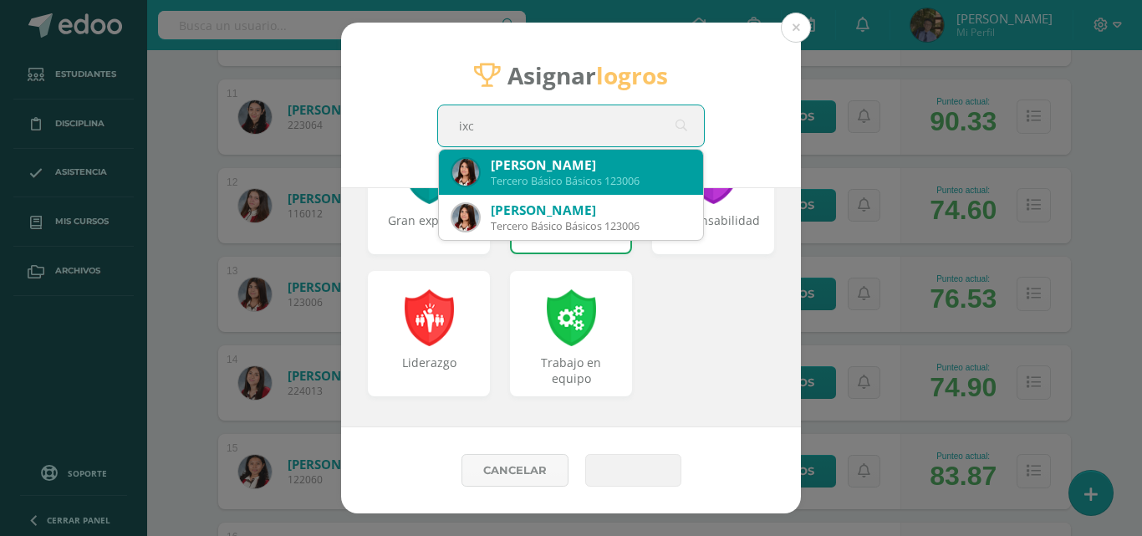
click at [622, 159] on div "[PERSON_NAME]" at bounding box center [590, 165] width 199 height 18
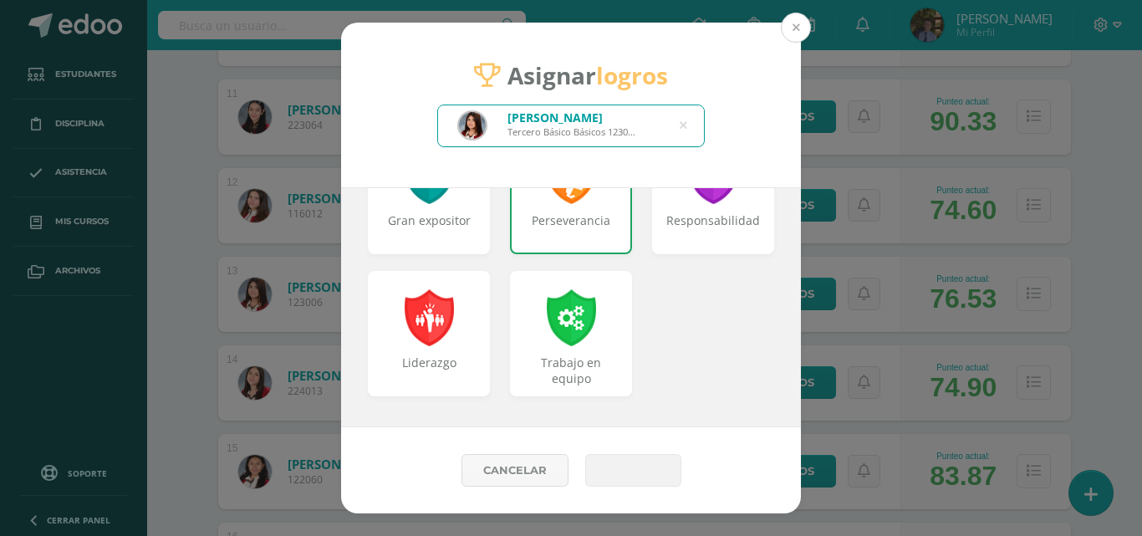
click at [802, 22] on button at bounding box center [796, 28] width 30 height 30
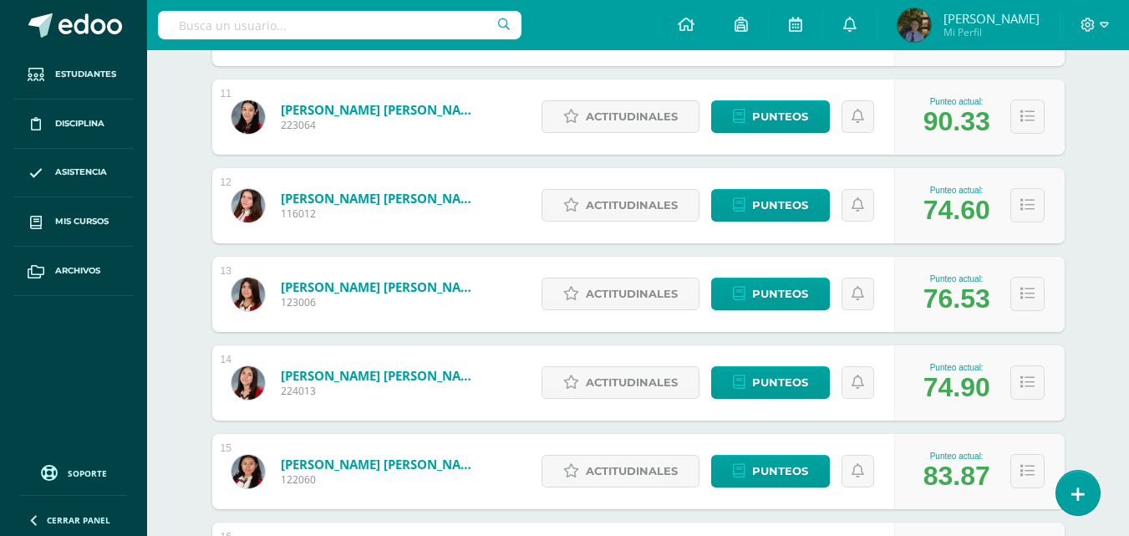
click at [818, 162] on div "1 [PERSON_NAME][GEOGRAPHIC_DATA][PERSON_NAME] 213018 Punteo actual: 100.00 Acti…" at bounding box center [638, 205] width 853 height 2025
click at [1079, 491] on icon at bounding box center [1078, 494] width 15 height 19
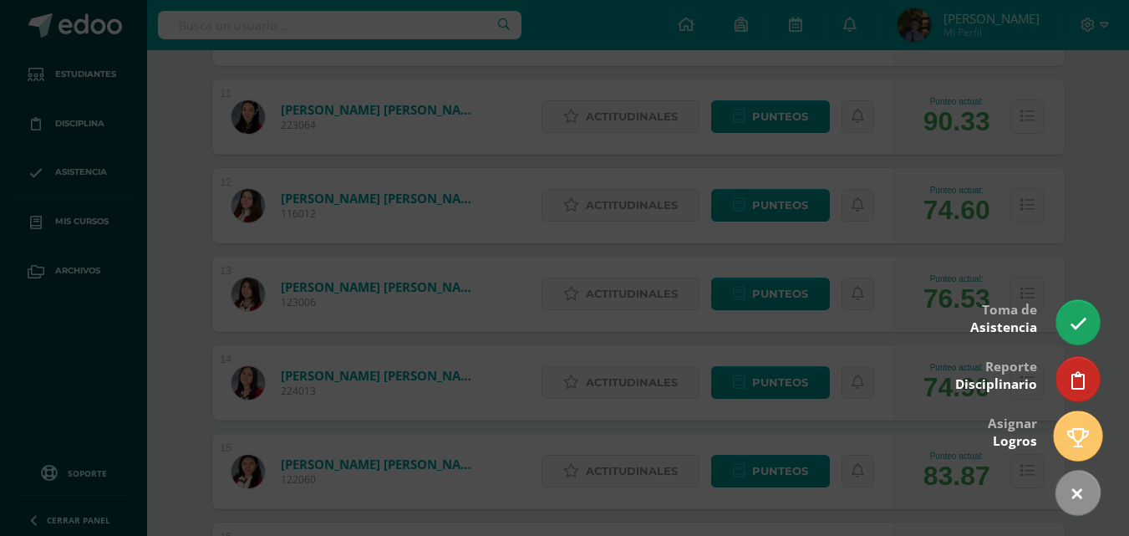
click at [1081, 454] on link at bounding box center [1078, 435] width 48 height 48
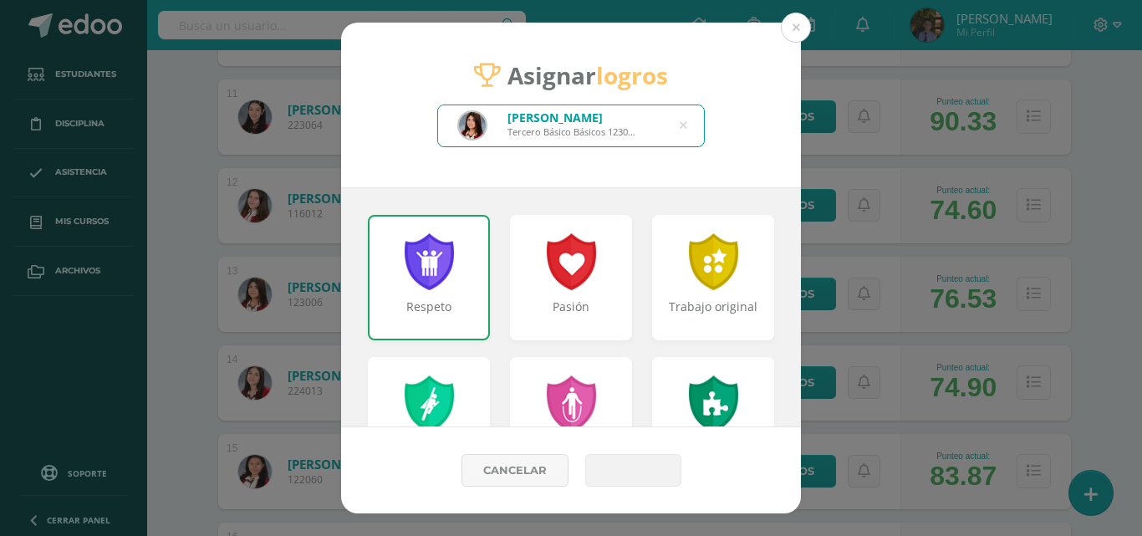
click at [434, 277] on div at bounding box center [429, 261] width 54 height 57
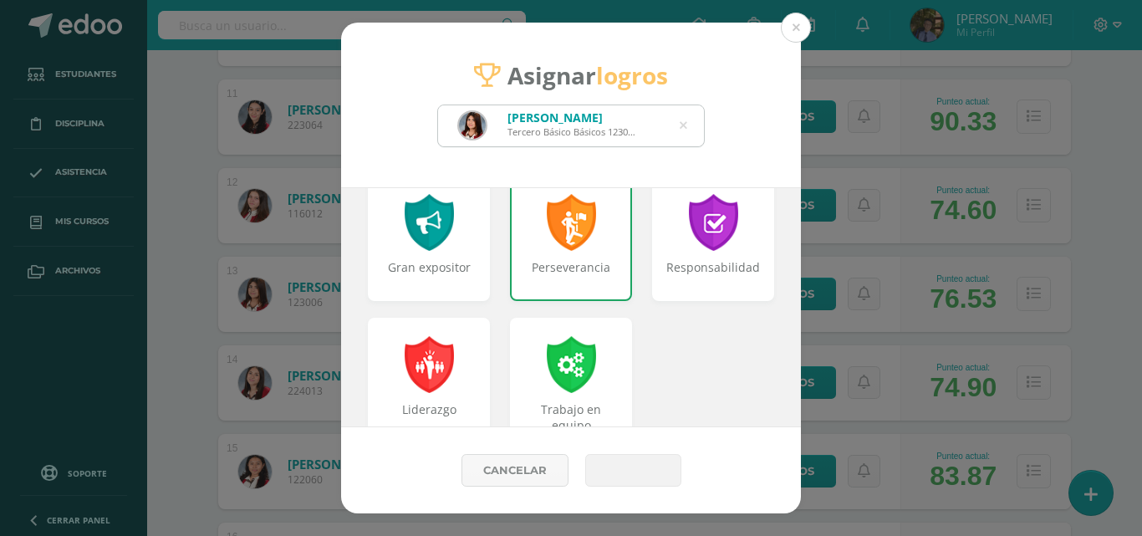
scroll to position [752, 0]
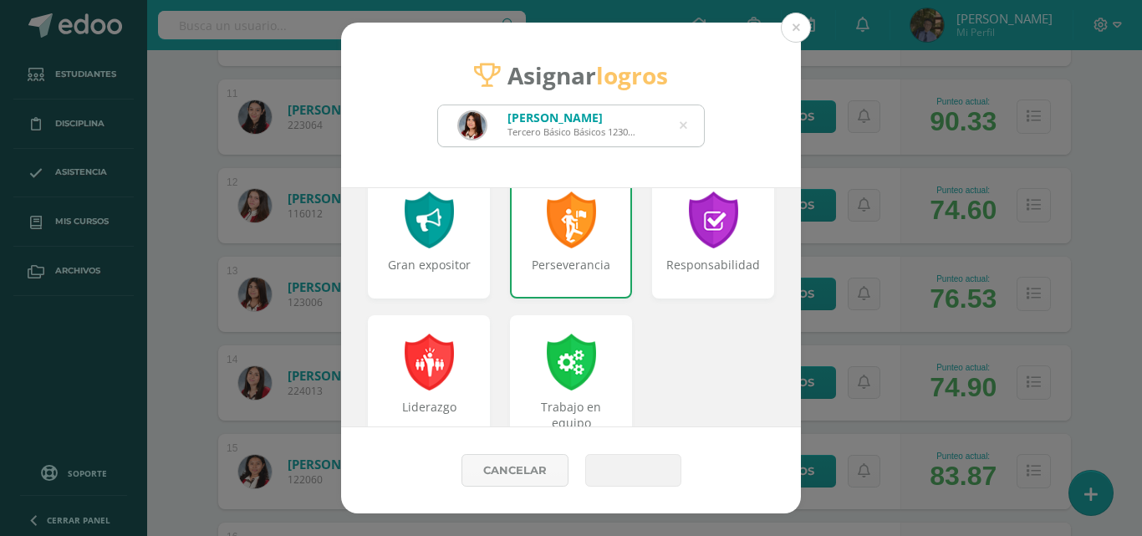
click at [581, 272] on div "Perseverancia" at bounding box center [571, 273] width 119 height 33
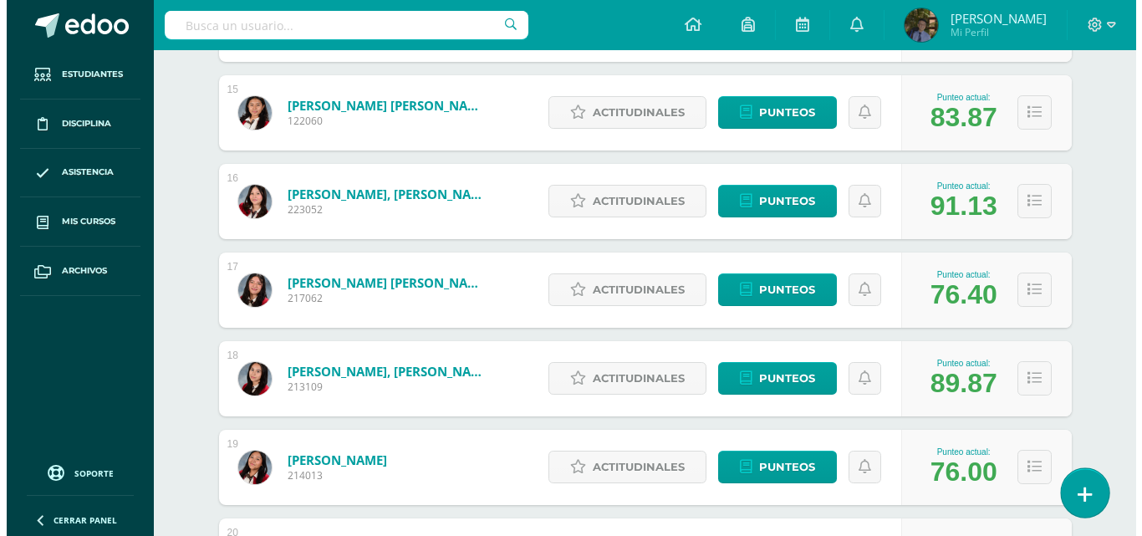
scroll to position [1558, 0]
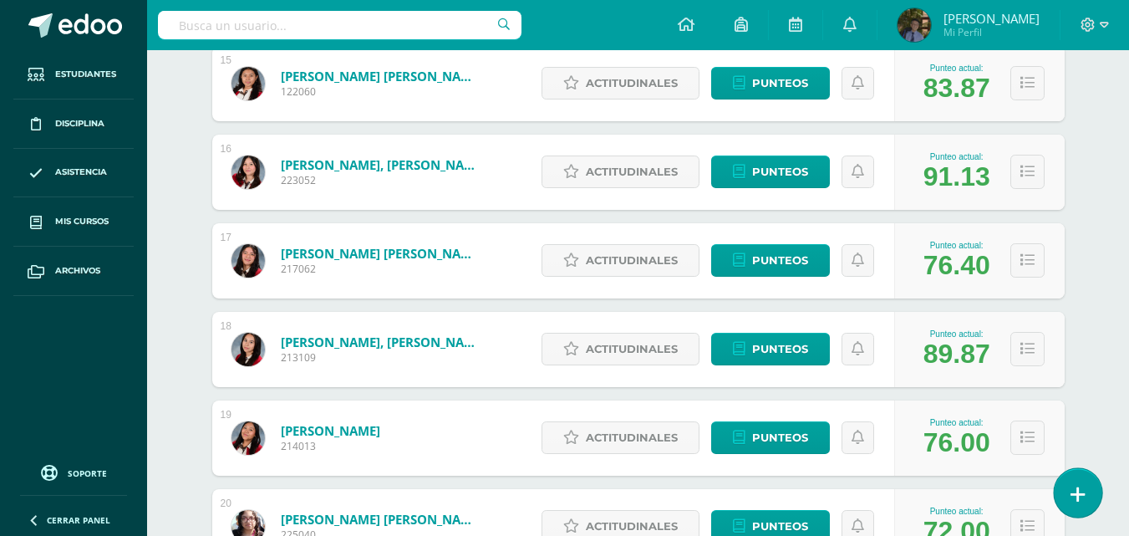
click at [1077, 479] on link at bounding box center [1078, 492] width 48 height 48
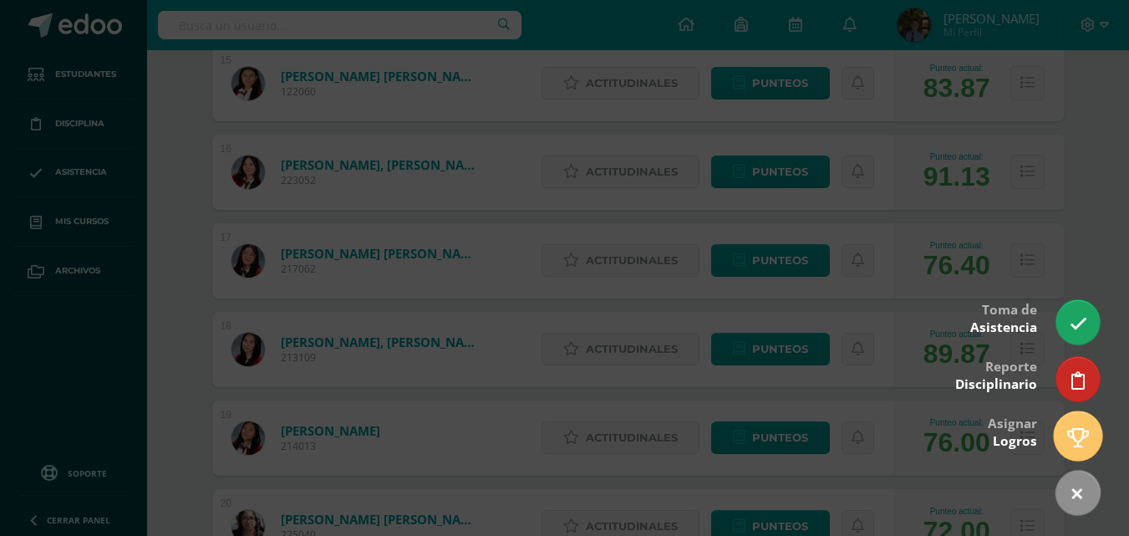
click at [1085, 438] on icon at bounding box center [1079, 437] width 22 height 19
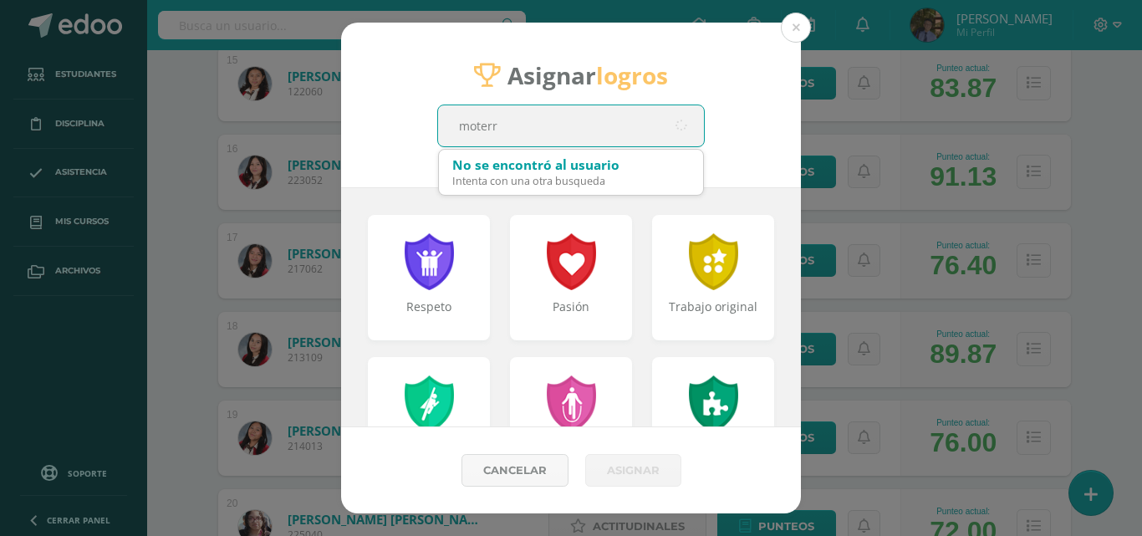
type input "moterro"
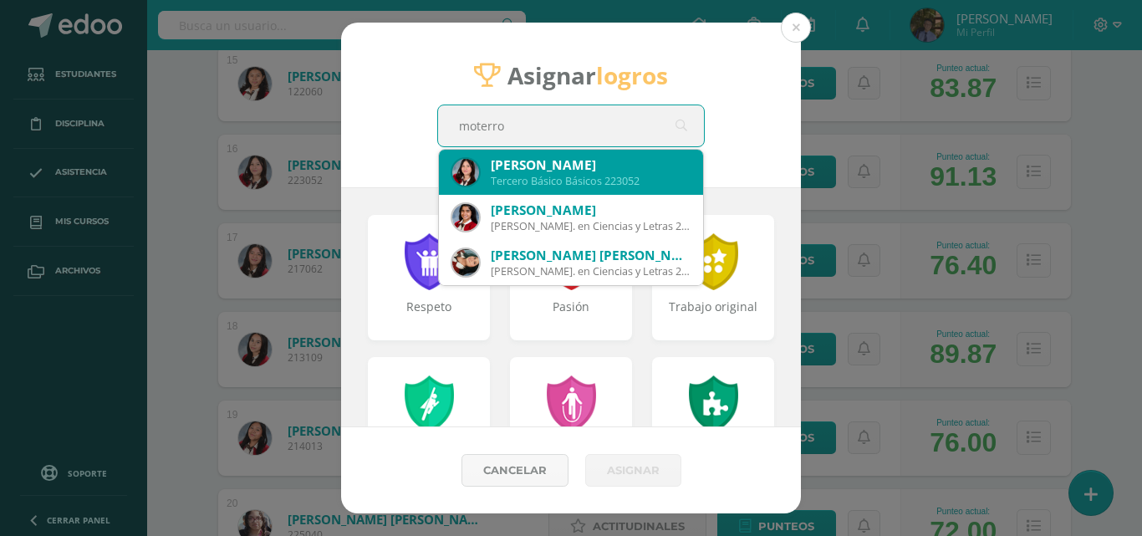
click at [578, 175] on div "Tercero Básico Básicos 223052" at bounding box center [590, 181] width 199 height 14
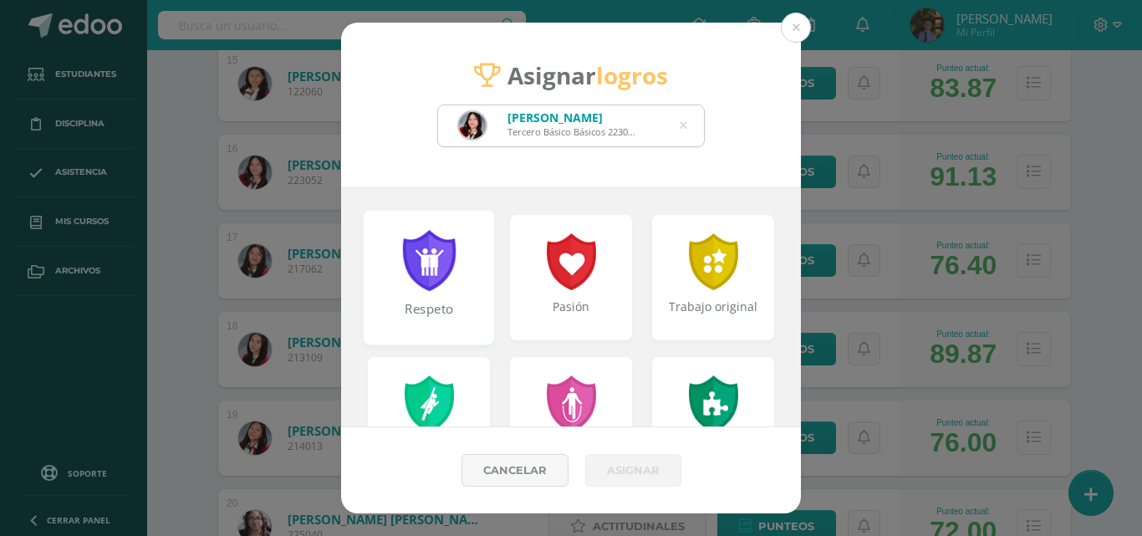
click at [440, 239] on div at bounding box center [429, 260] width 58 height 61
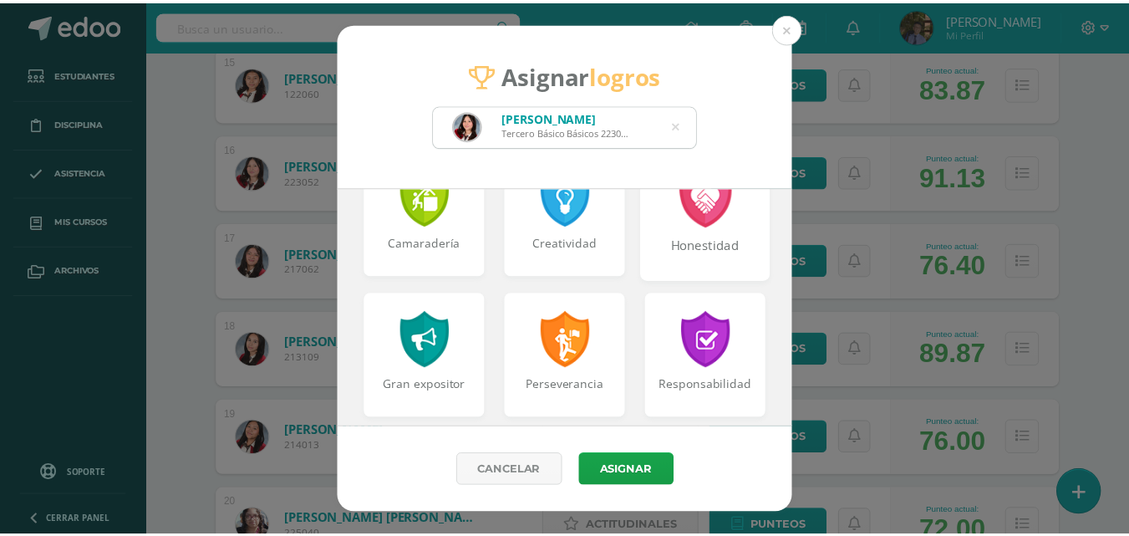
scroll to position [669, 0]
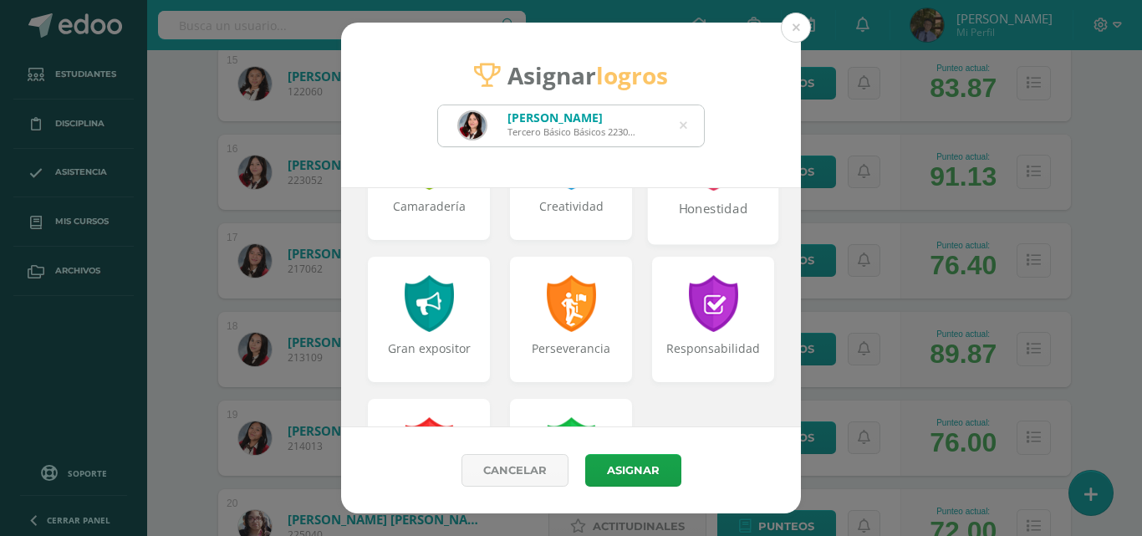
click at [687, 308] on div at bounding box center [713, 303] width 54 height 57
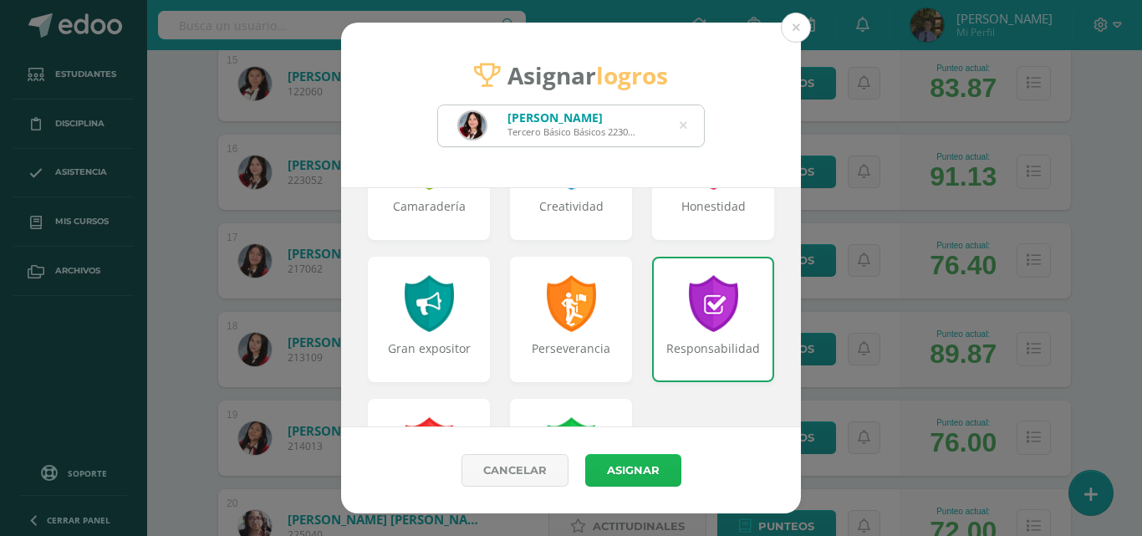
click at [638, 467] on button "Asignar" at bounding box center [633, 470] width 96 height 33
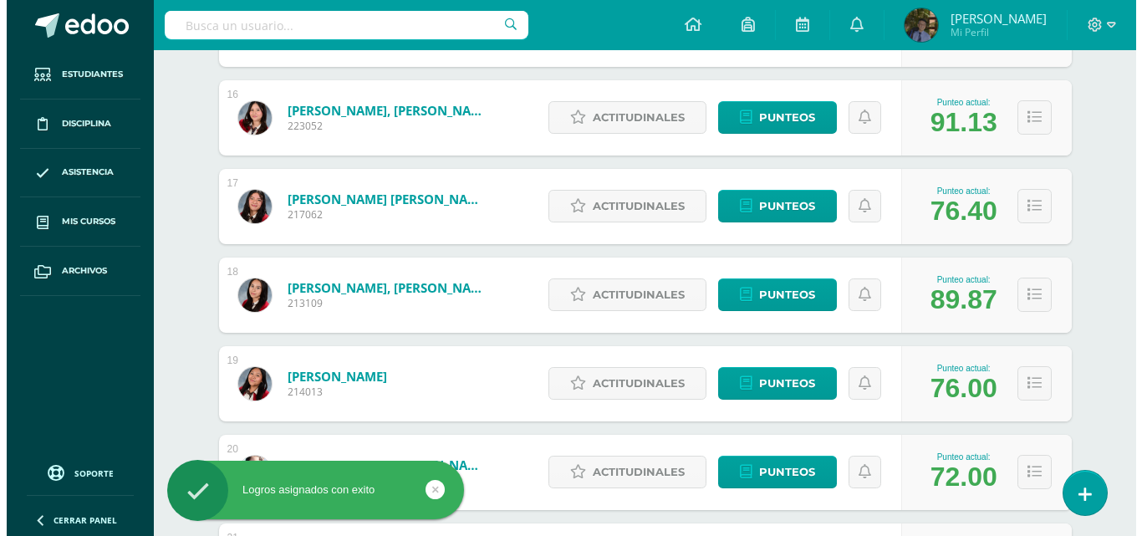
scroll to position [1642, 0]
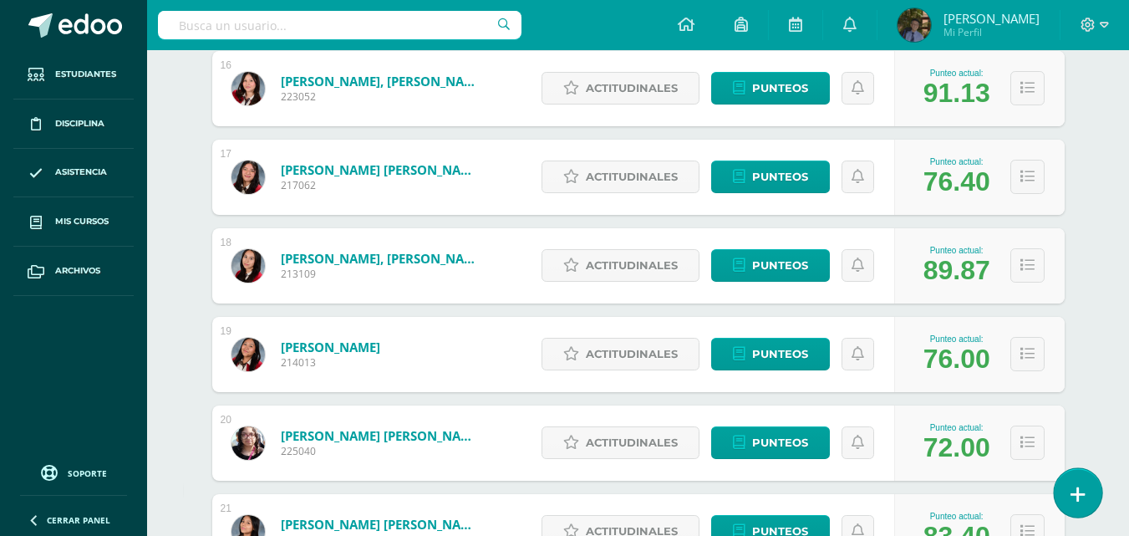
click at [1080, 499] on icon at bounding box center [1078, 494] width 15 height 19
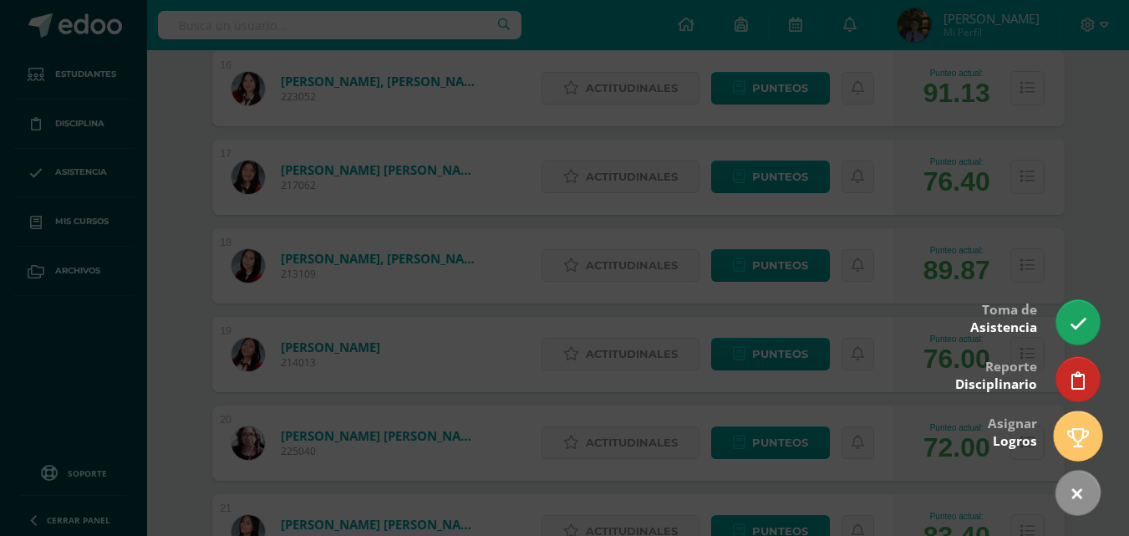
click at [1078, 439] on icon at bounding box center [1079, 437] width 22 height 19
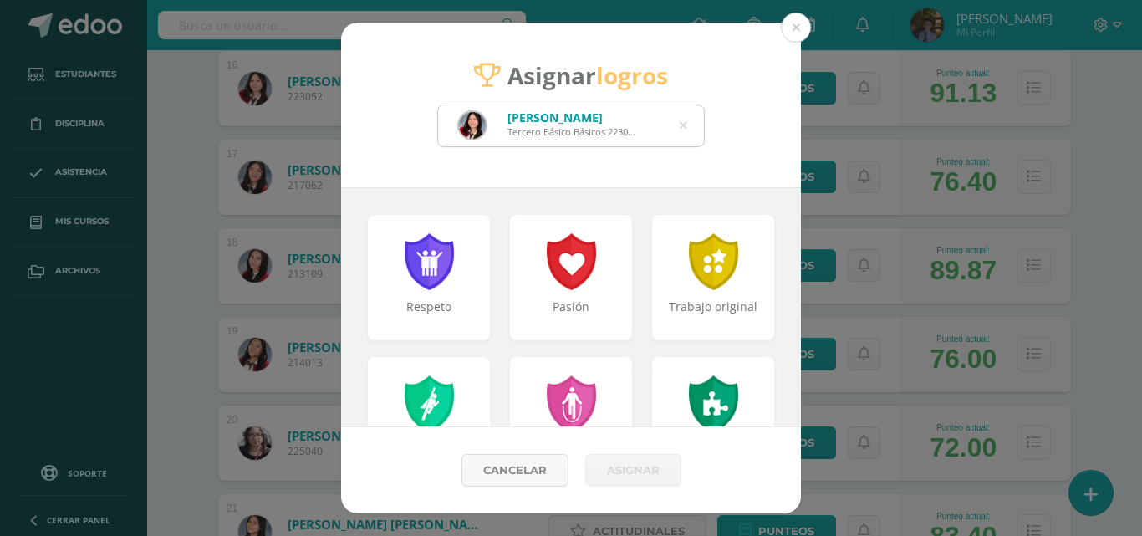
click at [683, 127] on icon at bounding box center [684, 125] width 8 height 43
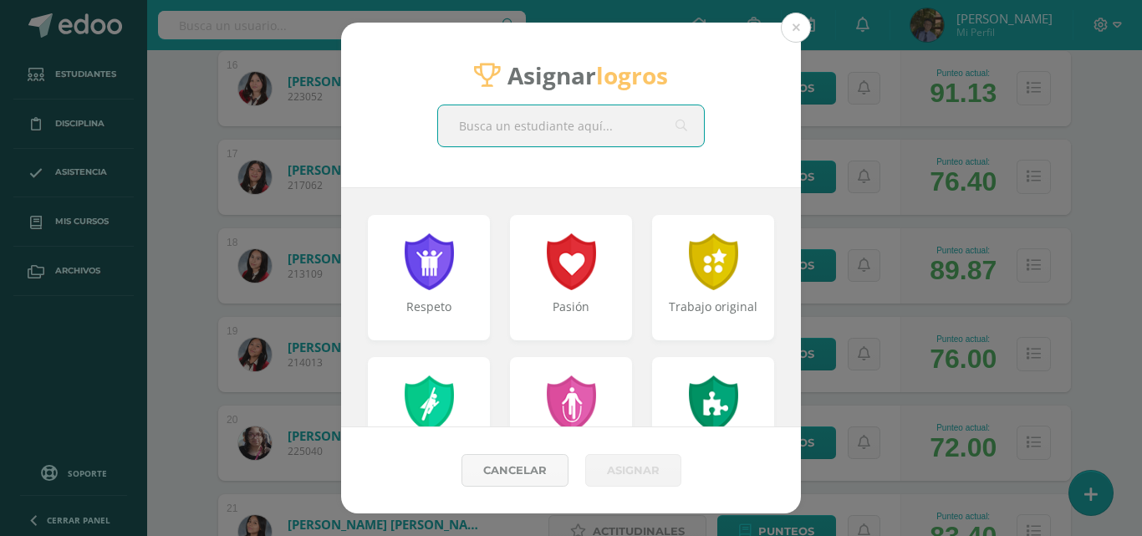
click at [468, 145] on input "text" at bounding box center [571, 125] width 266 height 41
type input "morales"
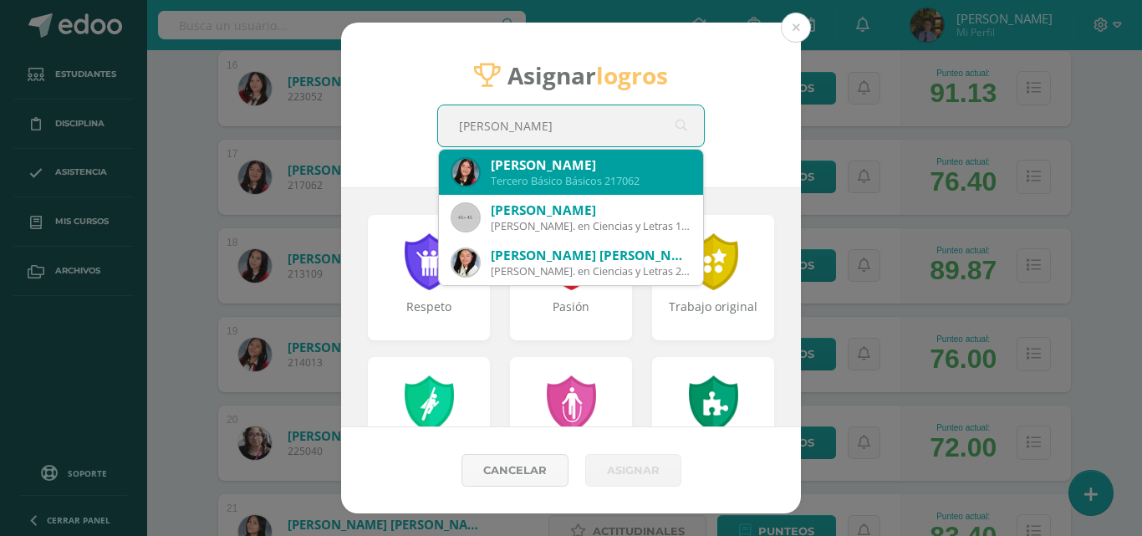
click at [491, 158] on div "Lucía Alejandra Morales Raxón" at bounding box center [590, 165] width 199 height 18
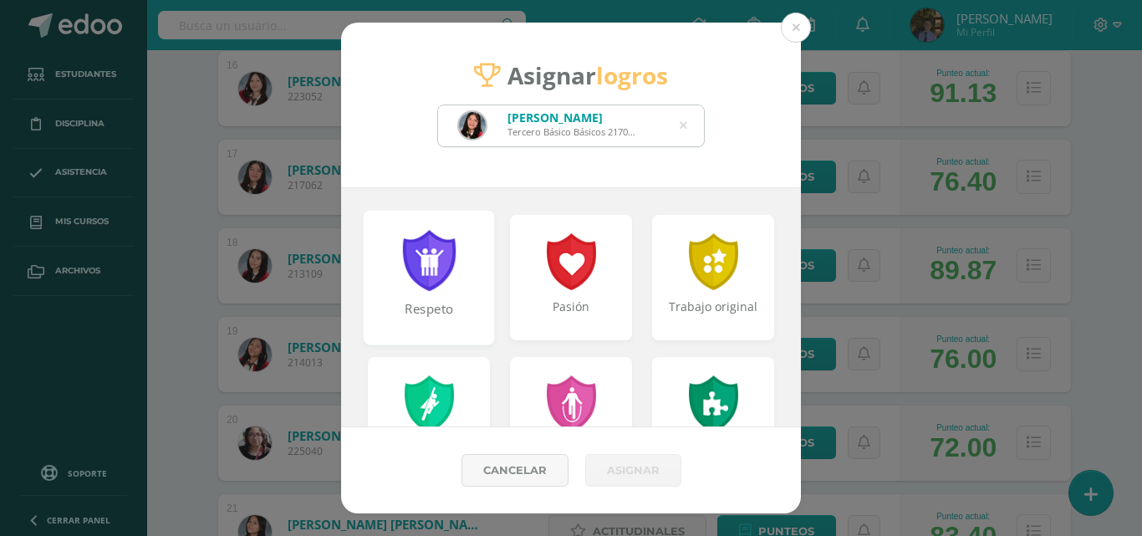
click at [430, 255] on div at bounding box center [429, 260] width 58 height 61
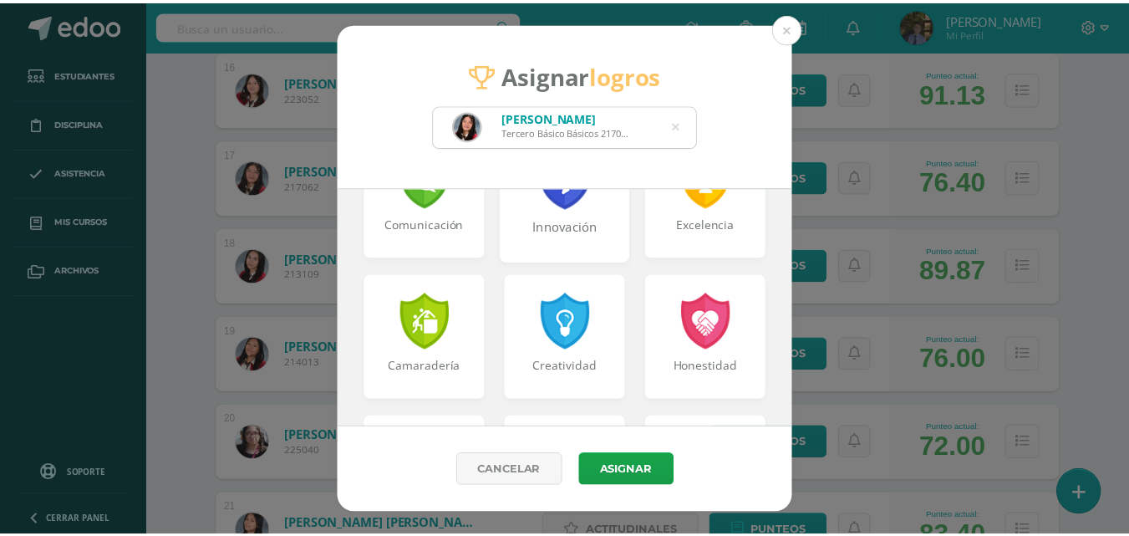
scroll to position [669, 0]
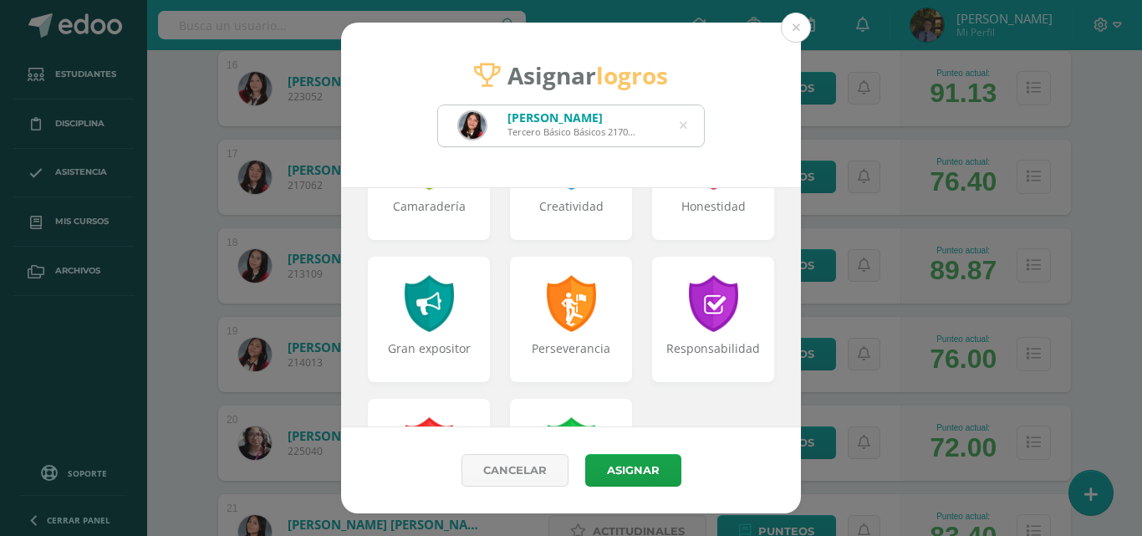
click at [604, 322] on div "Perseverancia" at bounding box center [571, 319] width 122 height 125
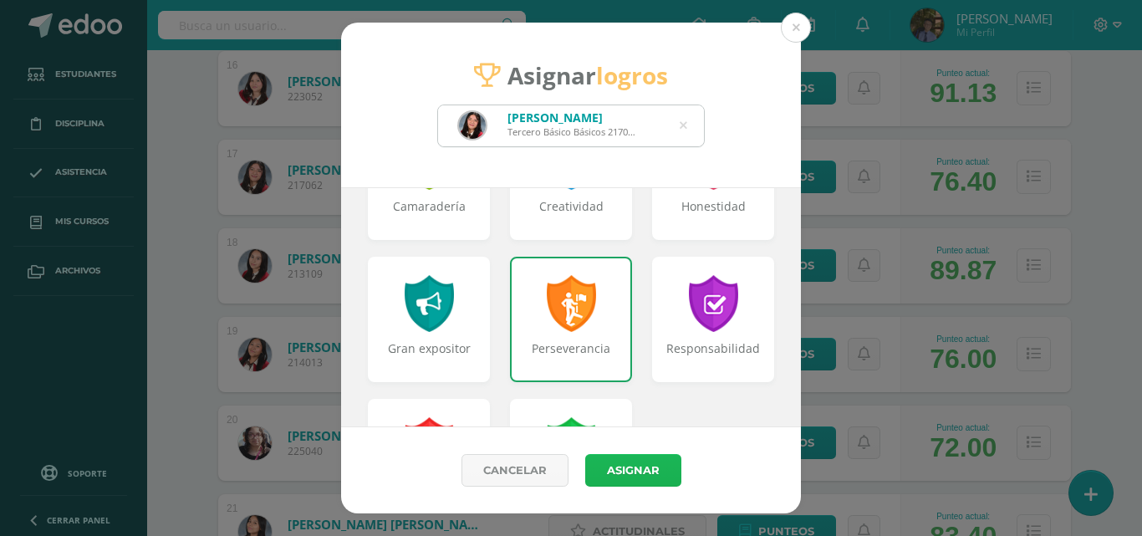
click at [619, 468] on button "Asignar" at bounding box center [633, 470] width 96 height 33
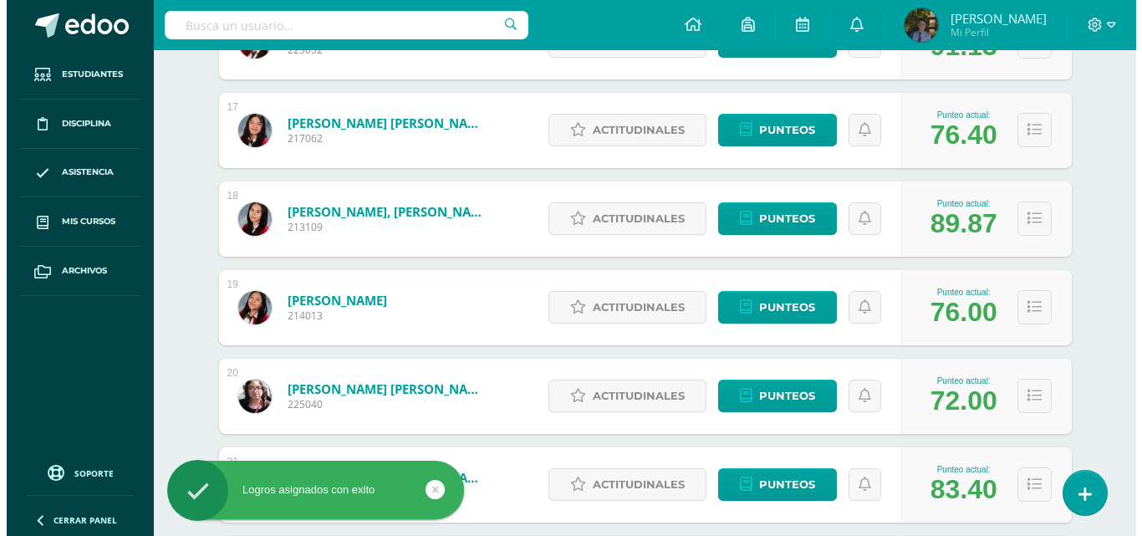
scroll to position [1725, 0]
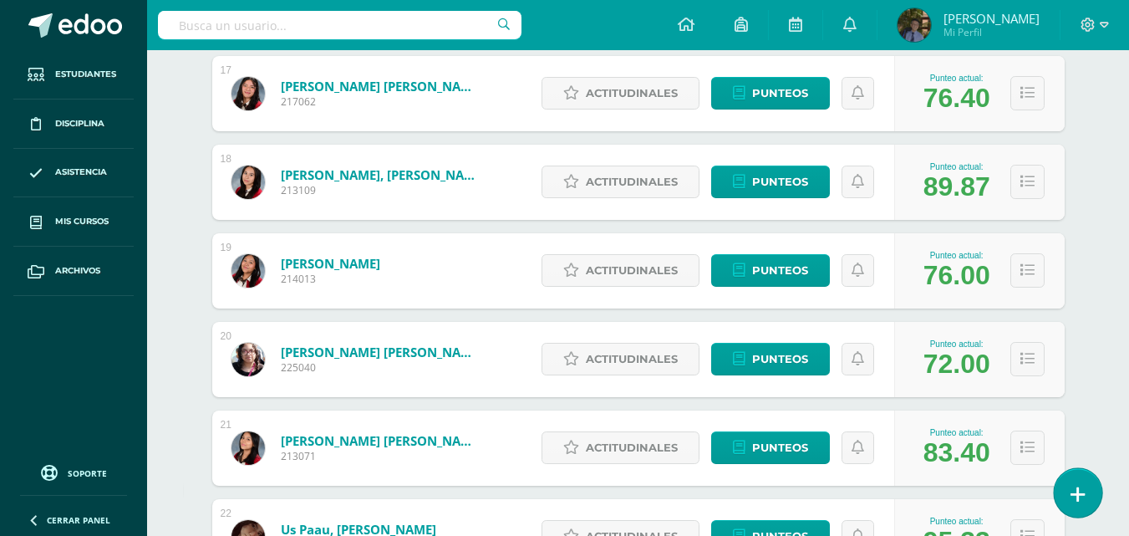
click at [1087, 492] on link at bounding box center [1078, 492] width 48 height 48
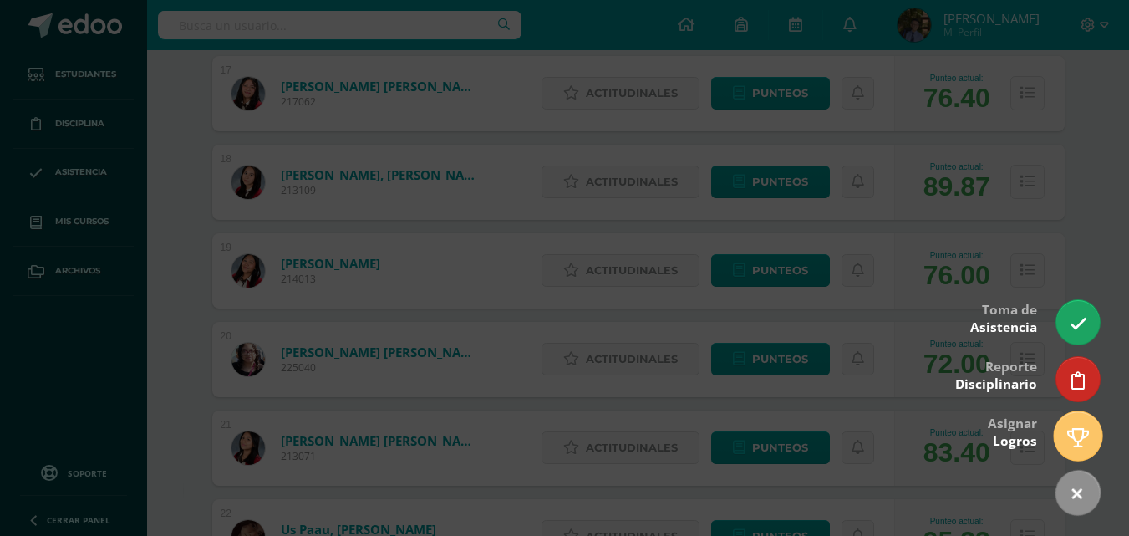
click at [1083, 427] on link at bounding box center [1078, 435] width 48 height 48
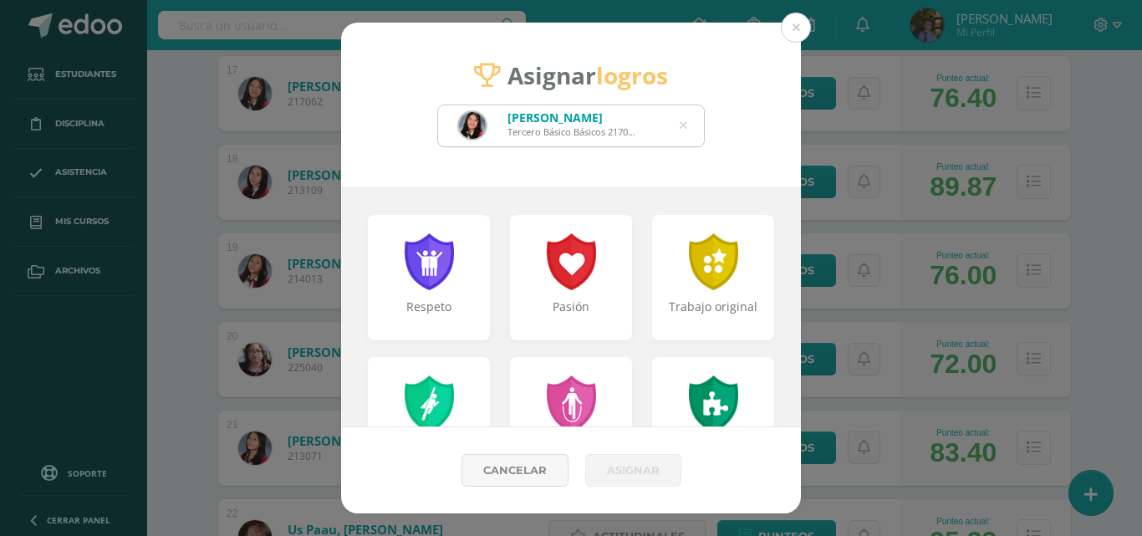
click at [687, 125] on div "Lucía Alejandra Morales Raxón Tercero Básico Básicos 217062" at bounding box center [571, 125] width 266 height 41
click at [685, 125] on icon at bounding box center [684, 125] width 8 height 43
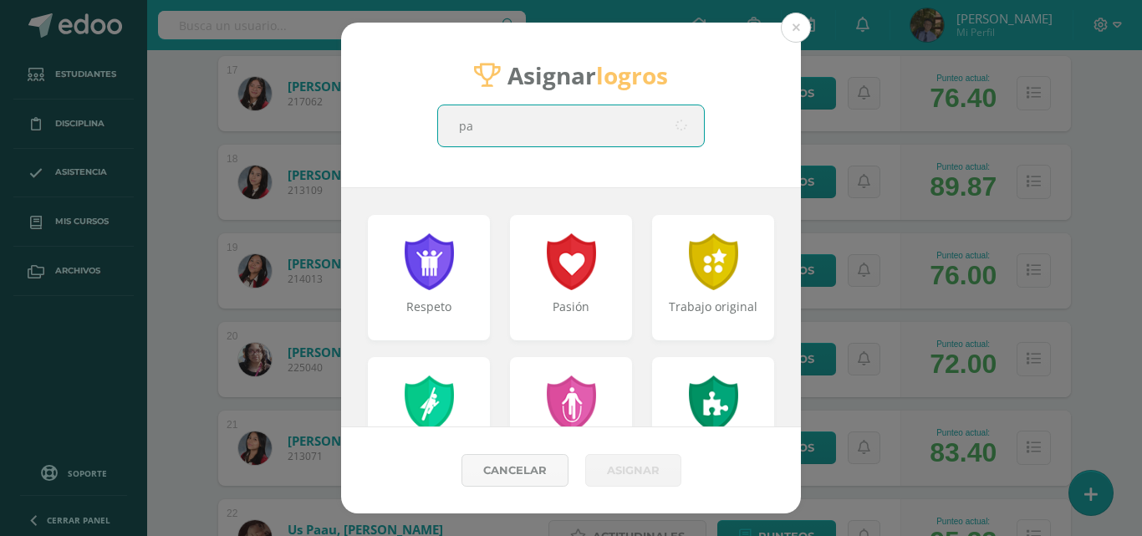
type input "paz"
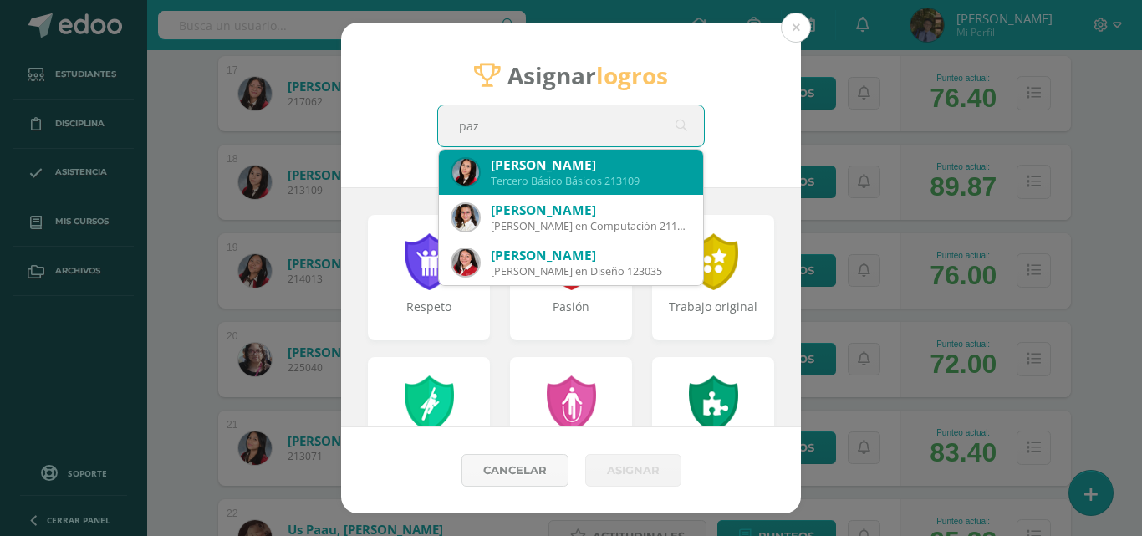
click at [625, 171] on div "Nathaly Fernanda Paz Armas" at bounding box center [590, 165] width 199 height 18
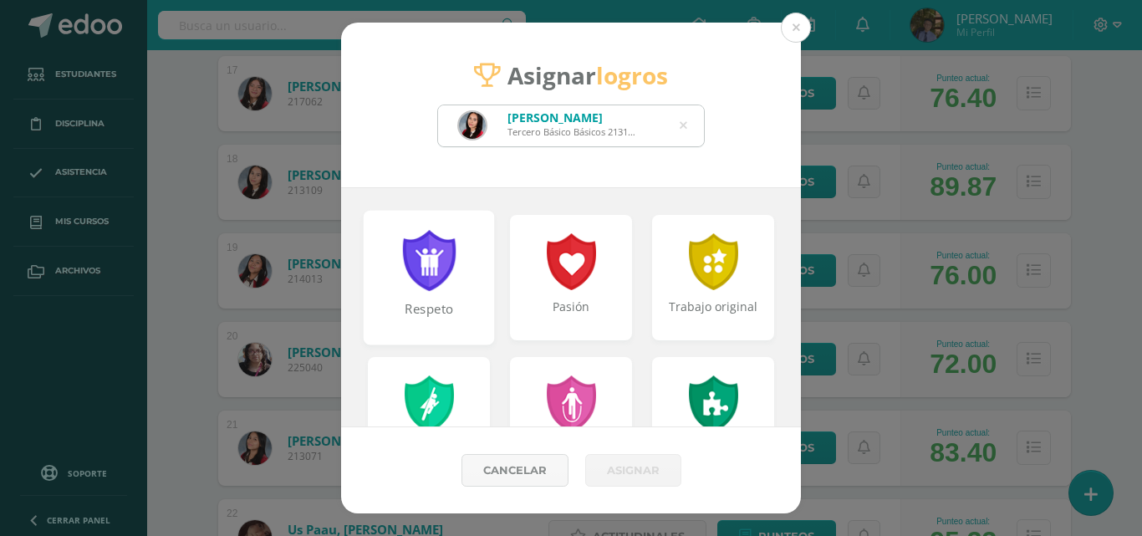
click at [419, 261] on div at bounding box center [429, 260] width 58 height 61
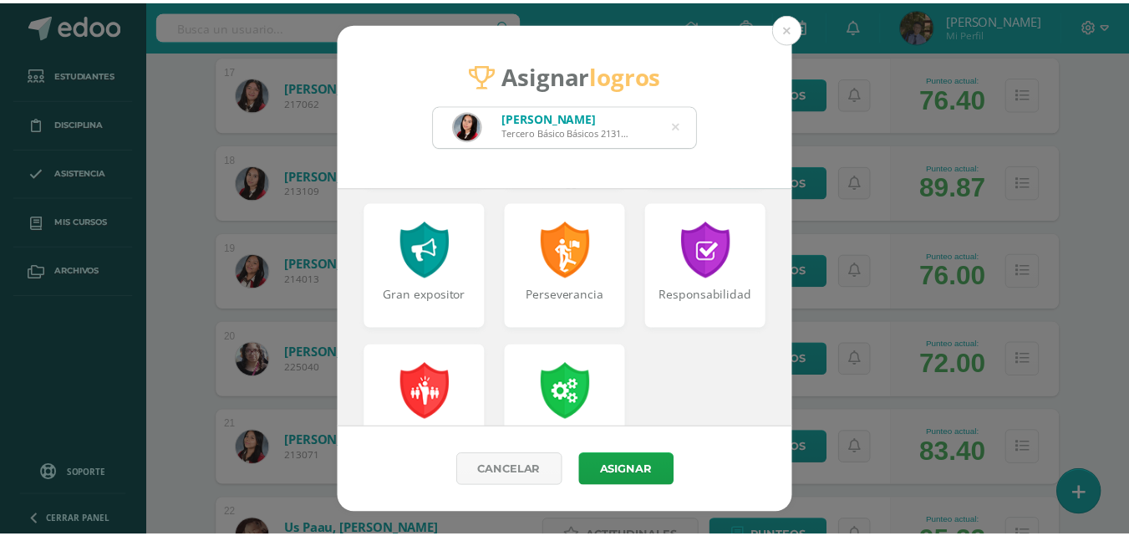
scroll to position [752, 0]
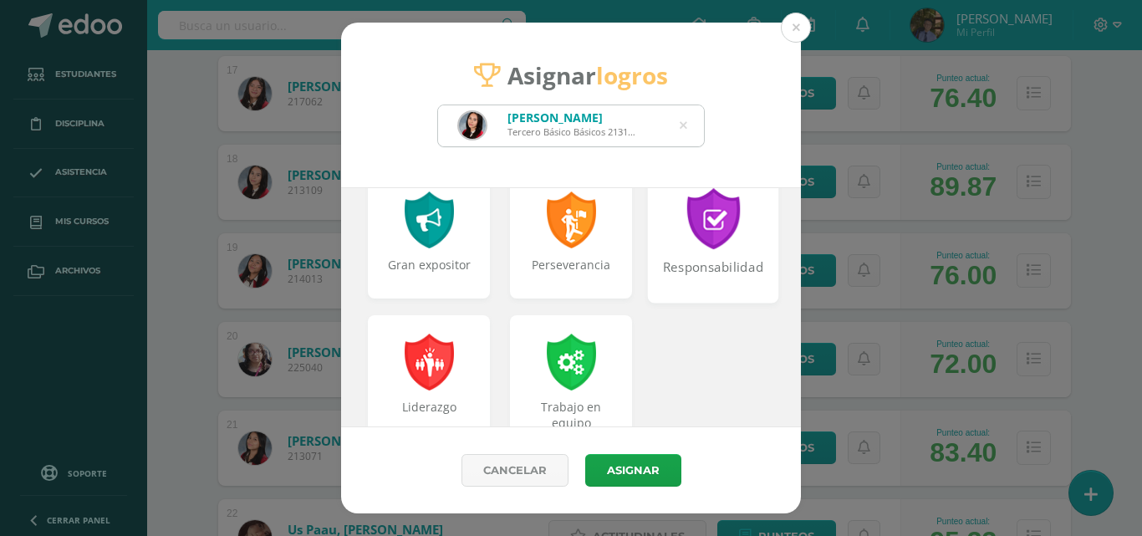
click at [712, 220] on div at bounding box center [714, 218] width 58 height 61
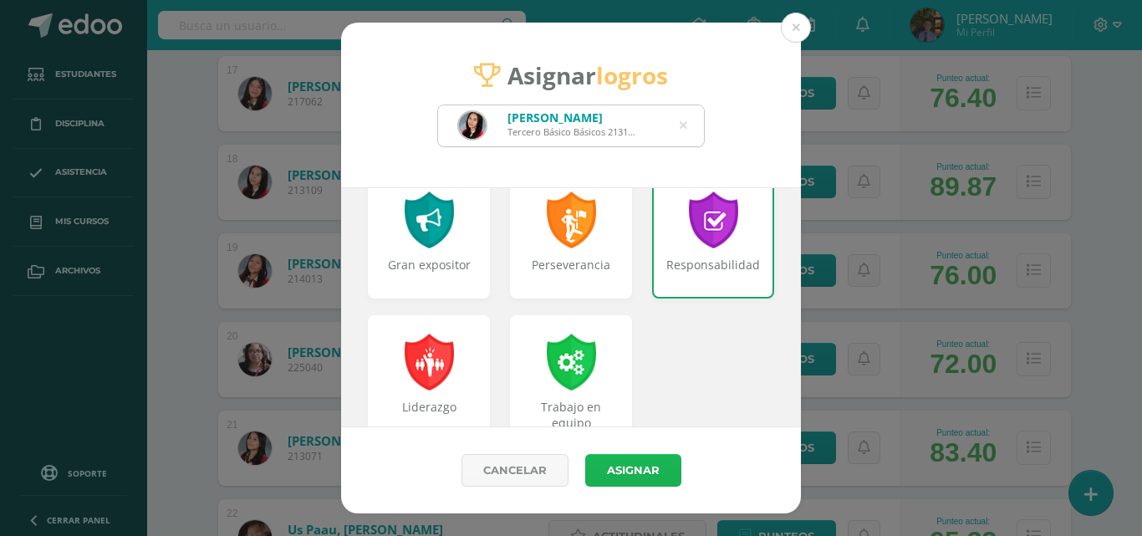
click at [646, 467] on button "Asignar" at bounding box center [633, 470] width 96 height 33
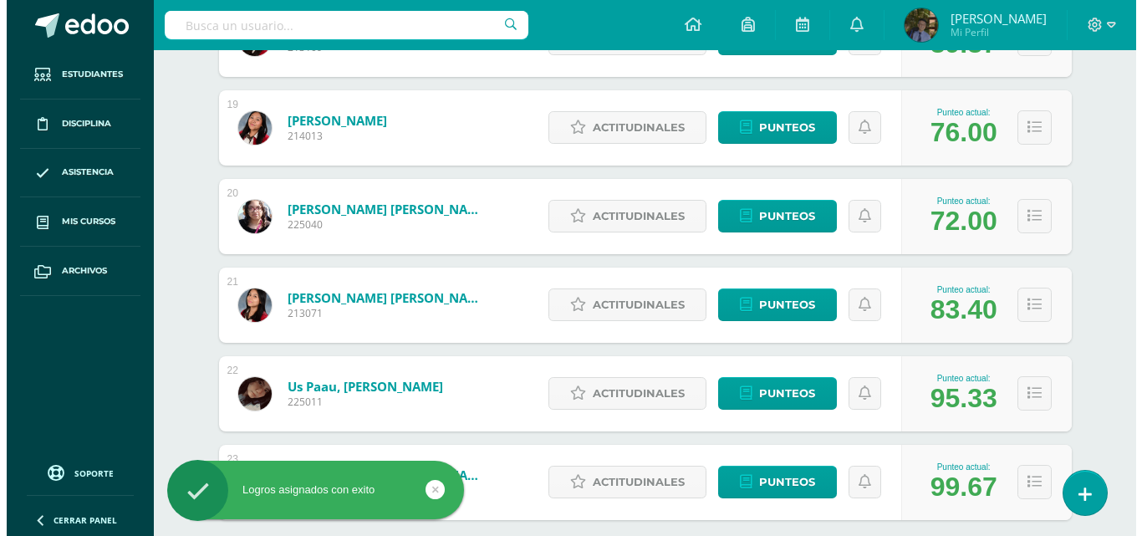
scroll to position [1893, 0]
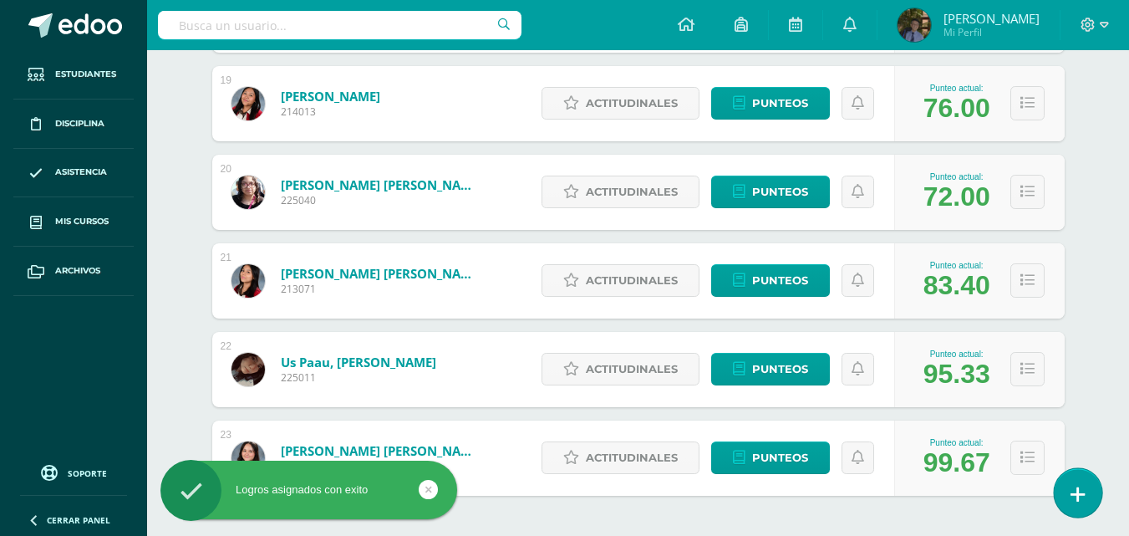
click at [1070, 483] on link at bounding box center [1078, 492] width 48 height 48
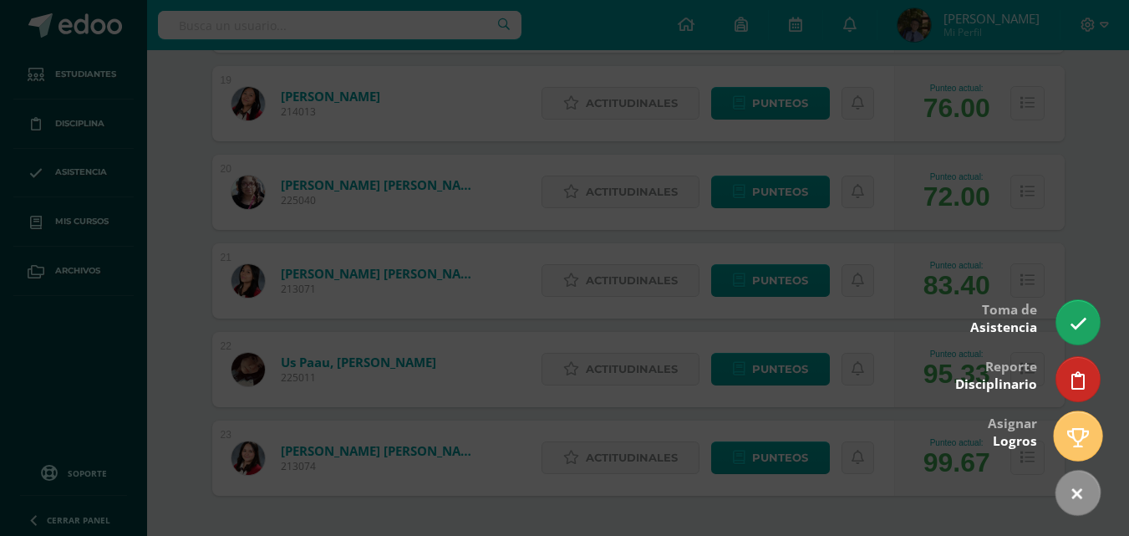
click at [1070, 434] on icon at bounding box center [1079, 437] width 22 height 19
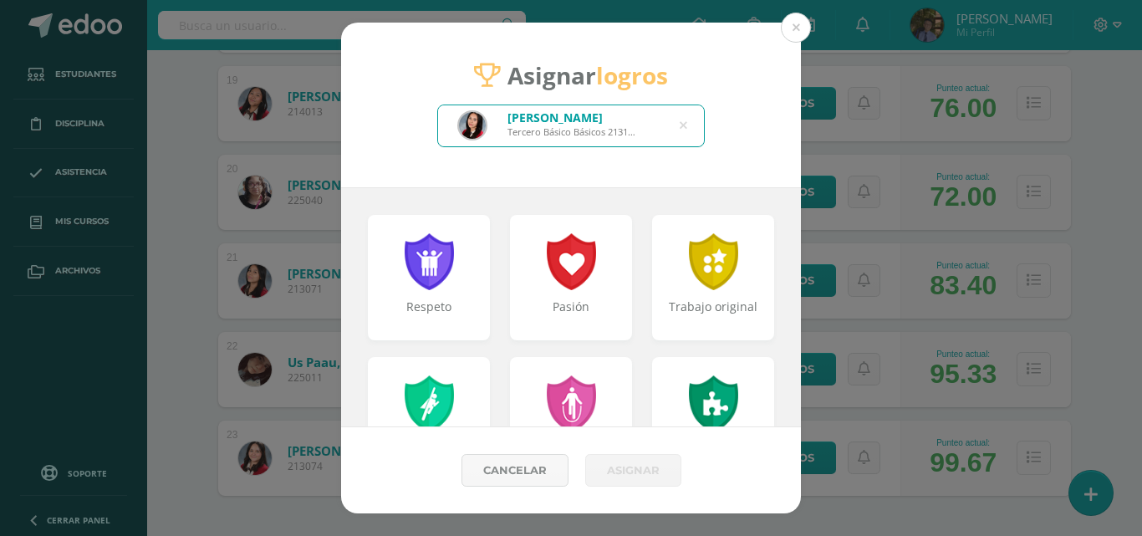
click at [681, 124] on icon at bounding box center [684, 125] width 8 height 43
type input "reci"
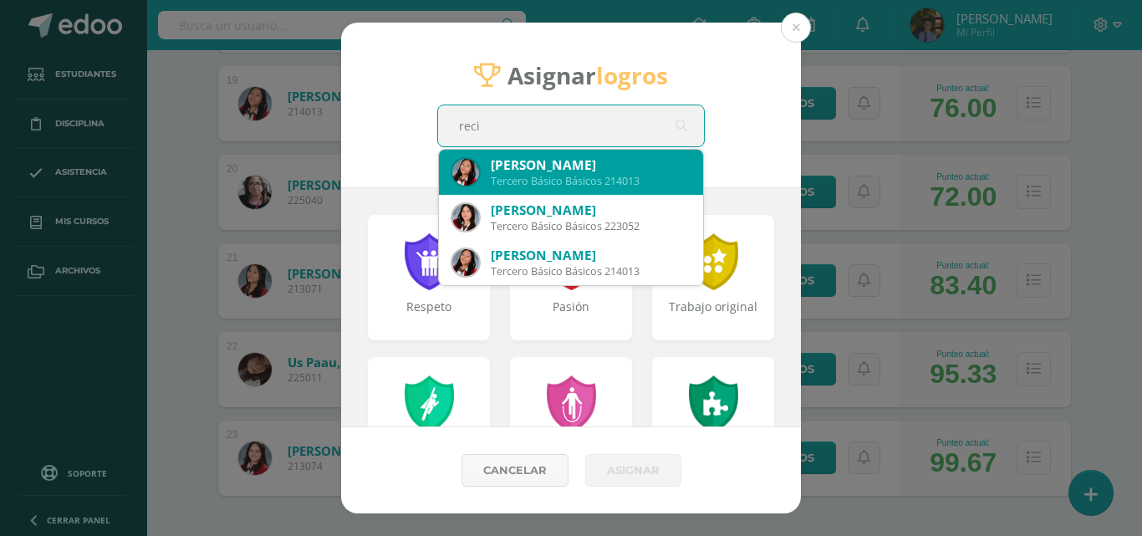
click at [662, 171] on div "Rocío Esmeralda Recinos Martínez" at bounding box center [590, 165] width 199 height 18
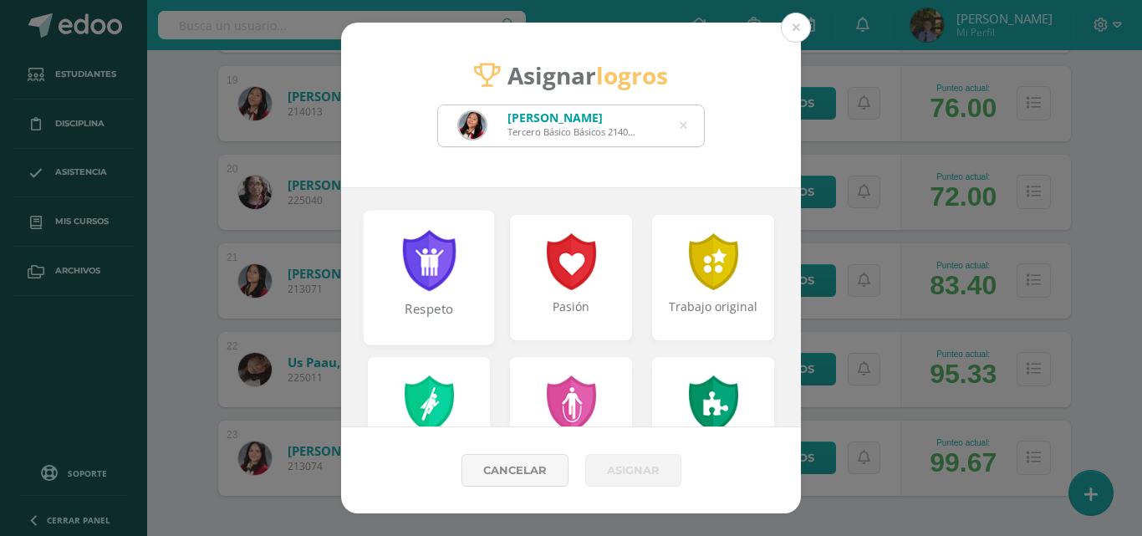
click at [431, 242] on div at bounding box center [429, 260] width 58 height 61
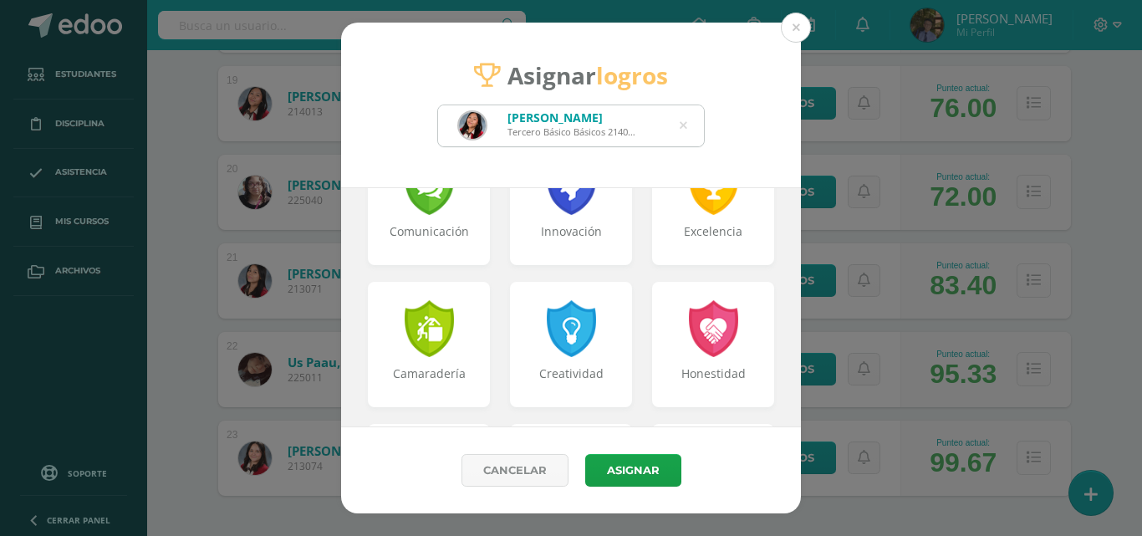
scroll to position [797, 0]
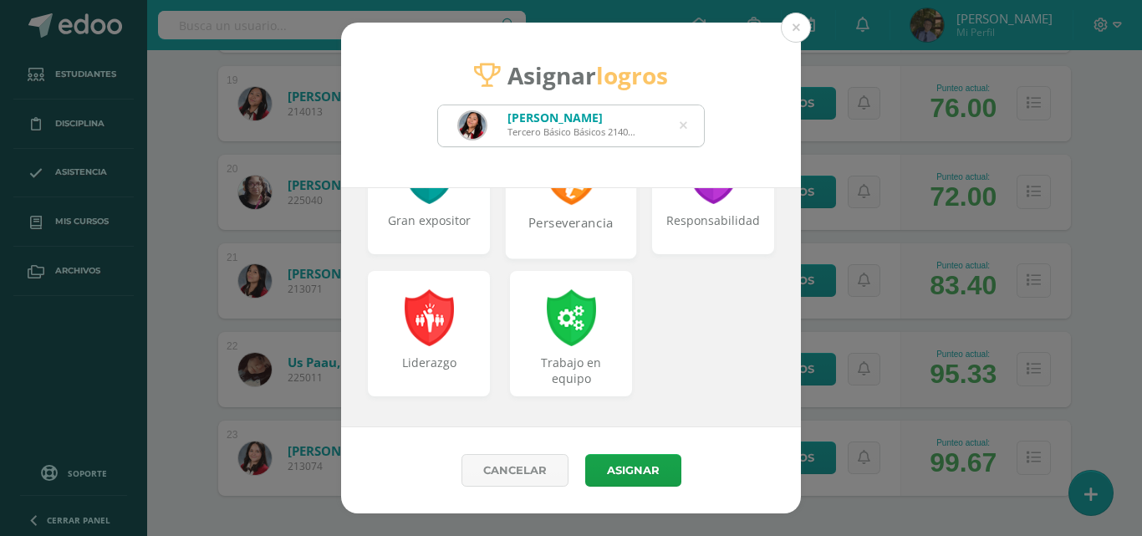
click at [563, 222] on div "Perseverancia" at bounding box center [571, 232] width 128 height 36
click at [616, 475] on button "Asignar" at bounding box center [633, 470] width 96 height 33
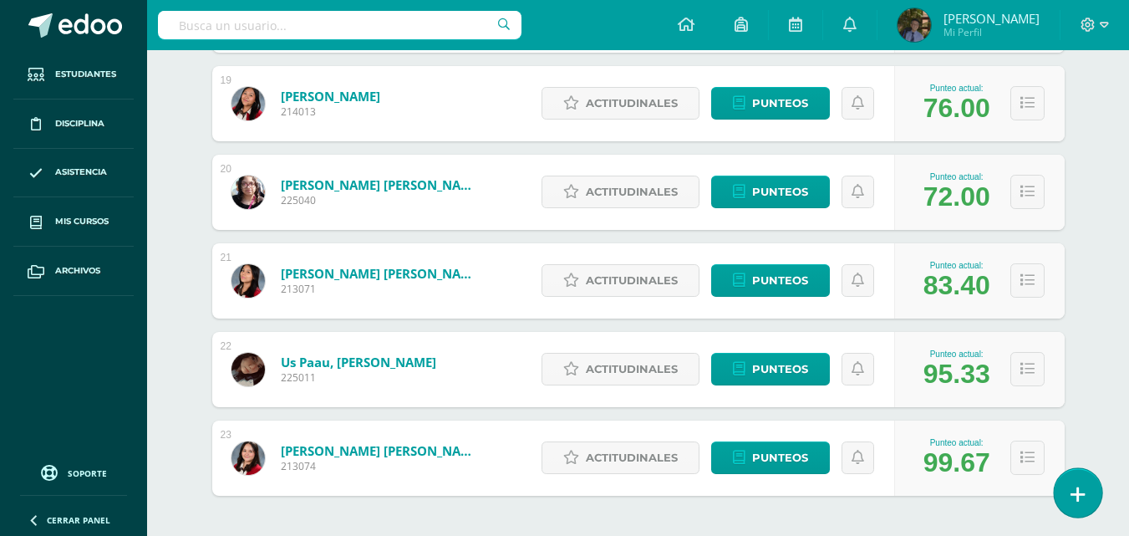
click at [1090, 482] on link at bounding box center [1078, 492] width 48 height 48
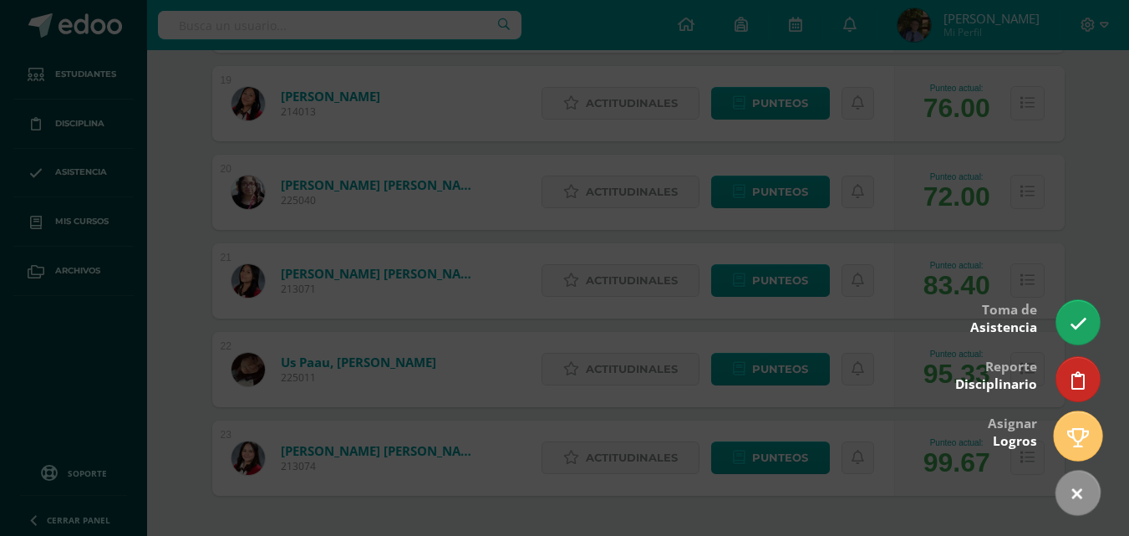
click at [1094, 439] on link at bounding box center [1078, 435] width 48 height 48
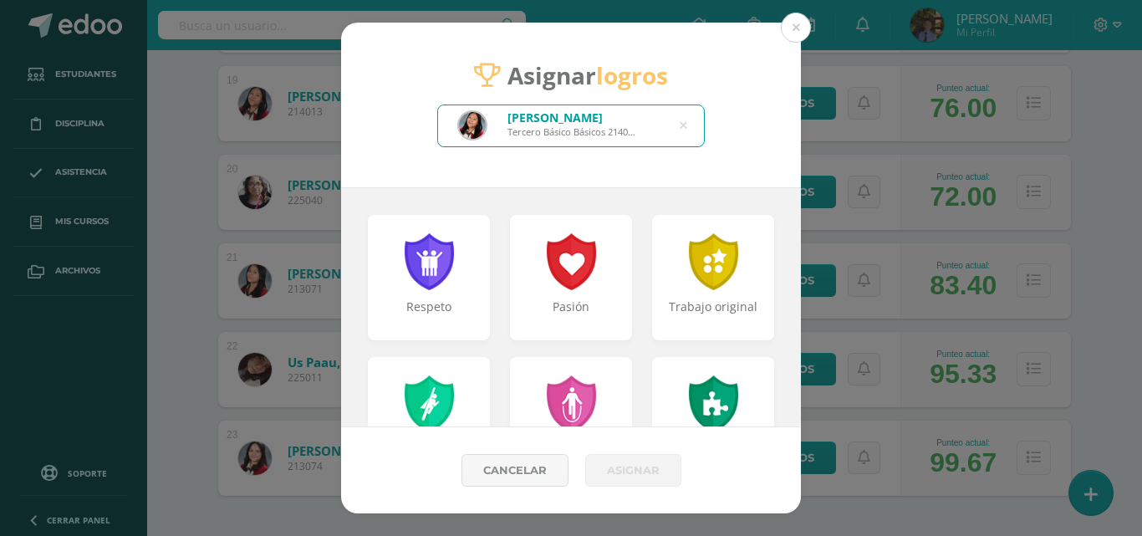
click at [682, 126] on icon at bounding box center [684, 125] width 8 height 43
type input "rodrigu"
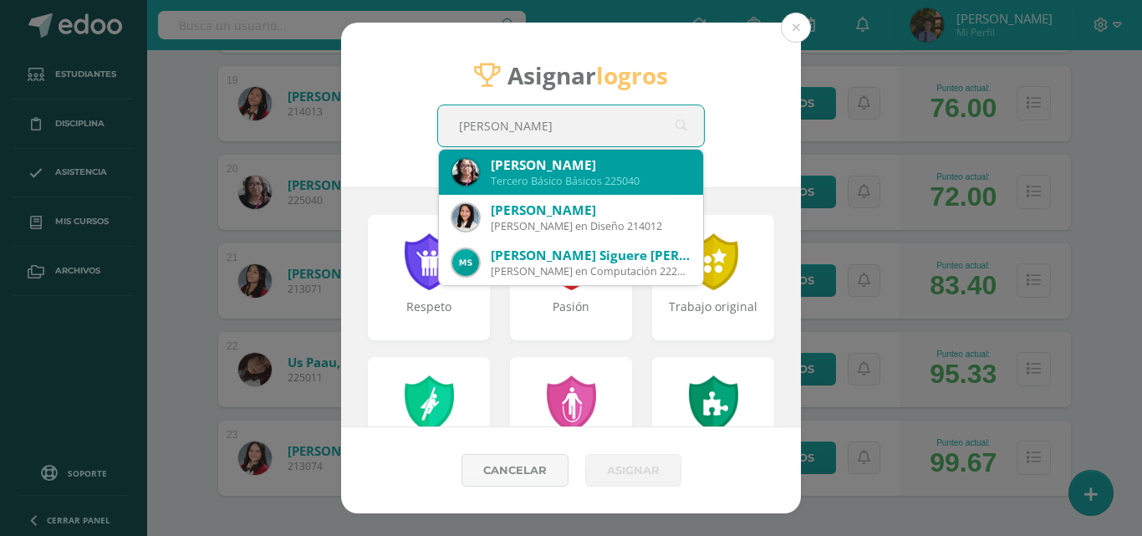
click at [504, 156] on div "[PERSON_NAME]" at bounding box center [590, 165] width 199 height 18
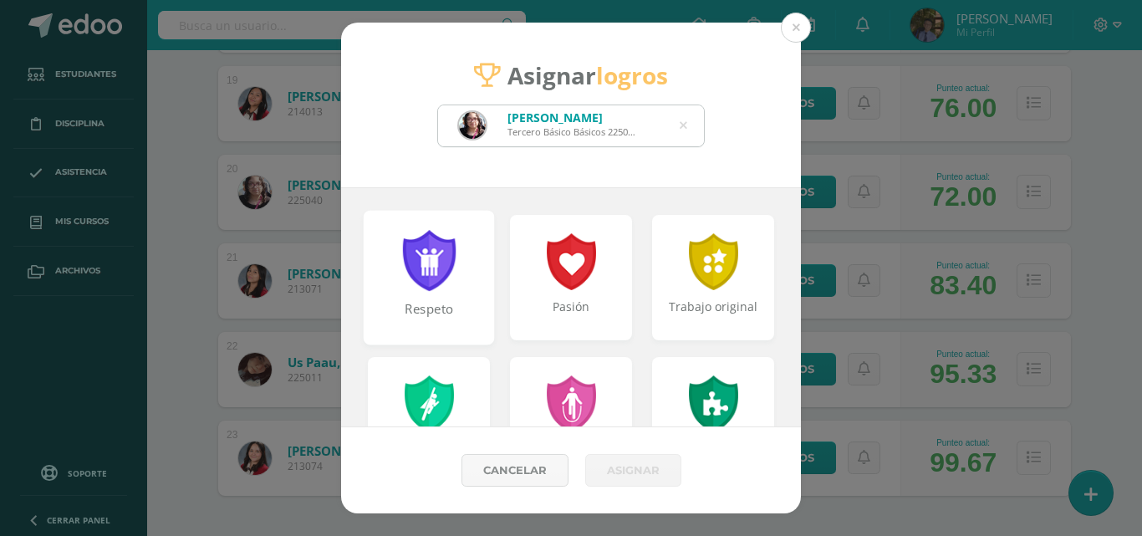
click at [401, 288] on div at bounding box center [429, 260] width 58 height 61
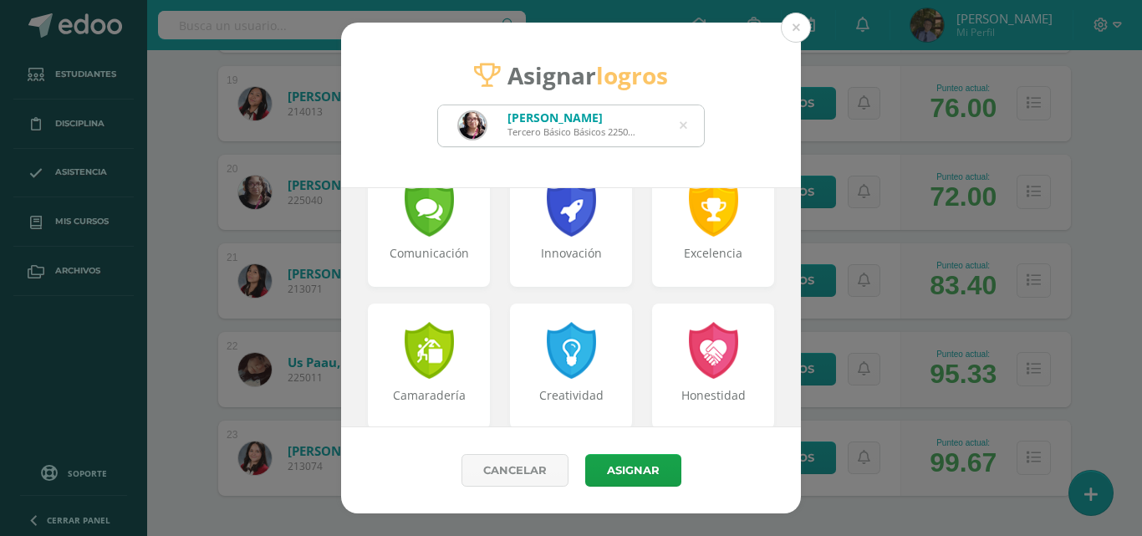
scroll to position [669, 0]
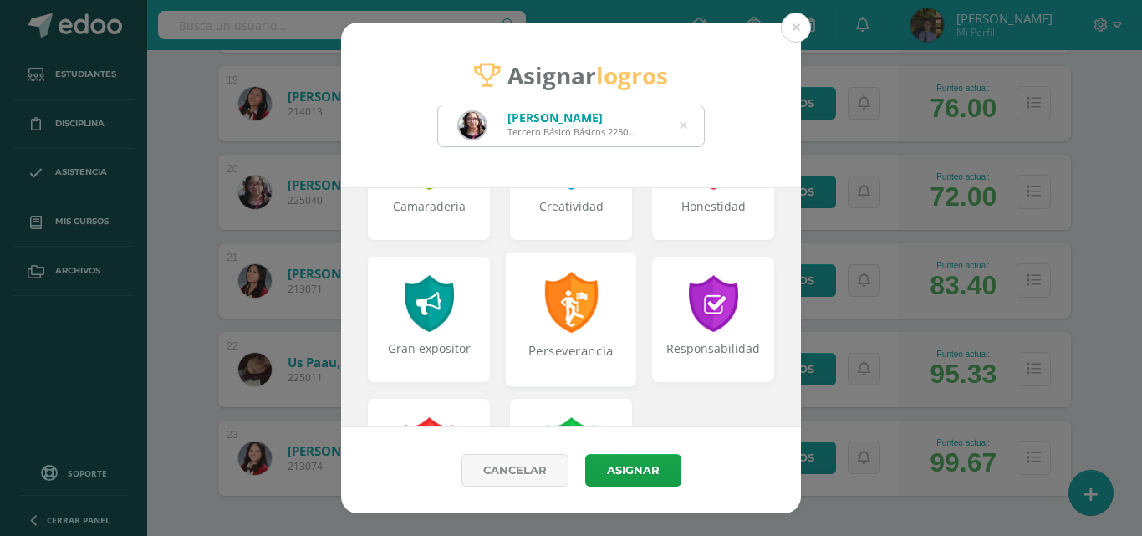
click at [607, 362] on div "Perseverancia" at bounding box center [571, 360] width 128 height 36
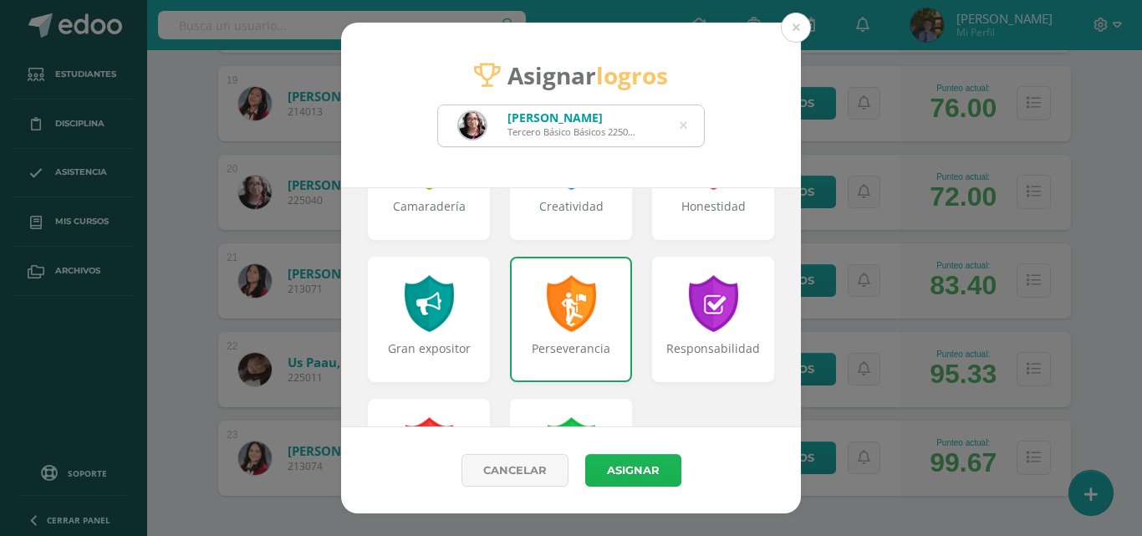
click at [606, 469] on button "Asignar" at bounding box center [633, 470] width 96 height 33
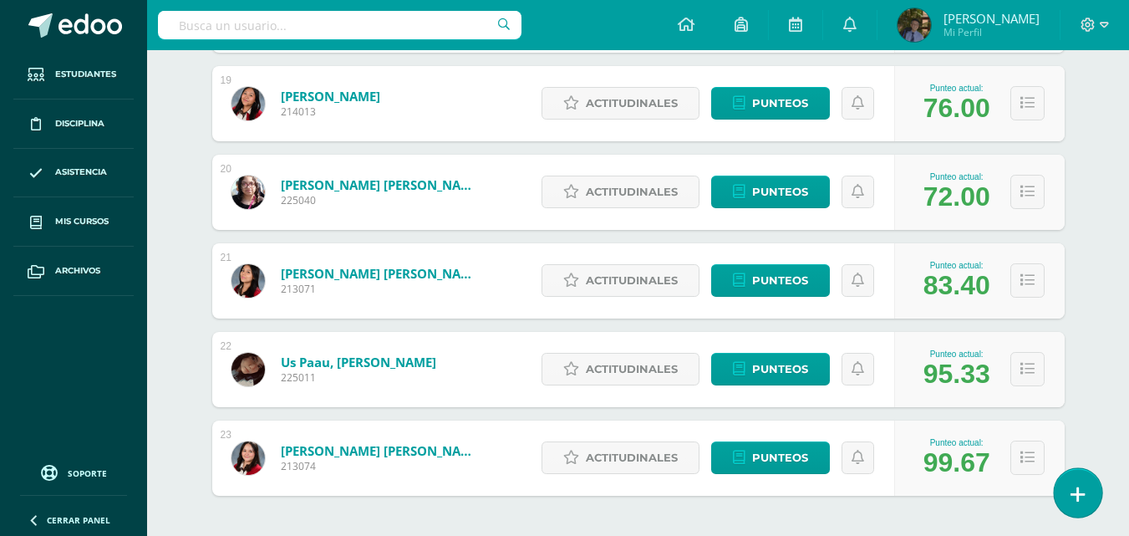
click at [1076, 482] on link at bounding box center [1078, 492] width 48 height 48
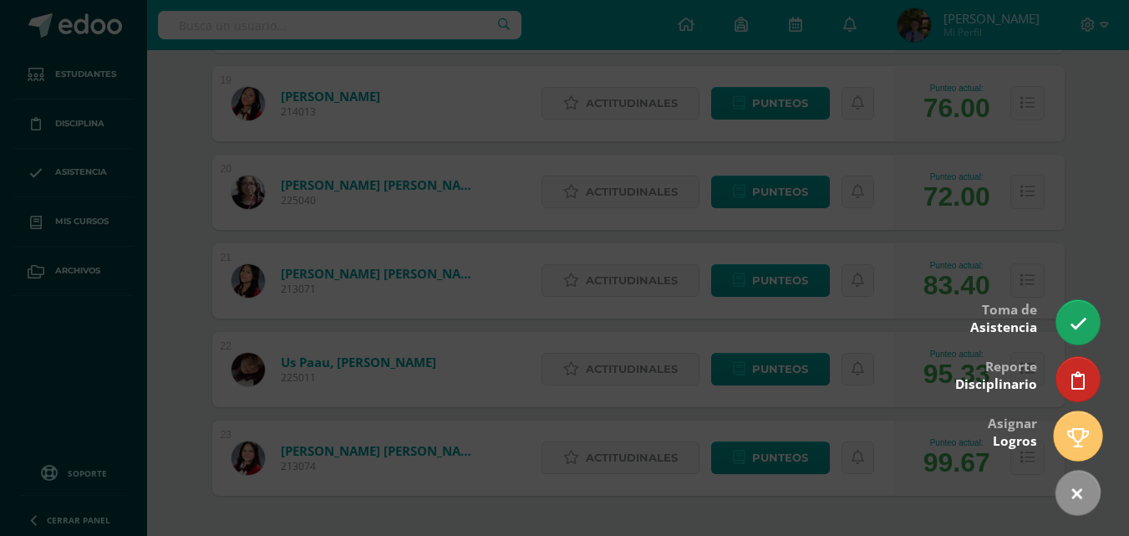
click at [1086, 446] on icon at bounding box center [1079, 437] width 22 height 19
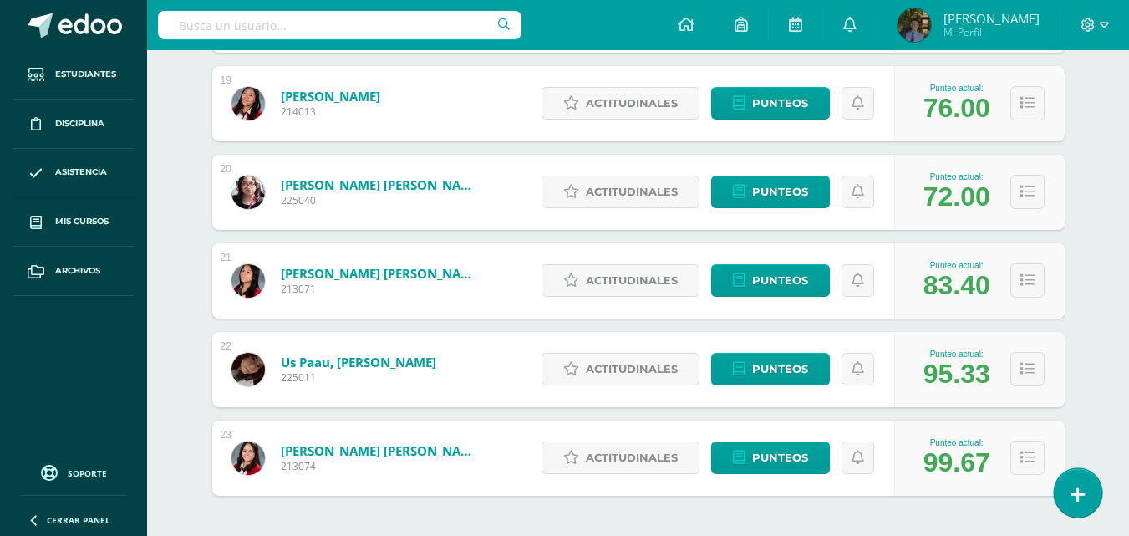
click at [1071, 501] on icon at bounding box center [1078, 494] width 15 height 19
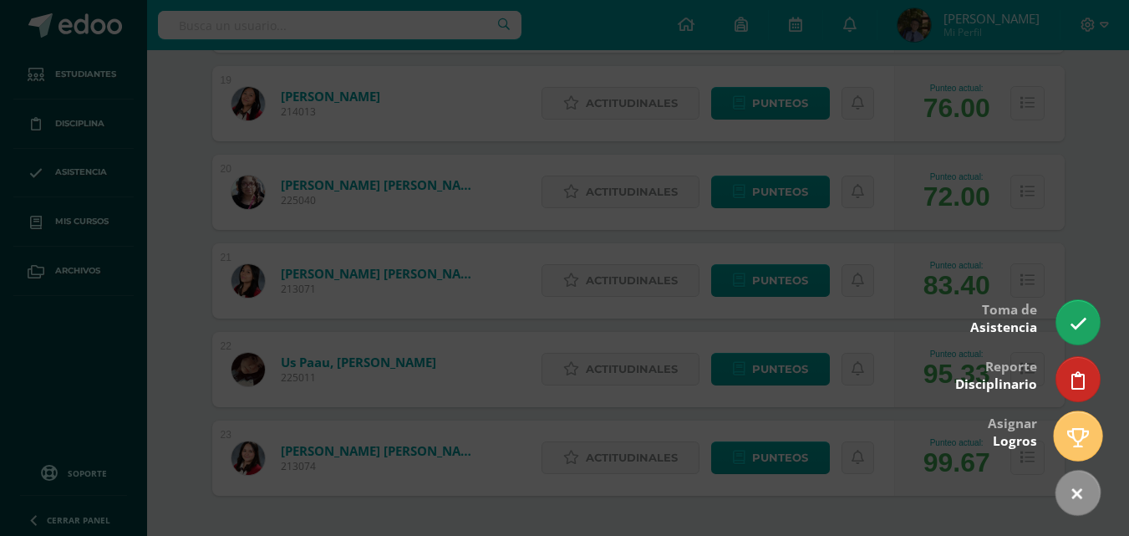
click at [1079, 450] on link at bounding box center [1078, 435] width 48 height 48
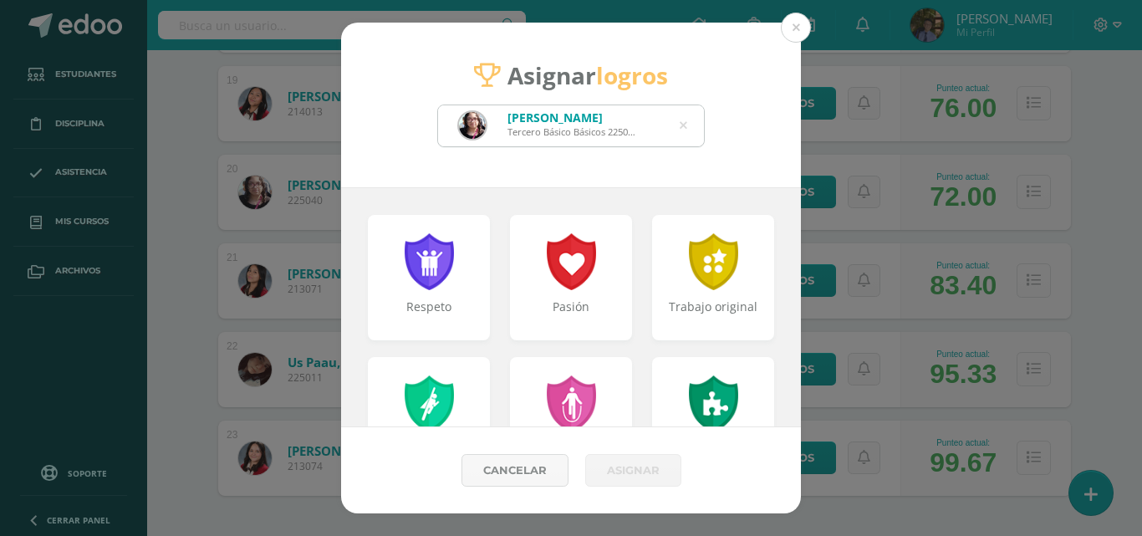
click at [684, 123] on icon at bounding box center [684, 125] width 8 height 43
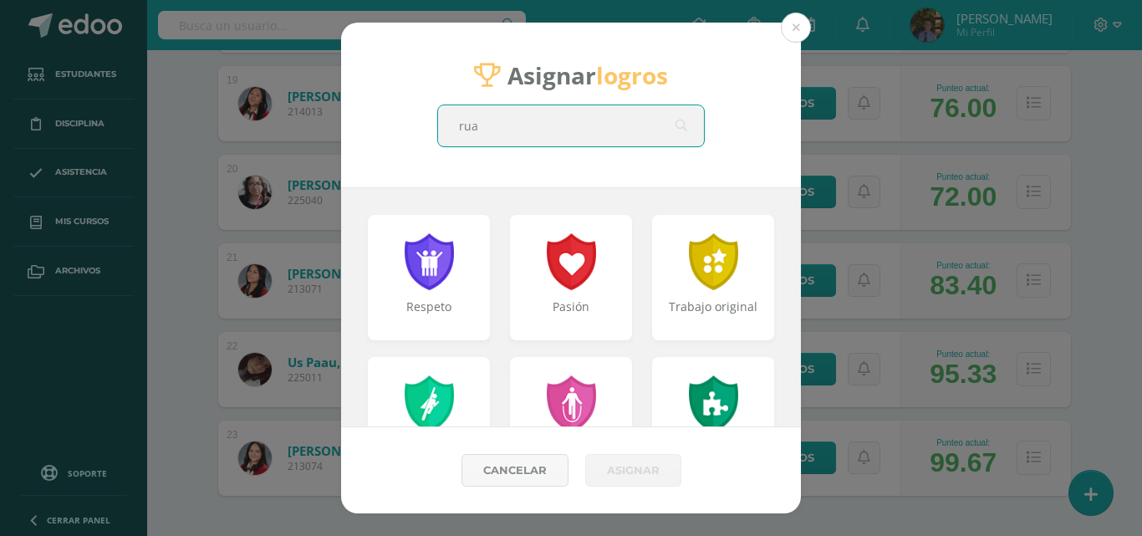
type input "ruan"
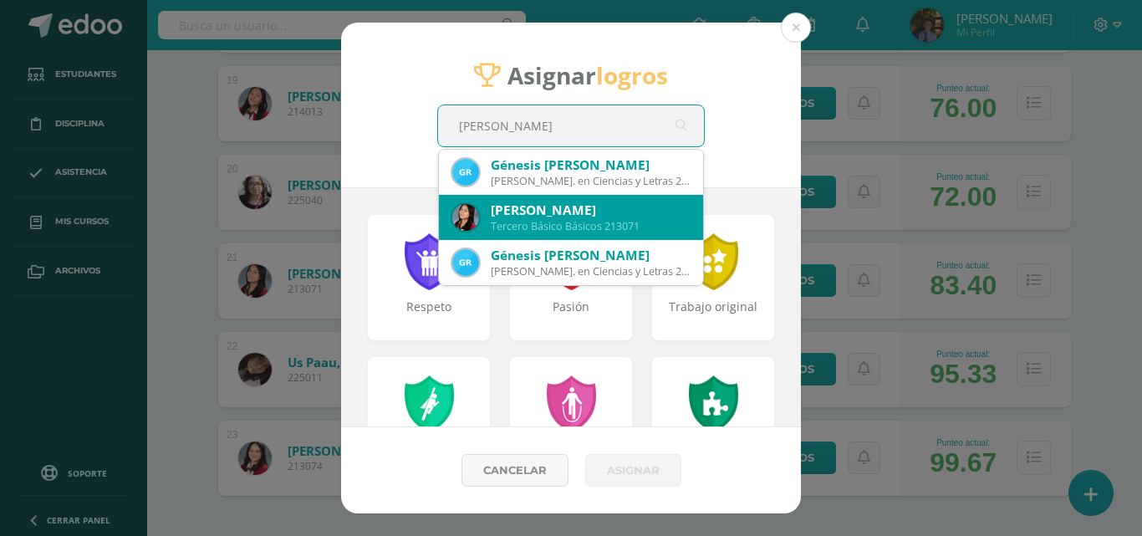
click at [512, 234] on div "Luisa Maria Ruano Reyes Tercero Básico Básicos 213071" at bounding box center [570, 217] width 237 height 45
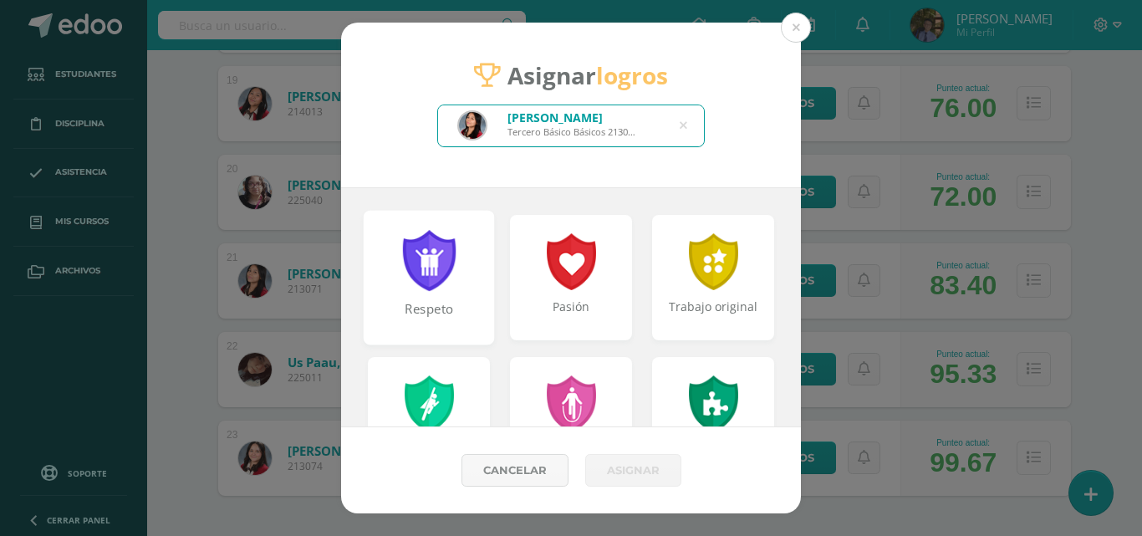
click at [420, 277] on div at bounding box center [429, 260] width 58 height 61
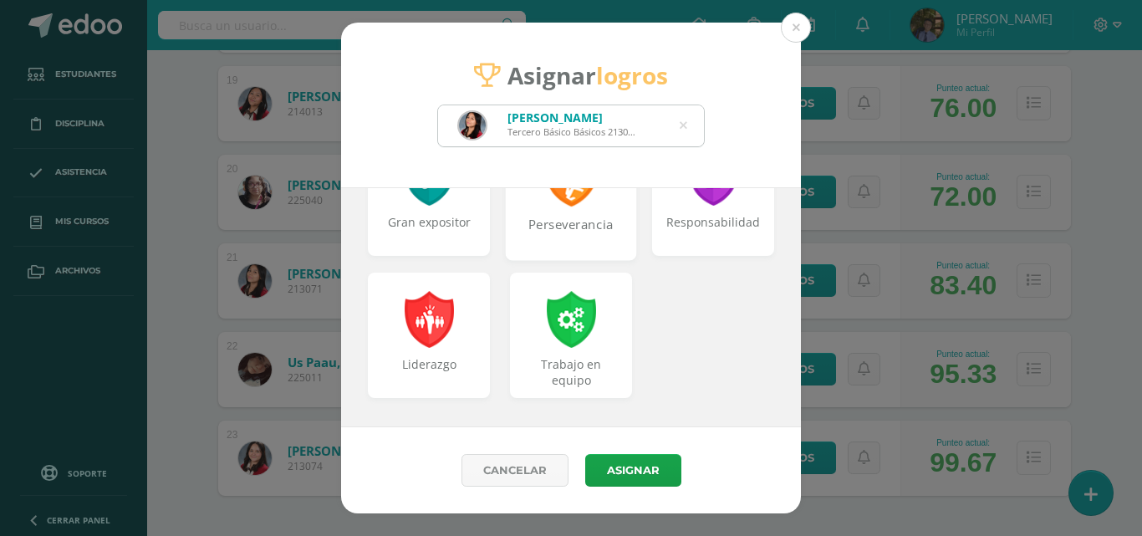
scroll to position [797, 0]
click at [591, 232] on div "Perseverancia" at bounding box center [571, 232] width 128 height 36
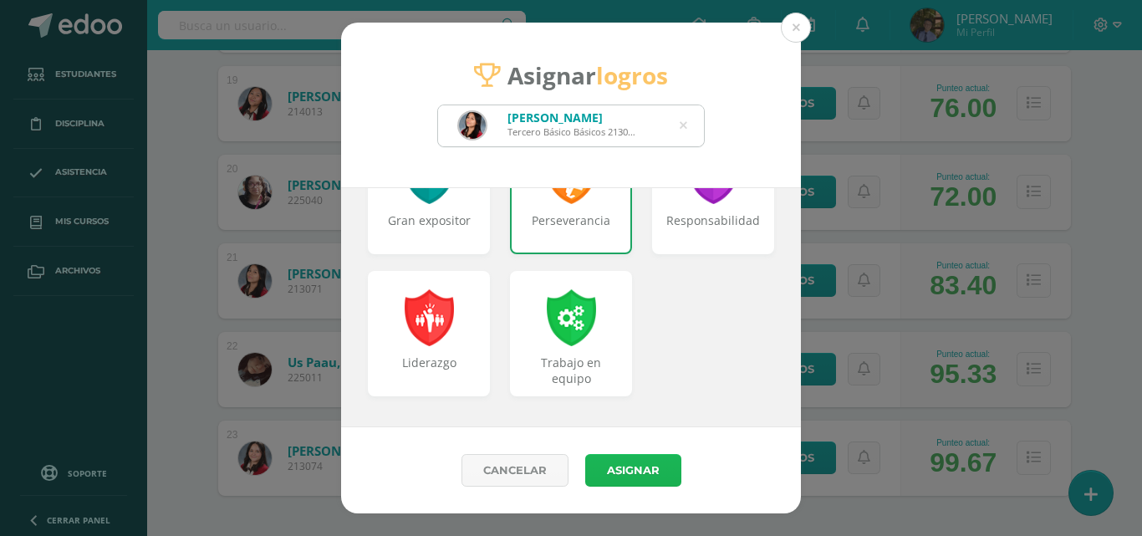
click at [622, 465] on button "Asignar" at bounding box center [633, 470] width 96 height 33
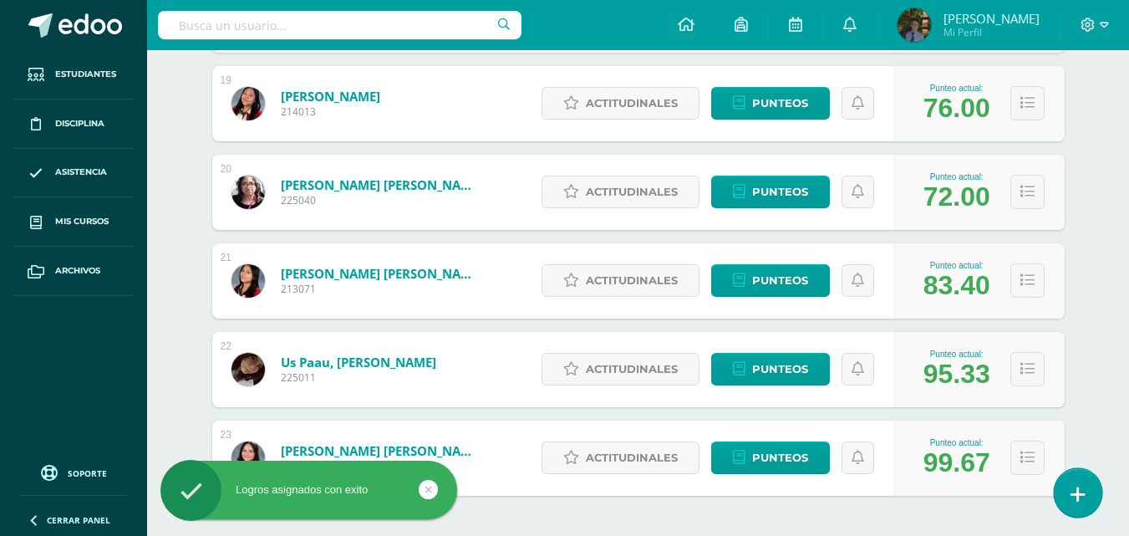
click at [1090, 497] on link at bounding box center [1078, 492] width 48 height 48
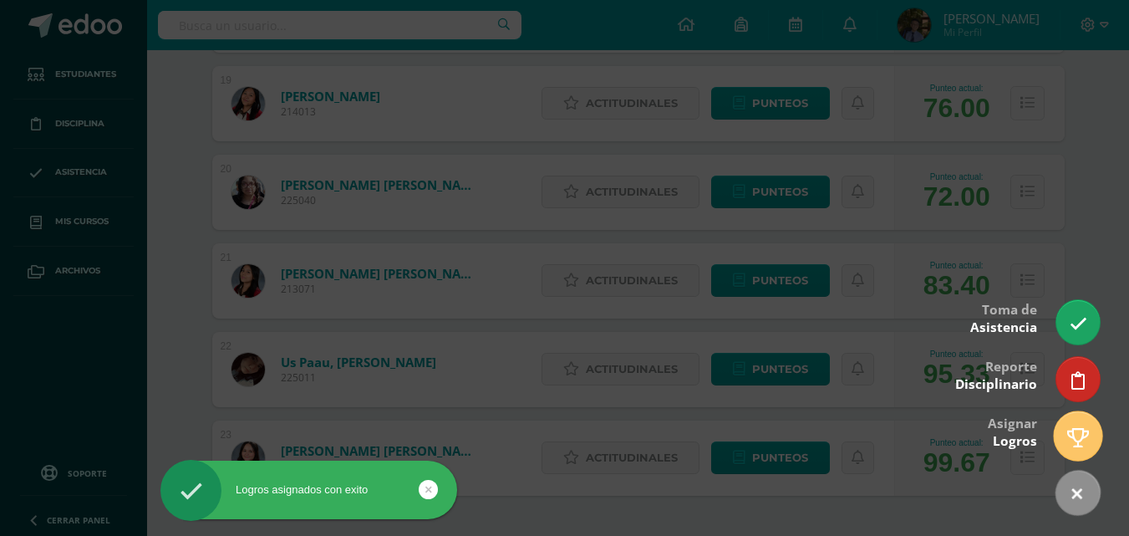
click at [1074, 444] on icon at bounding box center [1079, 437] width 22 height 19
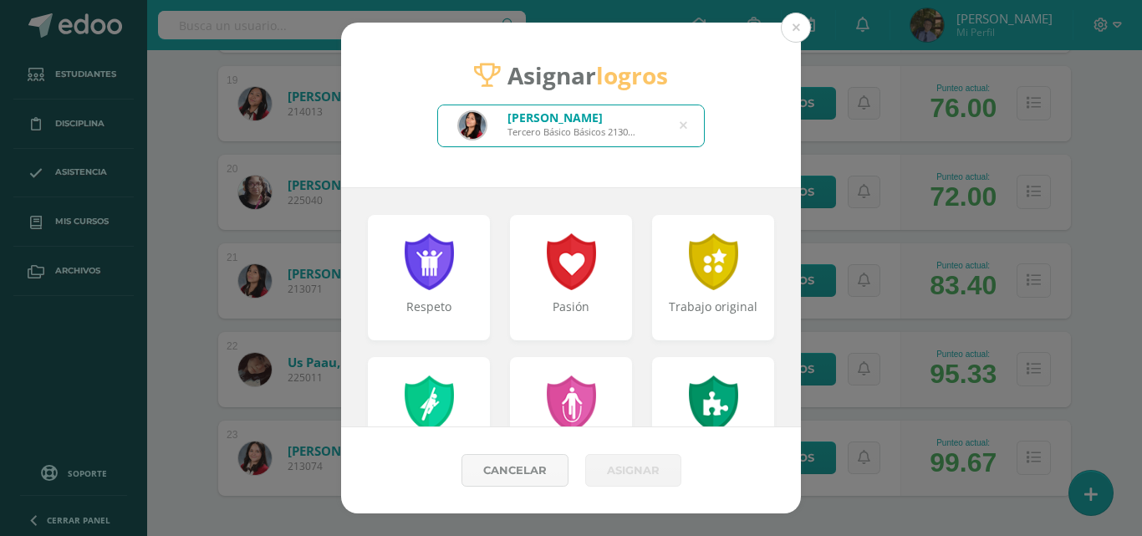
click at [680, 126] on icon at bounding box center [684, 125] width 8 height 43
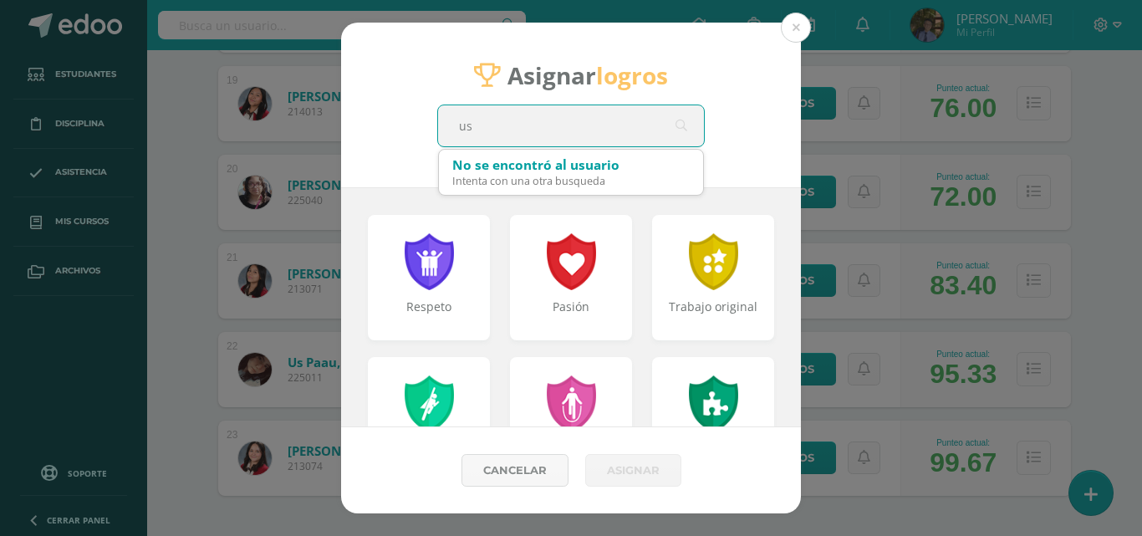
click at [645, 137] on input "us" at bounding box center [571, 125] width 266 height 41
drag, startPoint x: 459, startPoint y: 135, endPoint x: 518, endPoint y: 135, distance: 59.4
click at [518, 135] on input "us" at bounding box center [571, 125] width 266 height 41
type input "paa"
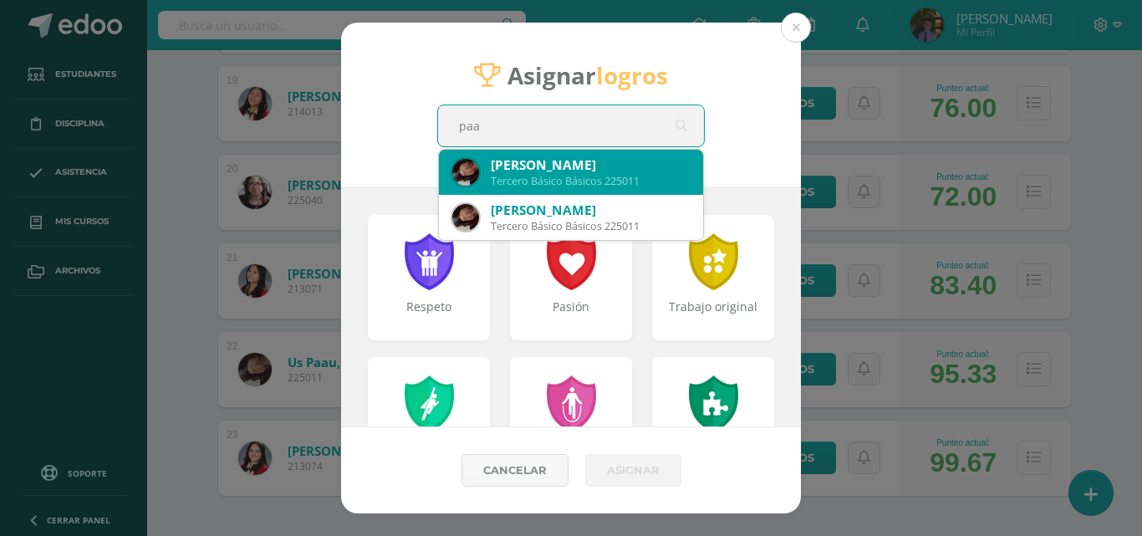
click at [549, 156] on div "Mónica María José Us Paau" at bounding box center [590, 165] width 199 height 18
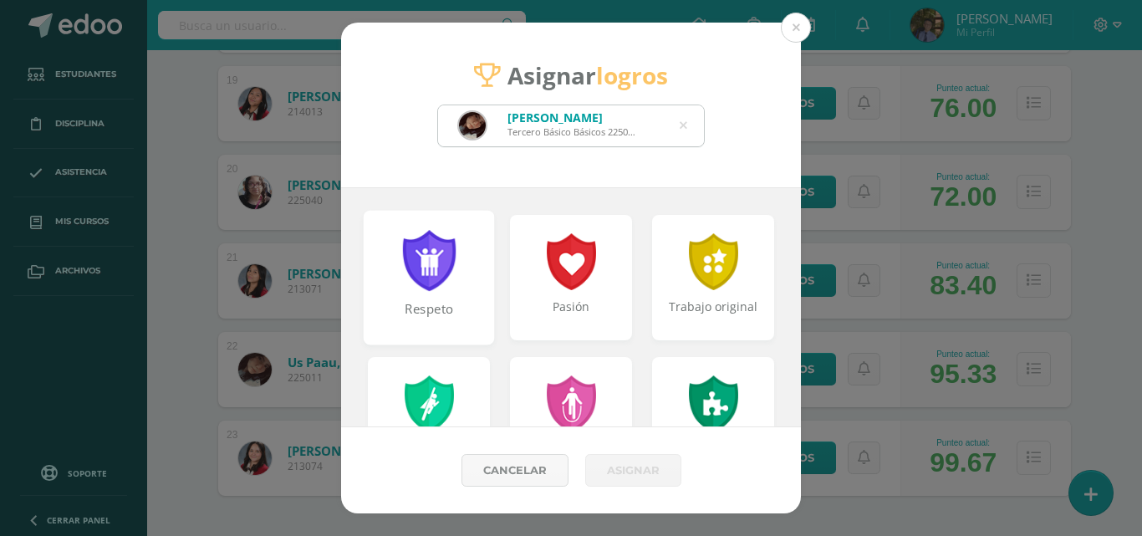
click at [446, 283] on div at bounding box center [429, 260] width 58 height 61
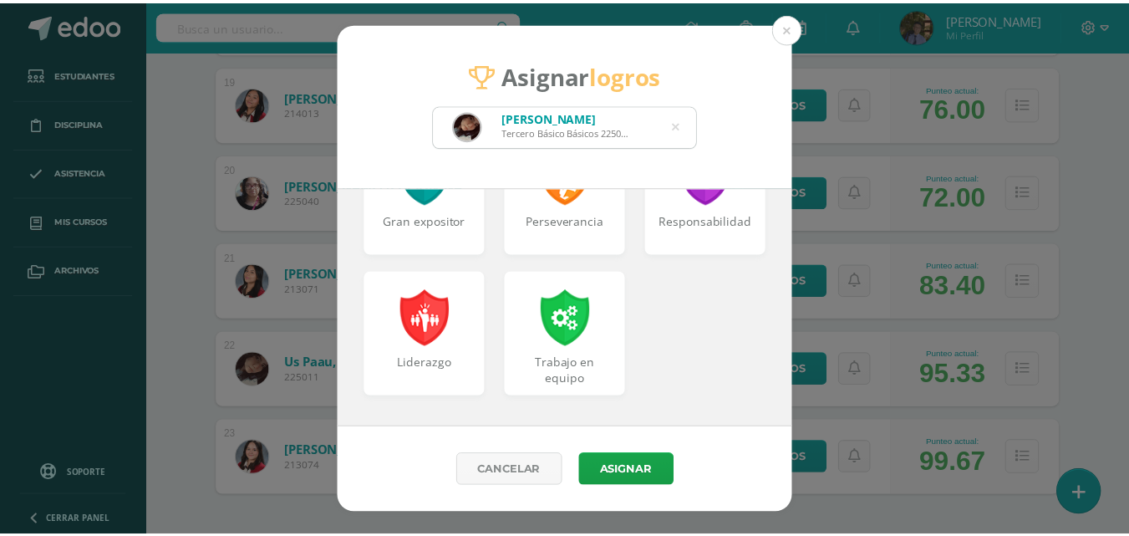
scroll to position [713, 0]
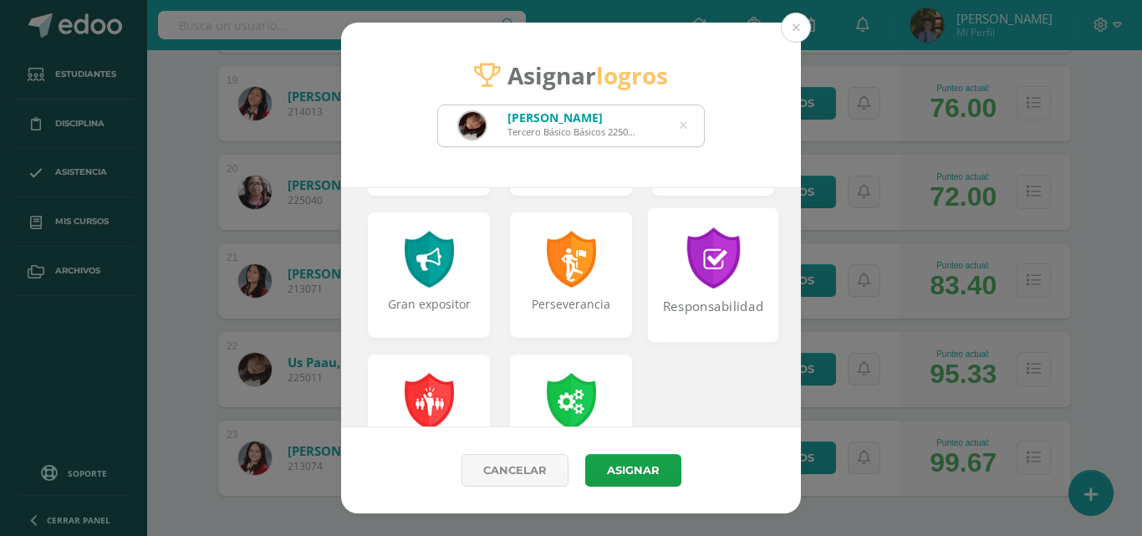
click at [696, 315] on div "Responsabilidad" at bounding box center [714, 316] width 128 height 36
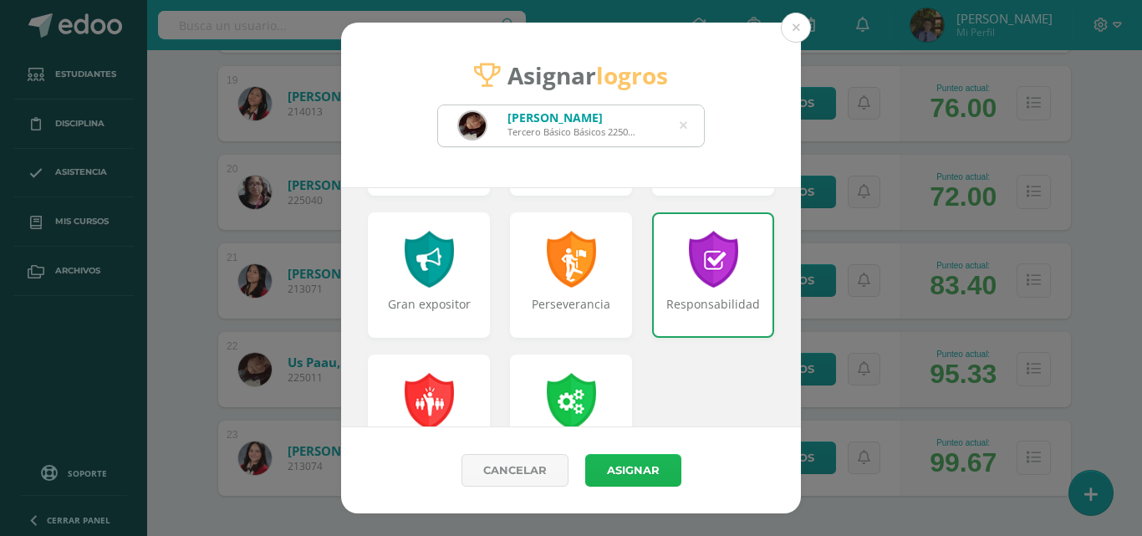
click at [654, 473] on button "Asignar" at bounding box center [633, 470] width 96 height 33
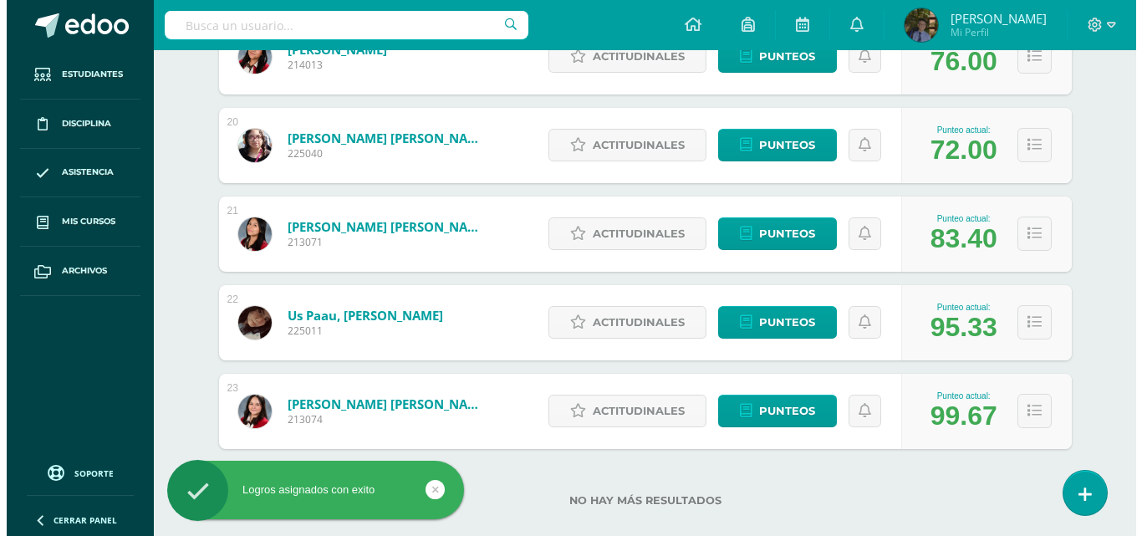
scroll to position [1964, 0]
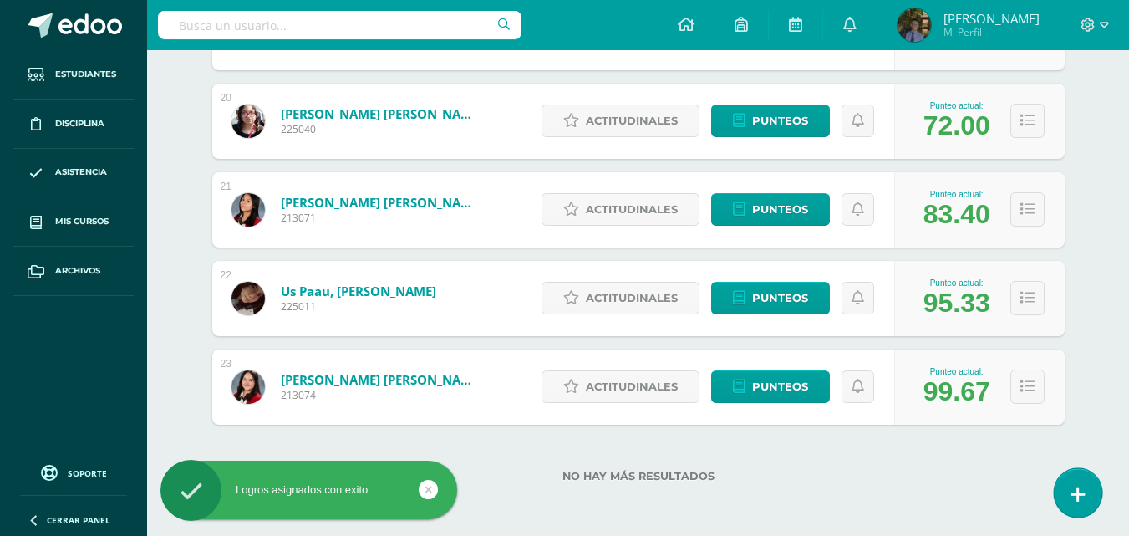
click at [1086, 490] on link at bounding box center [1078, 492] width 48 height 48
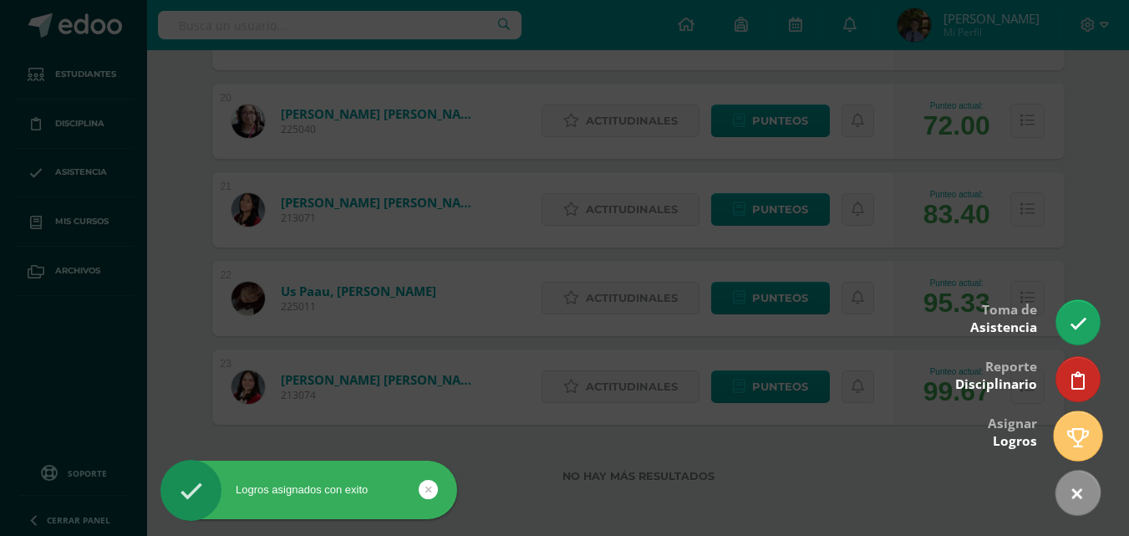
click at [1079, 441] on icon at bounding box center [1079, 437] width 22 height 19
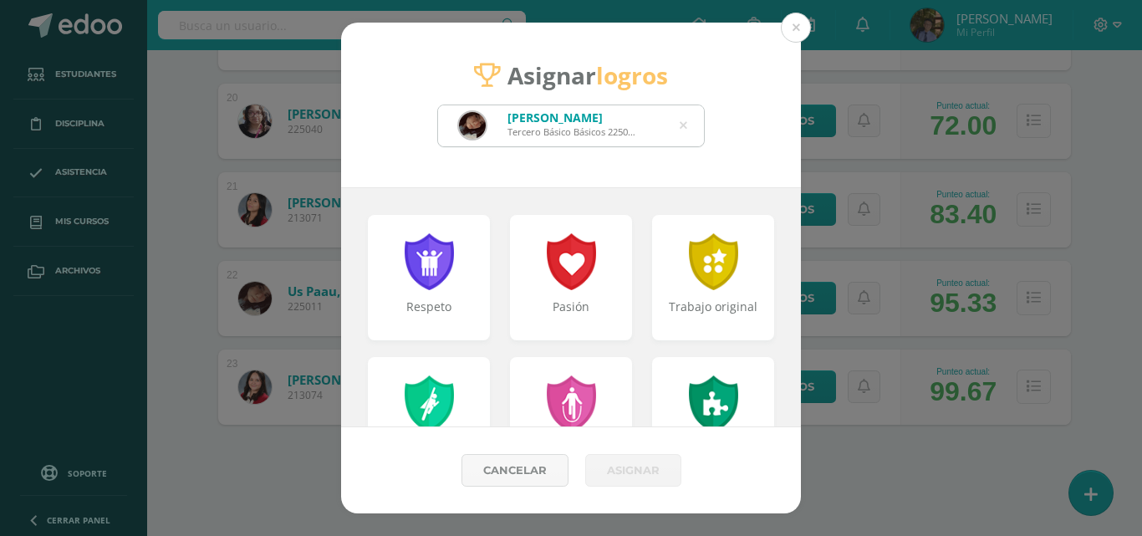
click at [687, 125] on div "Mónica María José Us Paau Tercero Básico Básicos 225011" at bounding box center [571, 125] width 266 height 41
click at [684, 123] on icon at bounding box center [684, 125] width 8 height 43
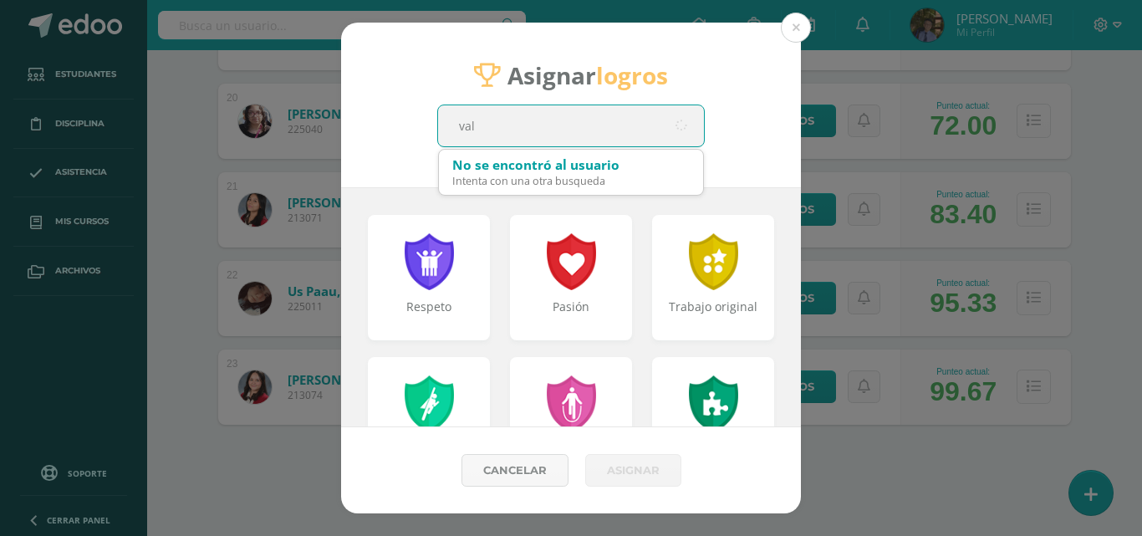
type input "vale"
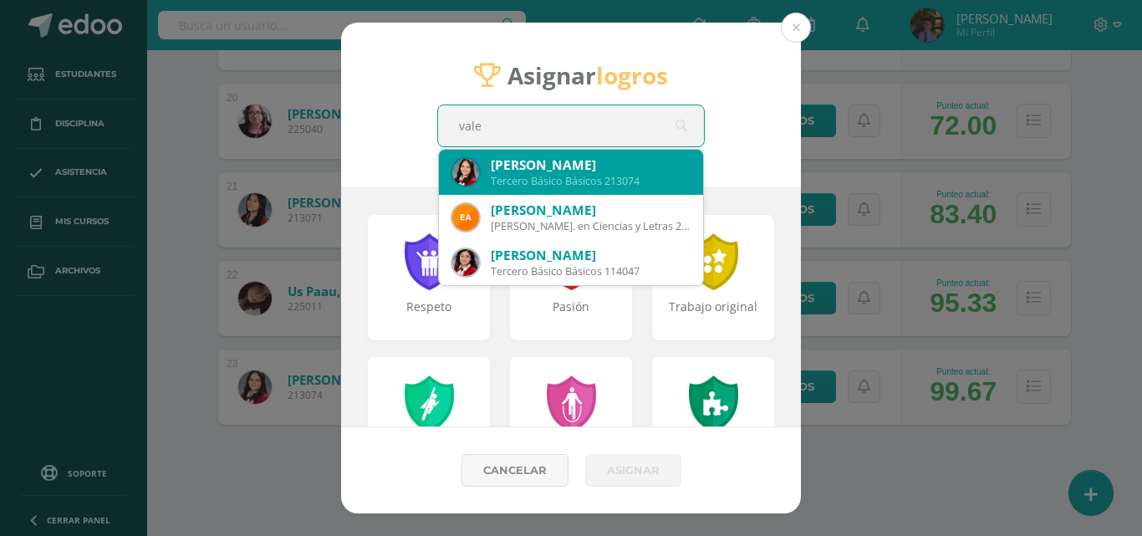
click at [665, 175] on div "Tercero Básico Básicos 213074" at bounding box center [590, 181] width 199 height 14
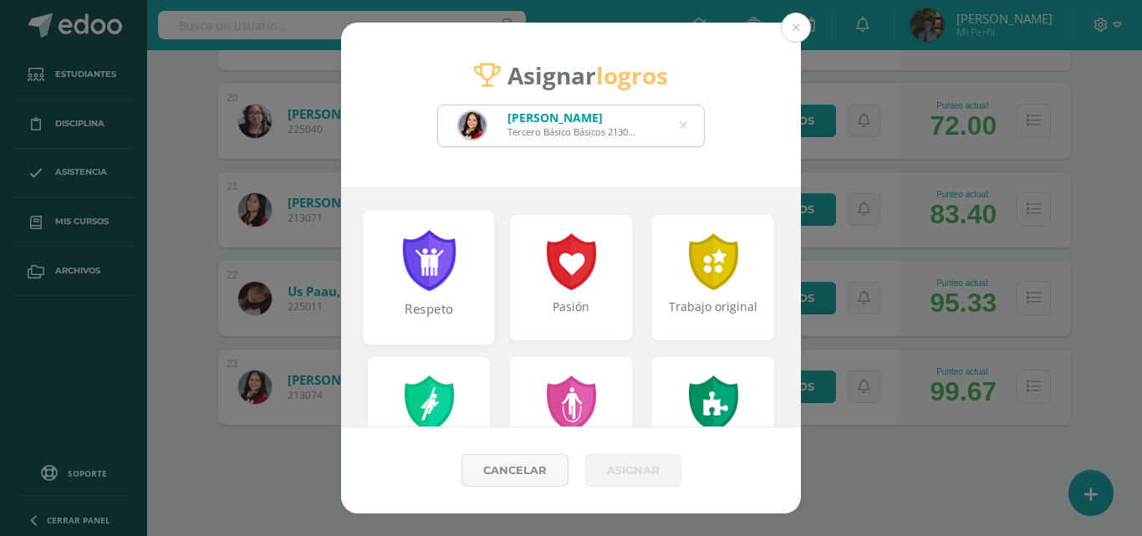
click at [453, 298] on div "Respeto" at bounding box center [429, 277] width 131 height 135
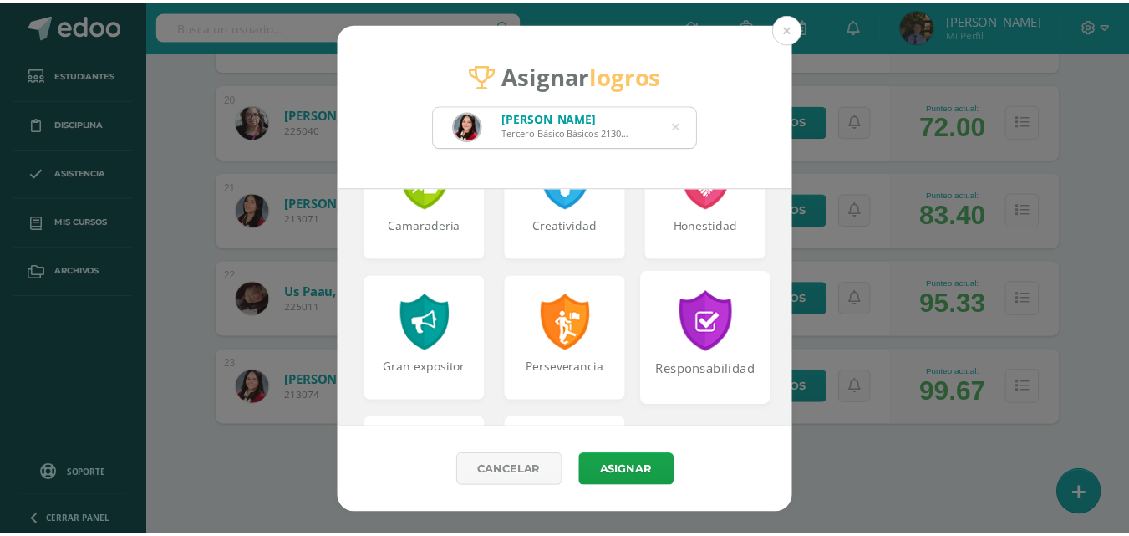
scroll to position [797, 0]
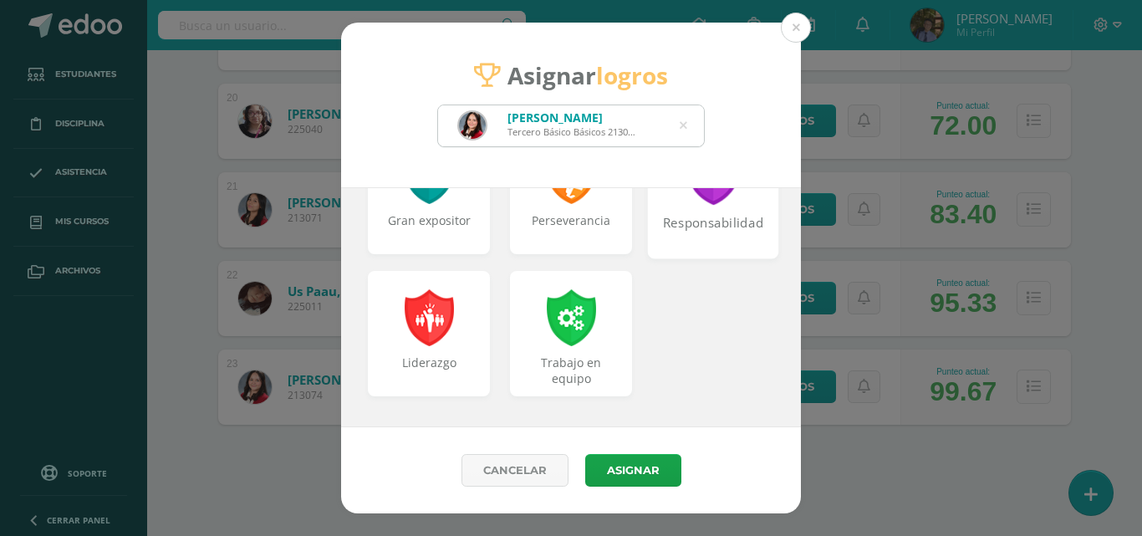
click at [722, 234] on div "Responsabilidad" at bounding box center [714, 232] width 128 height 36
click at [633, 468] on button "Asignar" at bounding box center [633, 470] width 96 height 33
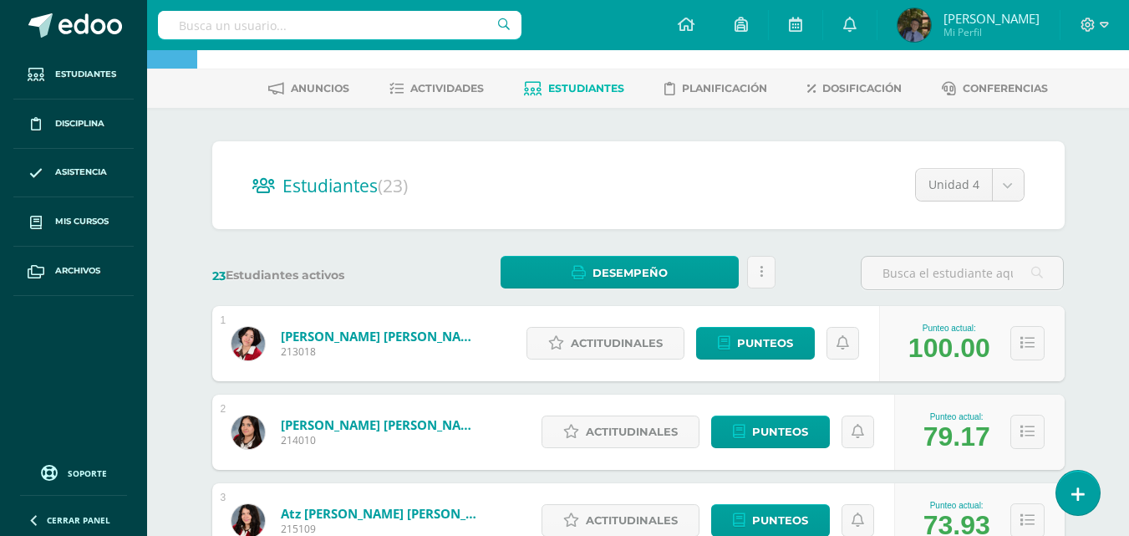
scroll to position [0, 0]
